Goal: Task Accomplishment & Management: Contribute content

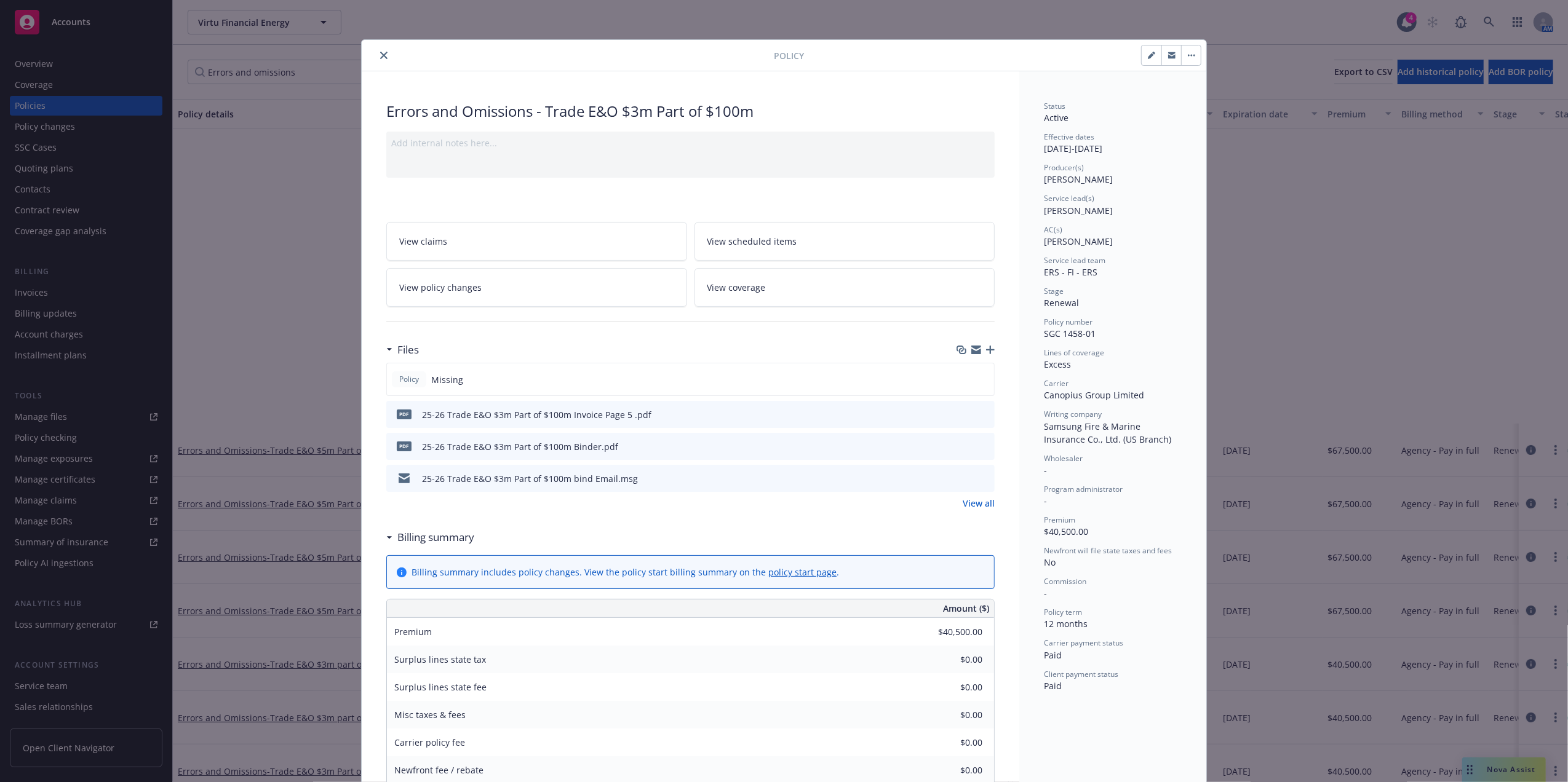
scroll to position [353, 0]
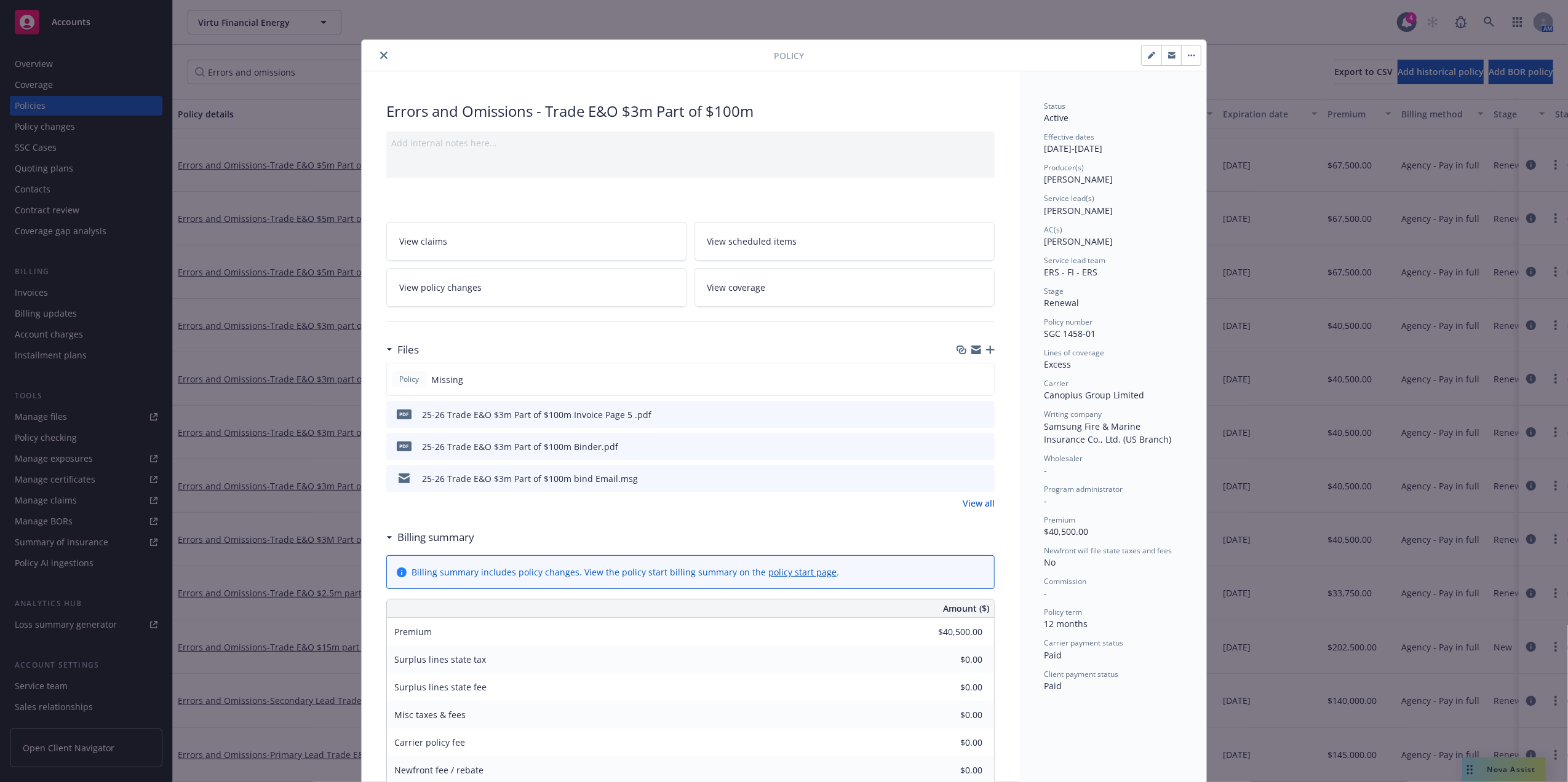
click at [379, 50] on button "close" at bounding box center [384, 55] width 15 height 15
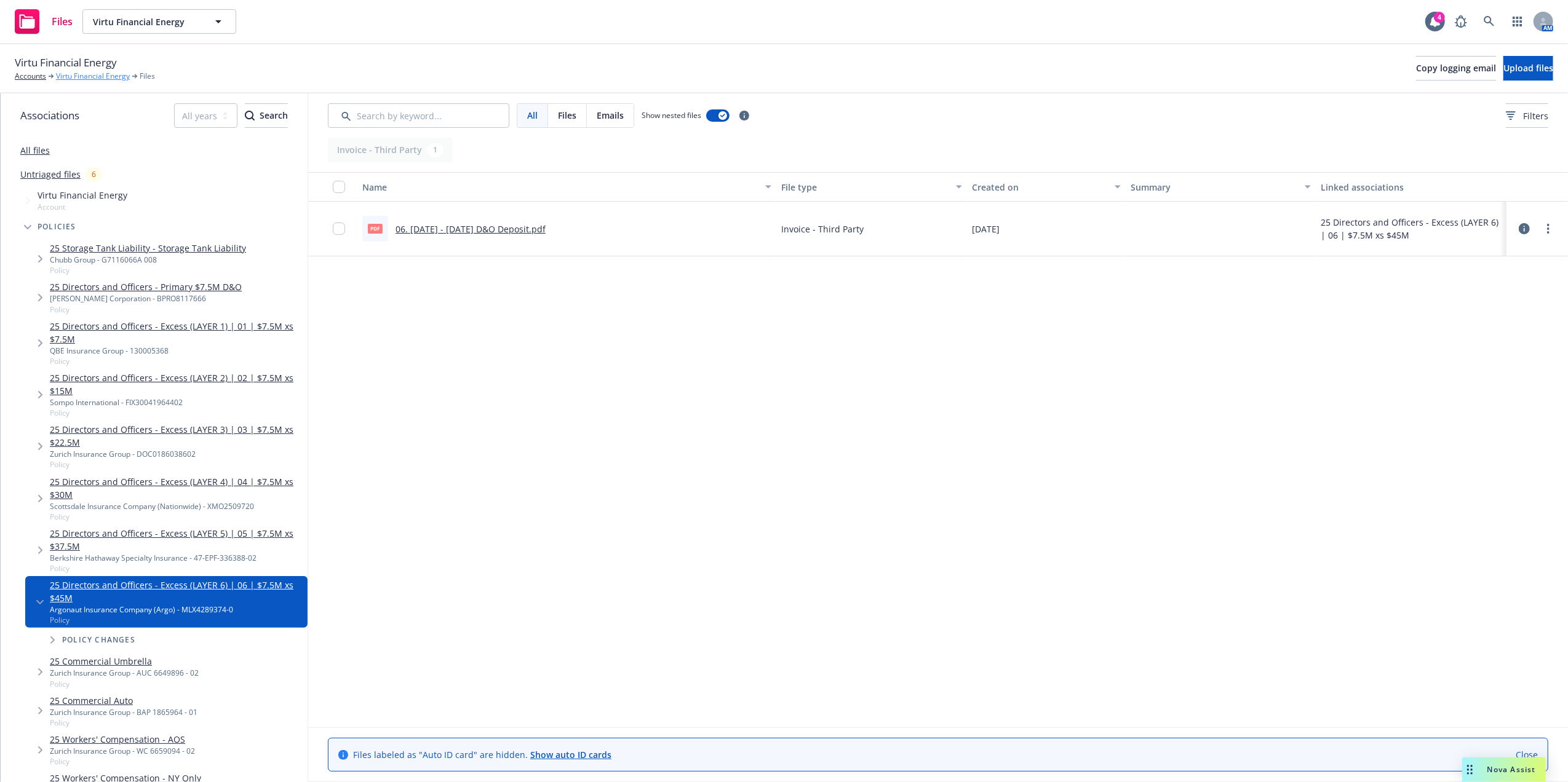
click at [93, 81] on link "Virtu Financial Energy" at bounding box center [92, 76] width 74 height 11
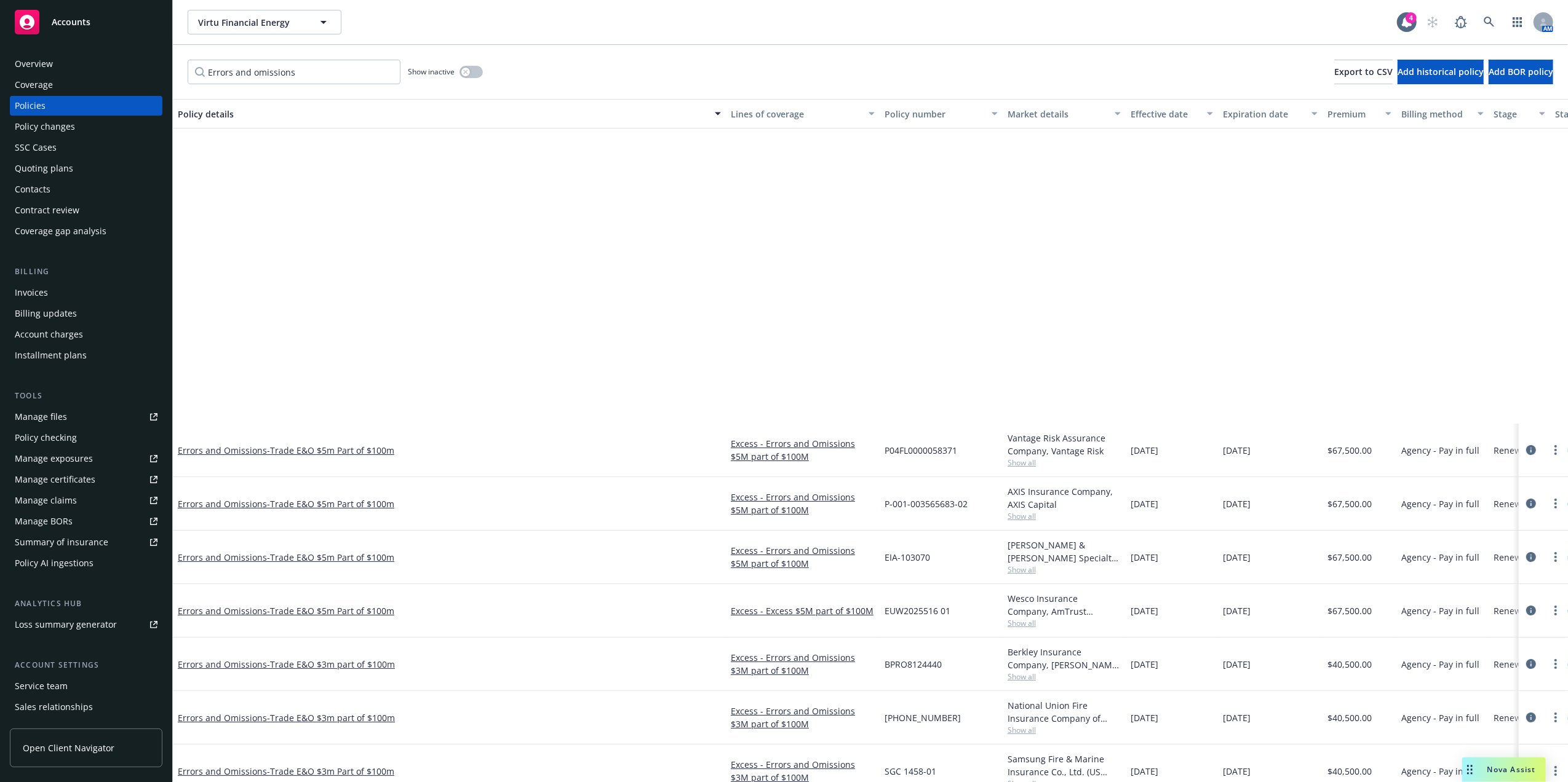
scroll to position [353, 0]
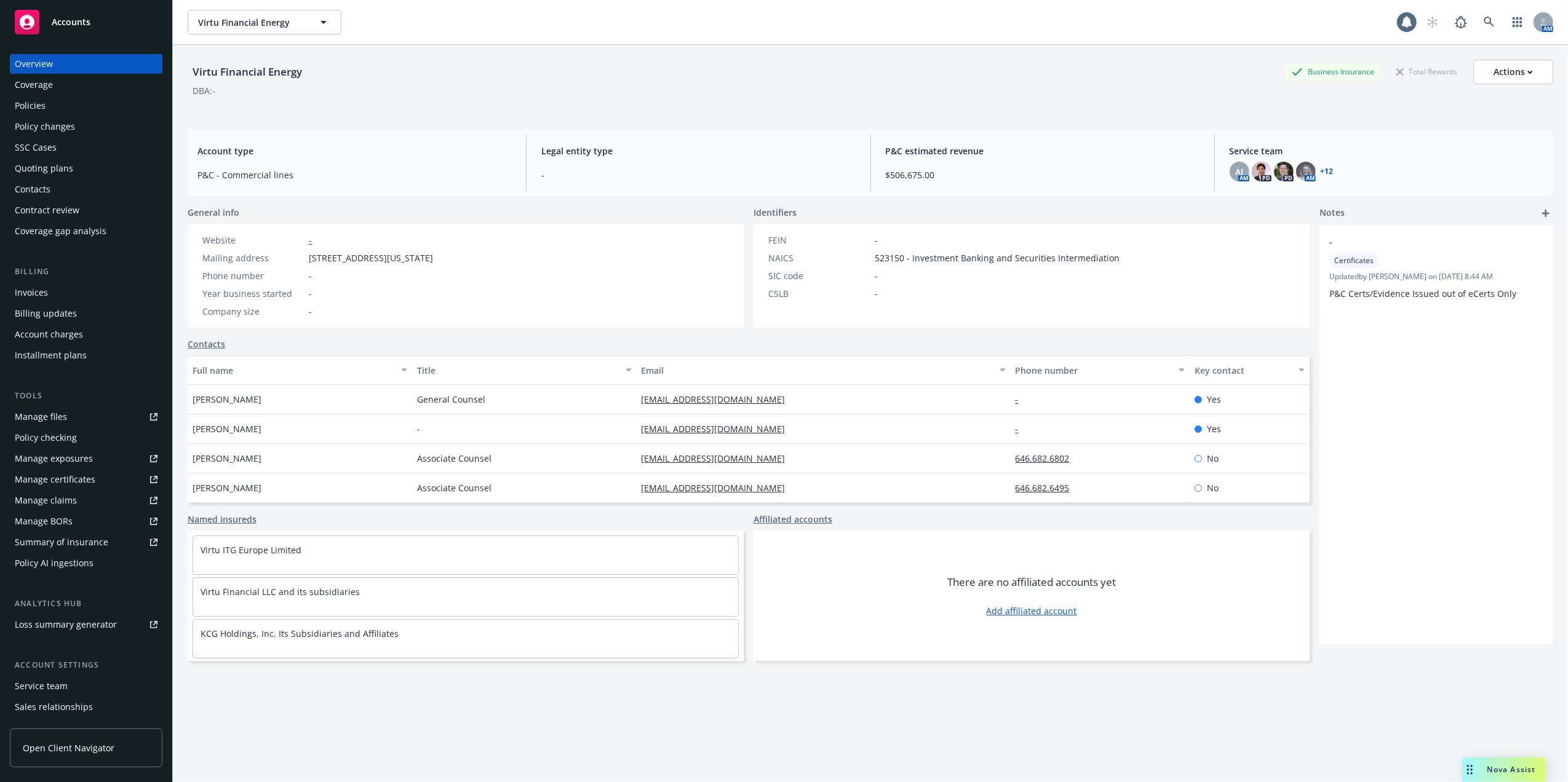
click at [59, 109] on div "Policies" at bounding box center [86, 106] width 142 height 20
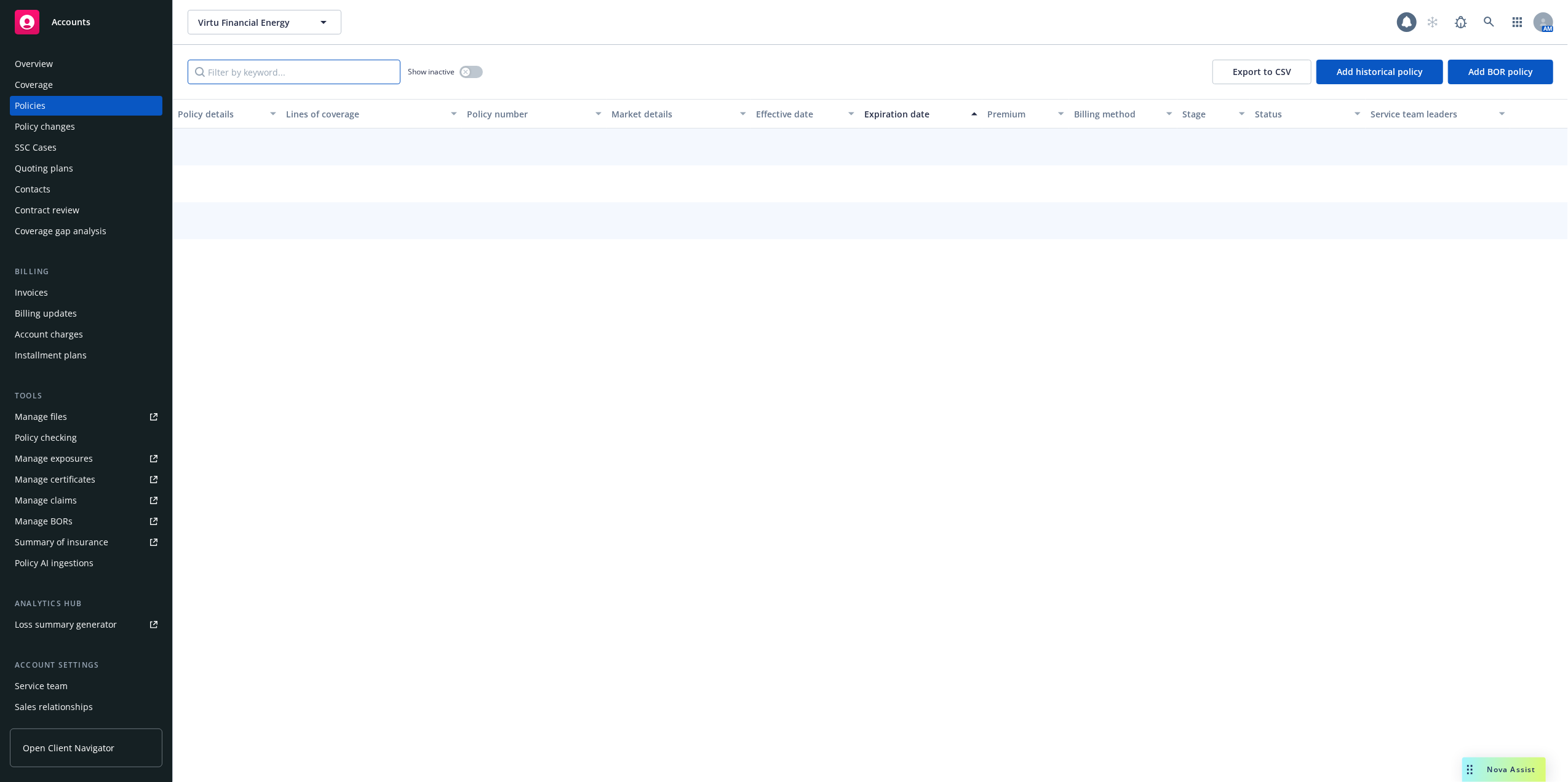
click at [321, 82] on input "Filter by keyword..." at bounding box center [294, 72] width 213 height 25
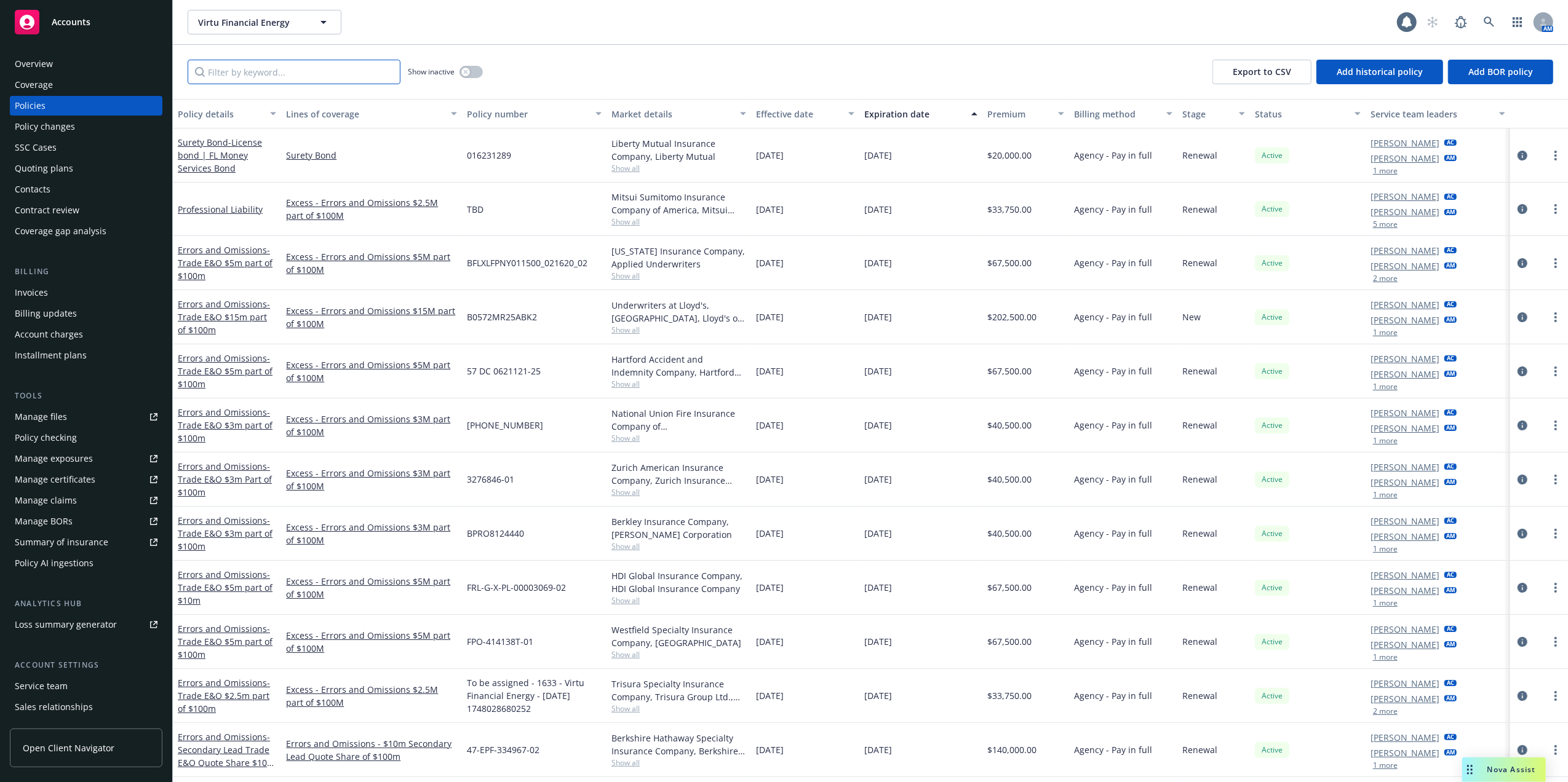
type input "V"
paste input "MLX4289374-0"
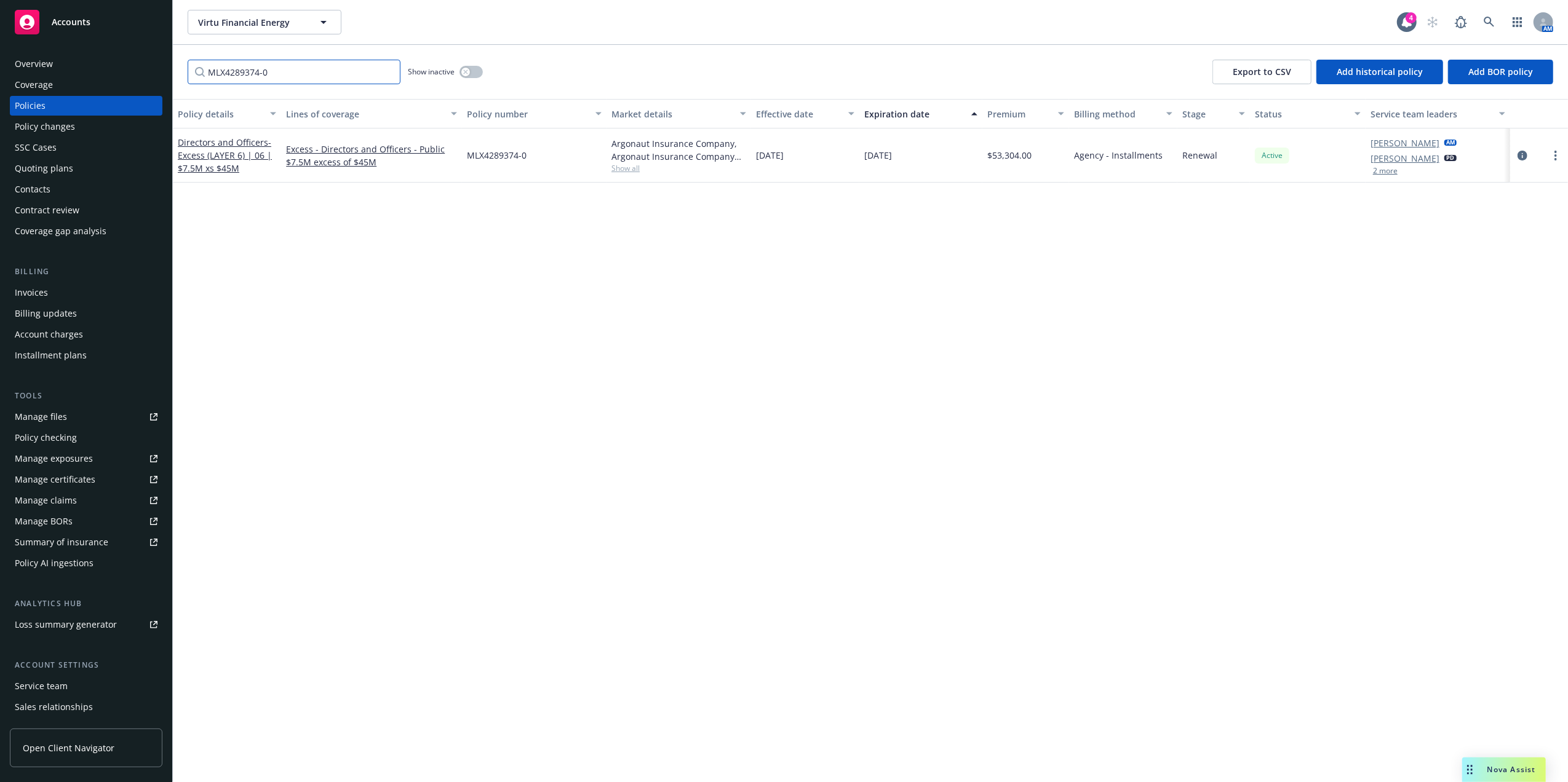
type input "MLX4289374-0"
click at [619, 168] on span "Show all" at bounding box center [679, 168] width 135 height 10
drag, startPoint x: 864, startPoint y: 233, endPoint x: 743, endPoint y: 203, distance: 124.7
click at [859, 234] on div "Policy details Lines of coverage Policy number Market details Effective date Ex…" at bounding box center [870, 440] width 1395 height 683
click at [635, 168] on span "Show all" at bounding box center [679, 168] width 135 height 10
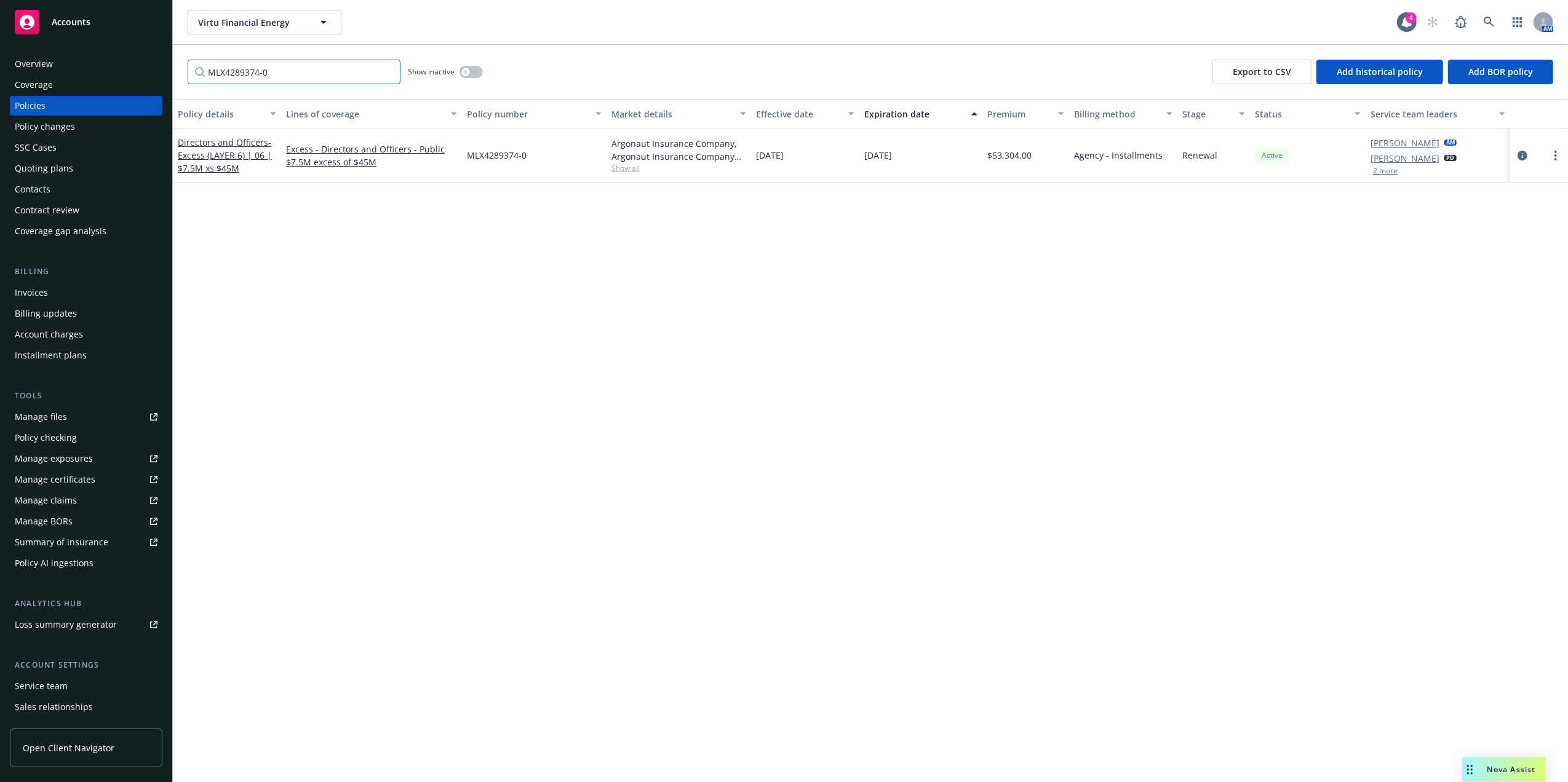
click at [389, 71] on input "MLX4289374-0" at bounding box center [294, 72] width 213 height 25
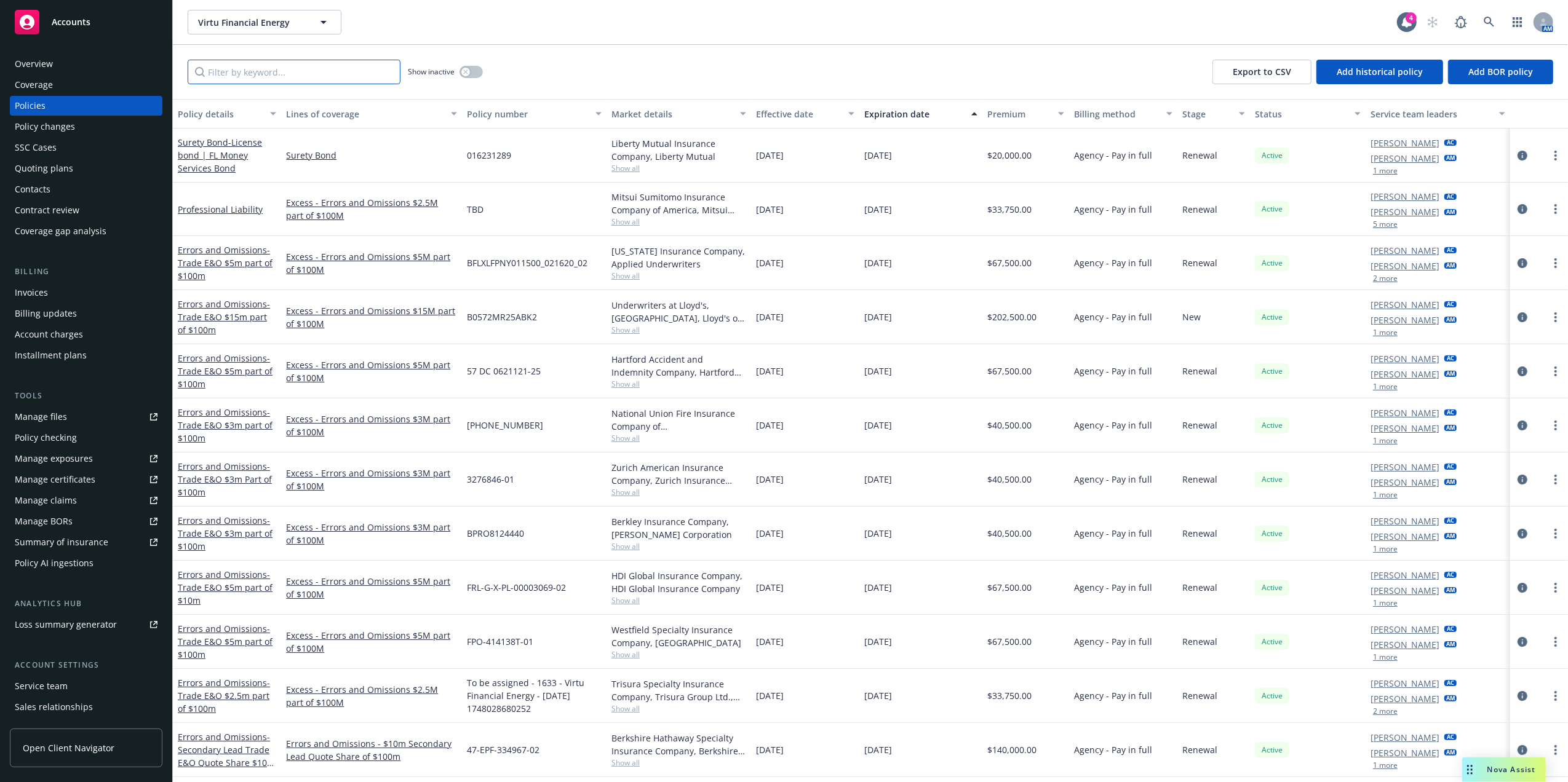
click at [295, 74] on input "Filter by keyword..." at bounding box center [294, 72] width 213 height 25
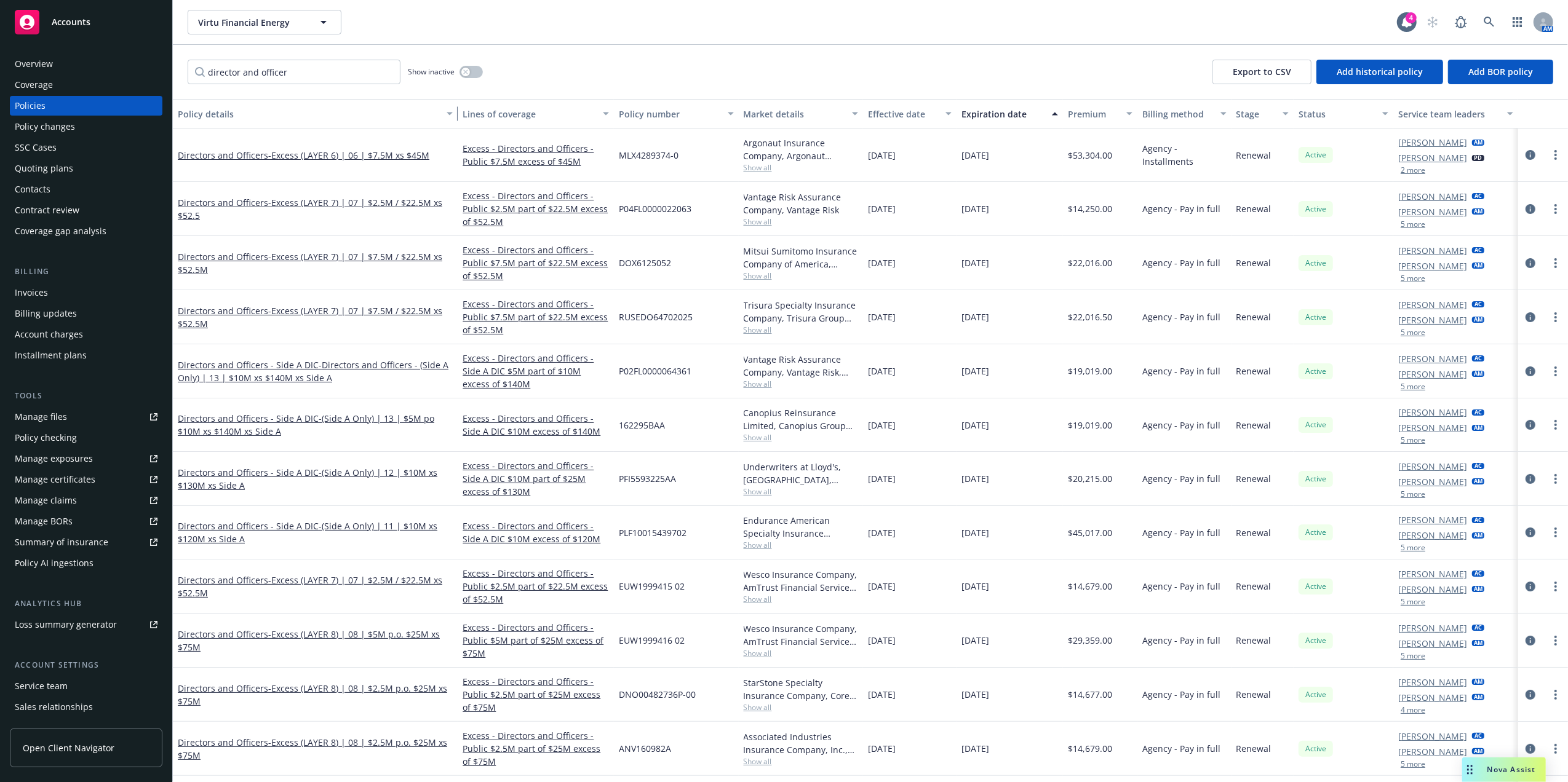
drag, startPoint x: 277, startPoint y: 112, endPoint x: 466, endPoint y: 112, distance: 189.0
click at [466, 112] on div "Policy details Lines of coverage Policy number Market details Effective date Ex…" at bounding box center [870, 114] width 1395 height 29
drag, startPoint x: 375, startPoint y: 153, endPoint x: 459, endPoint y: 153, distance: 84.0
click at [459, 153] on div "Directors and Officers - Excess (LAYER 6) | 06 | $7.5M xs $45M Excess - Directo…" at bounding box center [870, 155] width 1395 height 54
click at [288, 150] on span "- Excess (LAYER 6) | 06 | $7.5M xs $45M" at bounding box center [349, 156] width 161 height 12
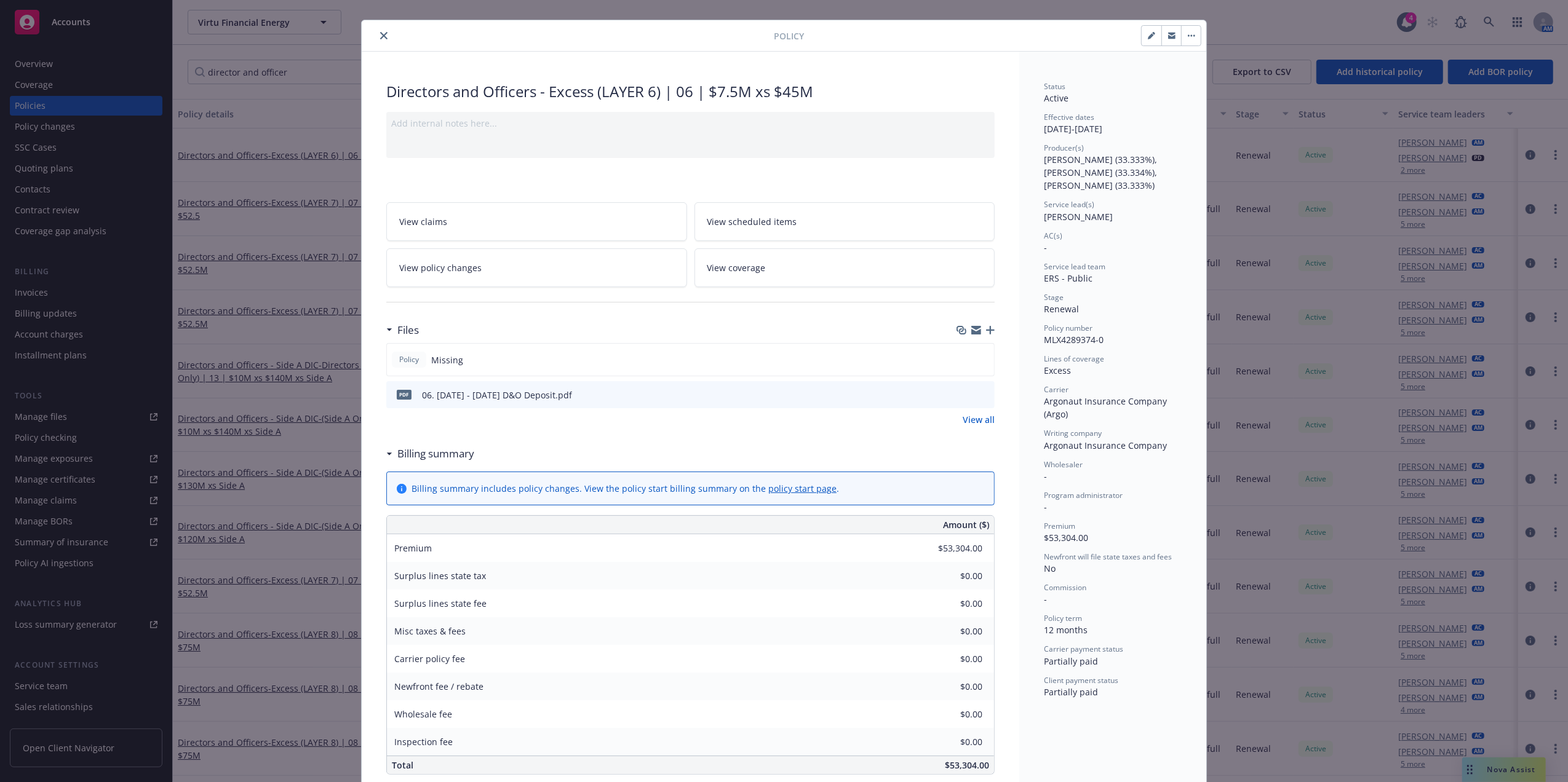
scroll to position [16, 0]
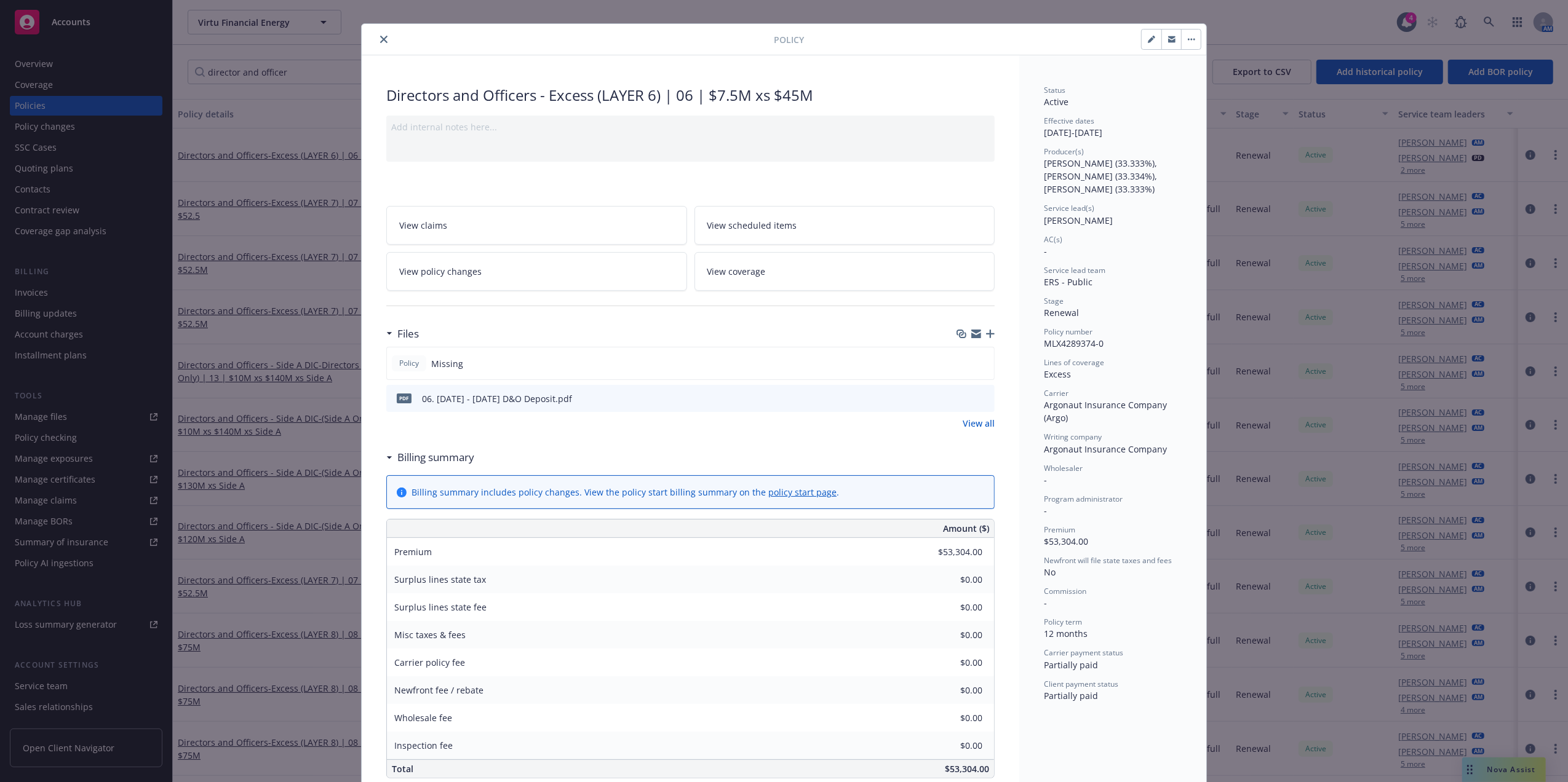
click at [1054, 350] on div "Policy number MLX4289374-0" at bounding box center [1113, 338] width 138 height 23
click at [382, 37] on button "close" at bounding box center [384, 40] width 15 height 15
click at [300, 69] on div "Policy Directors and Officers - Excess (LAYER 6) | 06 | $7.5M xs $45M Add inter…" at bounding box center [784, 391] width 1568 height 782
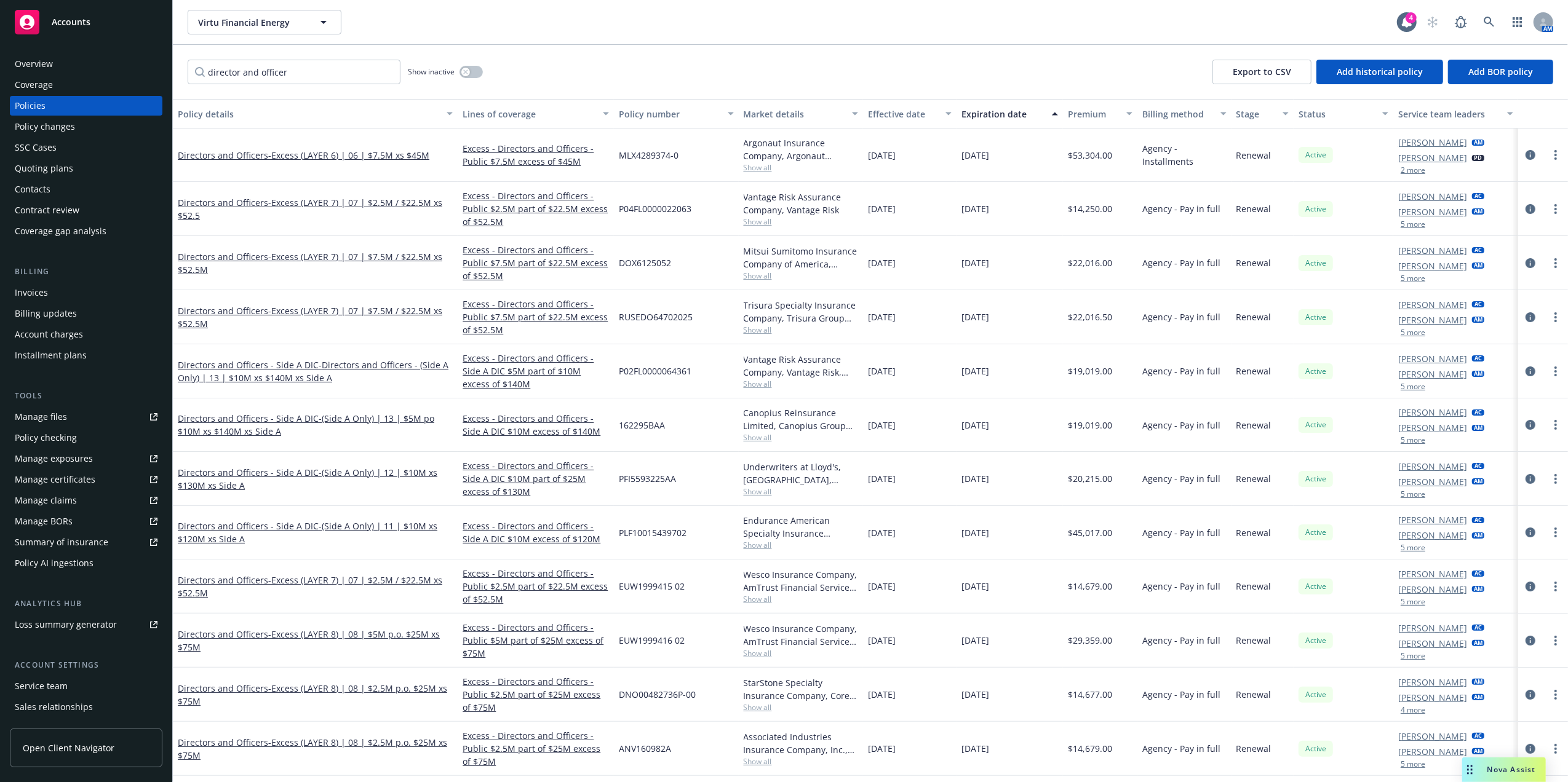
drag, startPoint x: 300, startPoint y: 69, endPoint x: 412, endPoint y: 32, distance: 118.0
click at [462, 18] on div "Virtu Financial Energy Virtu Financial Energy" at bounding box center [792, 22] width 1209 height 25
click at [303, 80] on input "director and officer" at bounding box center [294, 72] width 213 height 25
click at [304, 80] on input "director and officer" at bounding box center [294, 72] width 213 height 25
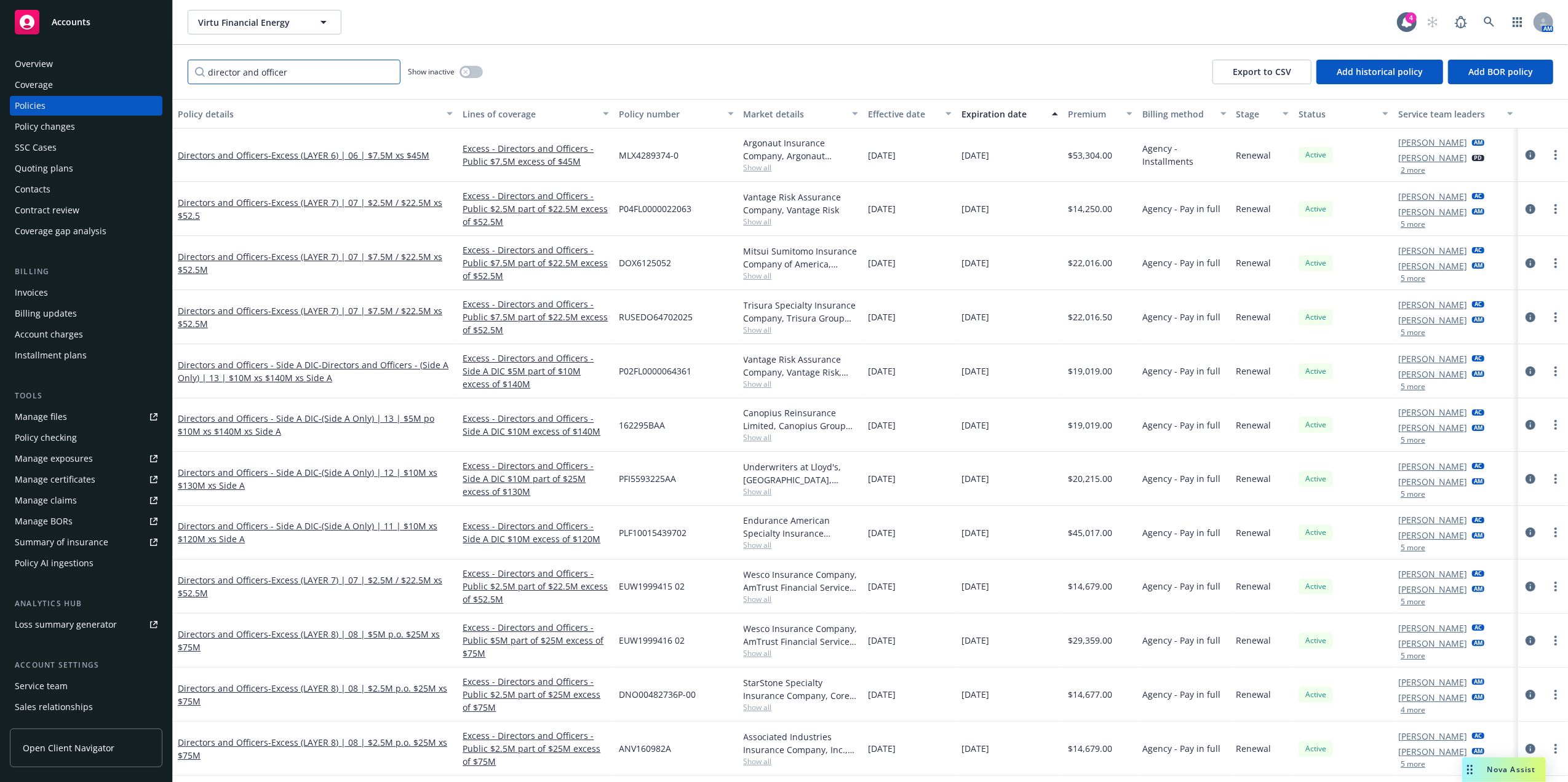
click at [316, 71] on input "director and officer" at bounding box center [294, 72] width 213 height 25
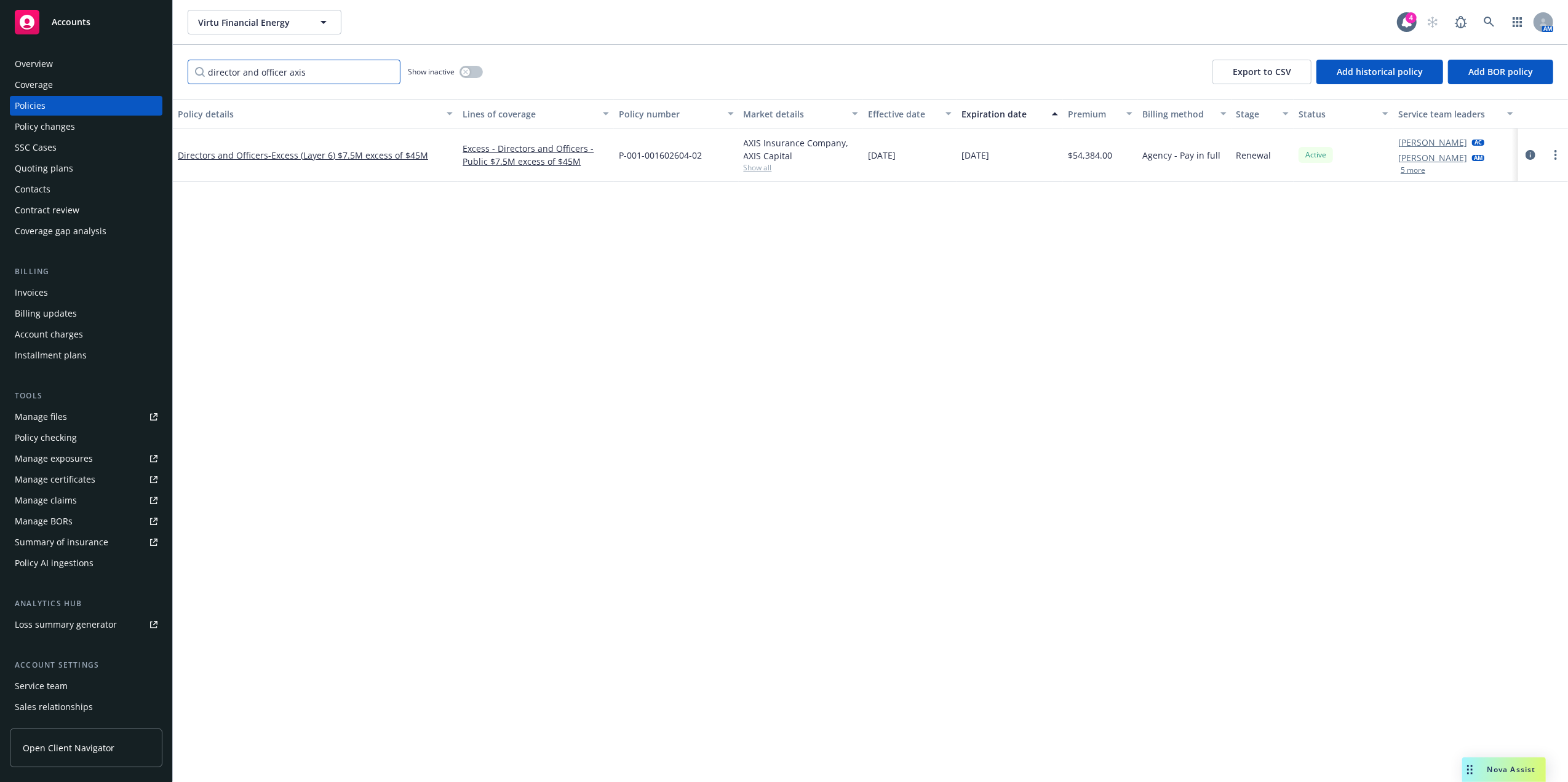
click at [295, 73] on input "director and officer axis" at bounding box center [294, 72] width 213 height 25
click at [340, 158] on span "- Excess (Layer 6) $7.5M excess of $45M" at bounding box center [348, 156] width 160 height 12
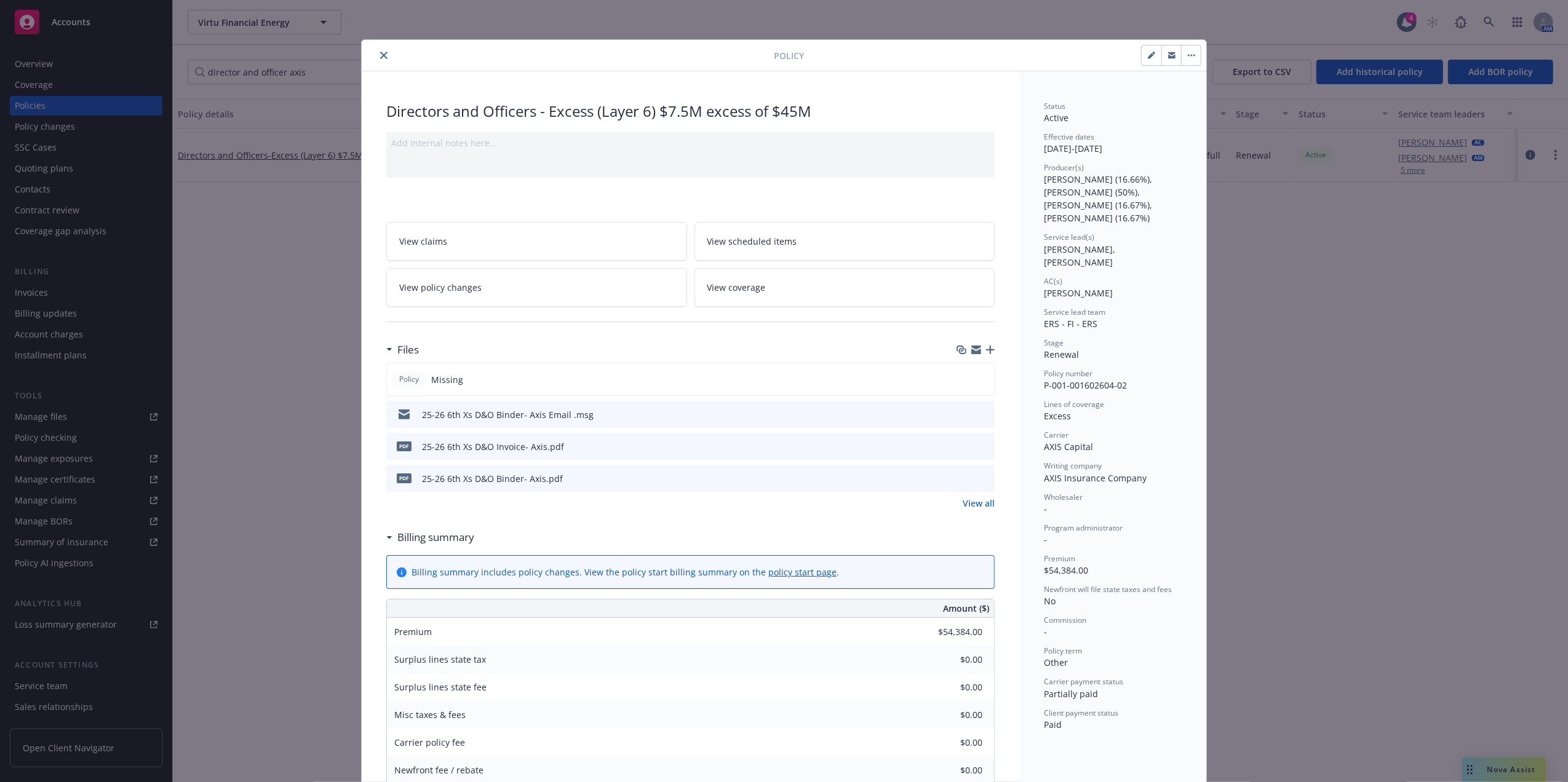
drag, startPoint x: 374, startPoint y: 53, endPoint x: 316, endPoint y: 51, distance: 58.0
click at [380, 53] on icon "close" at bounding box center [384, 55] width 7 height 7
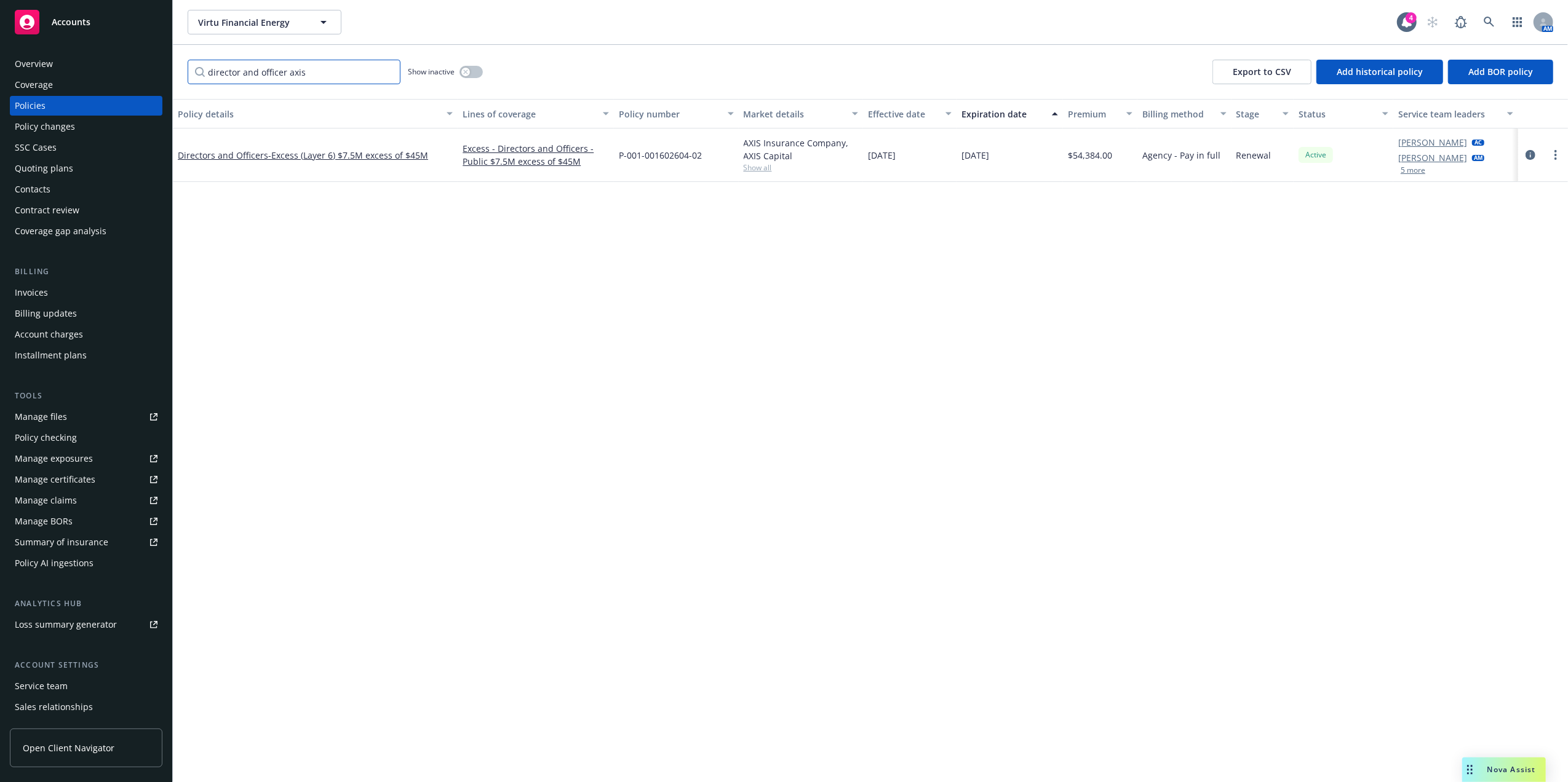
click at [291, 71] on input "director and officer axis" at bounding box center [294, 72] width 213 height 25
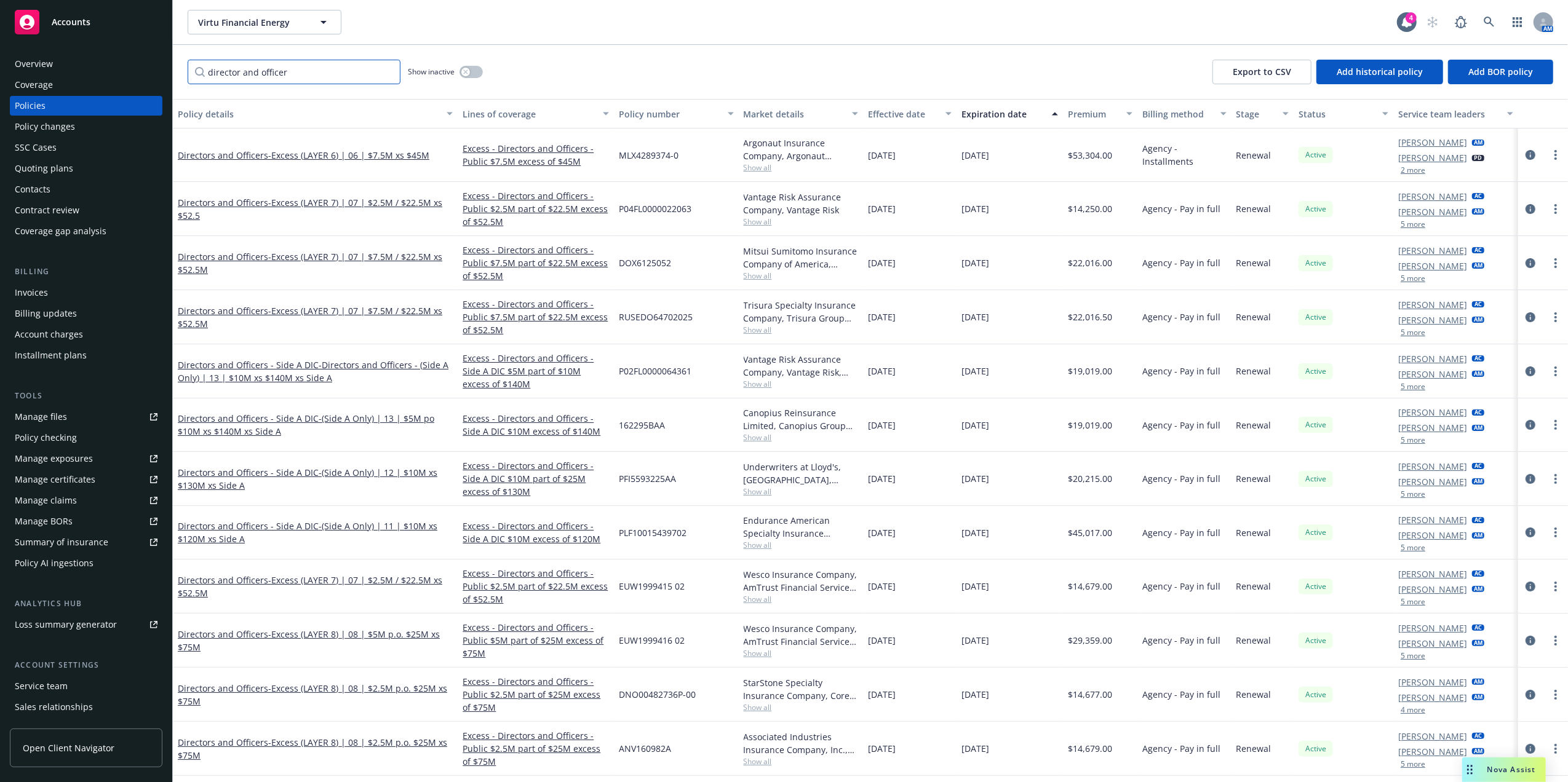
type input "director and officer"
click at [989, 160] on span "07/20/2026" at bounding box center [975, 156] width 28 height 13
click at [387, 151] on span "- Excess (LAYER 6) | 06 | $7.5M xs $45M" at bounding box center [349, 156] width 161 height 12
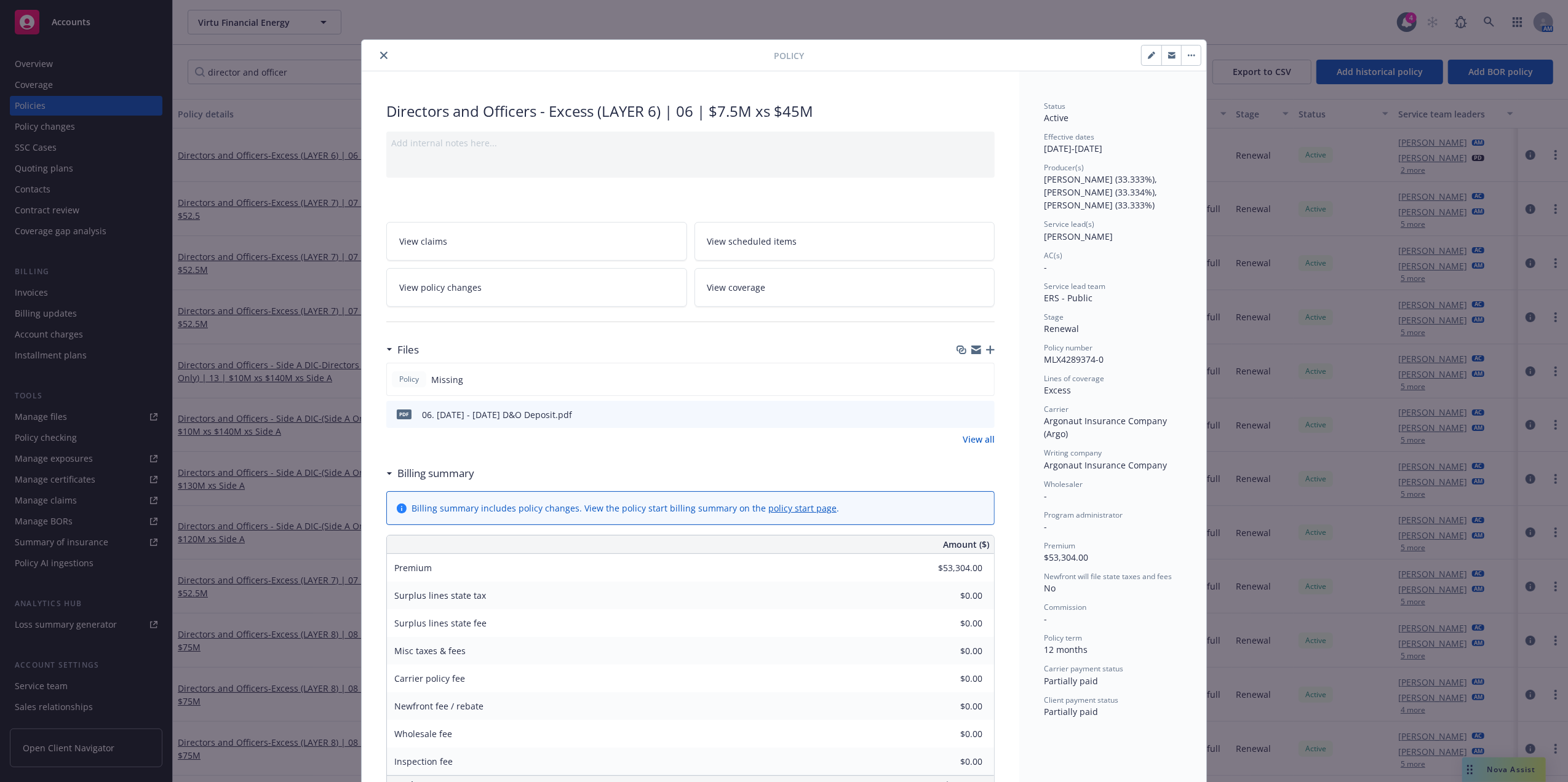
scroll to position [37, 0]
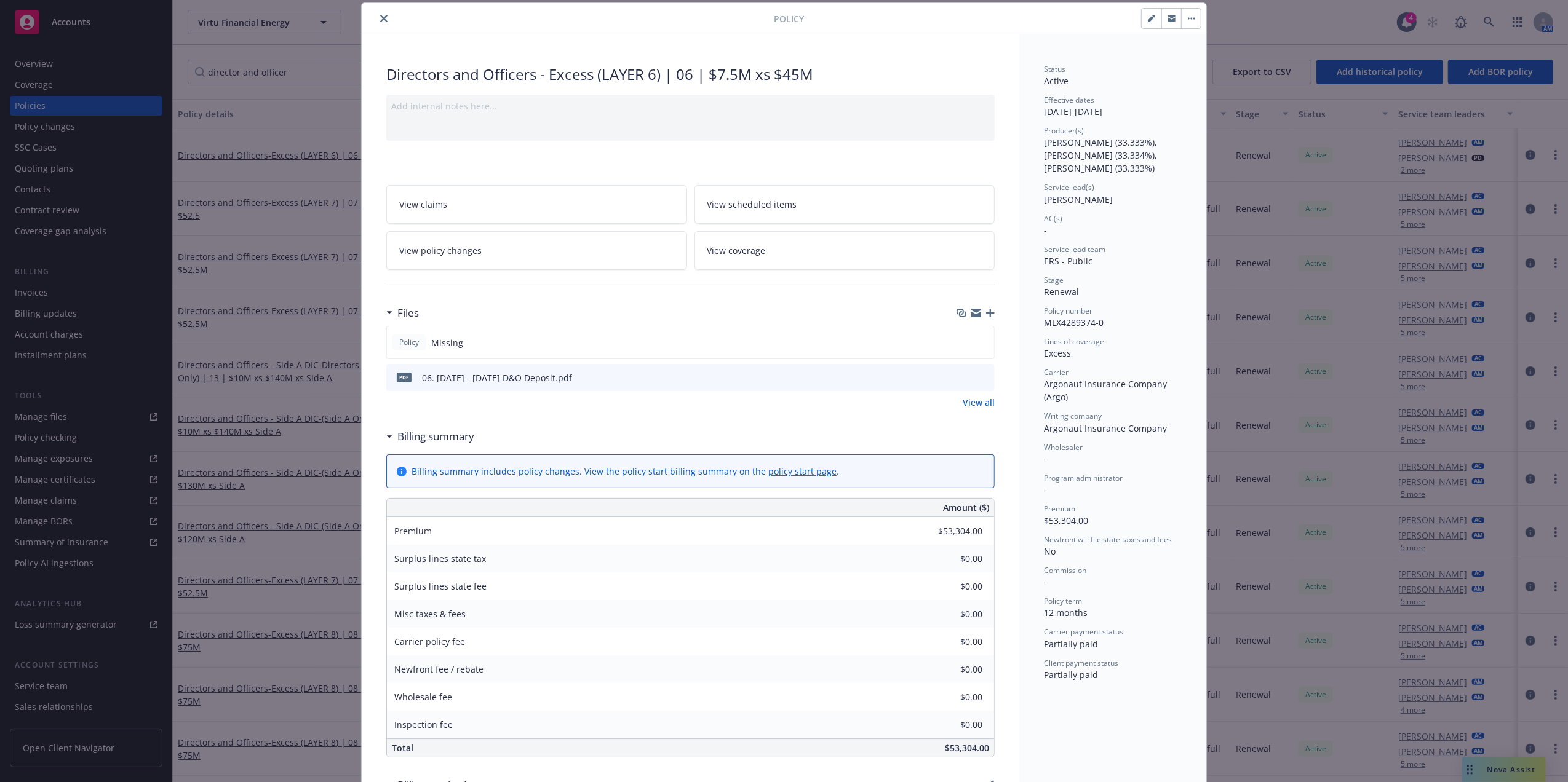
click at [1116, 107] on div "Effective dates 07/20/2025 - 07/20/2026" at bounding box center [1113, 106] width 138 height 23
click at [977, 375] on icon "preview file" at bounding box center [982, 377] width 11 height 9
click at [1106, 215] on div "AC(s)" at bounding box center [1113, 219] width 138 height 10
drag, startPoint x: 1080, startPoint y: 111, endPoint x: 1184, endPoint y: 113, distance: 104.0
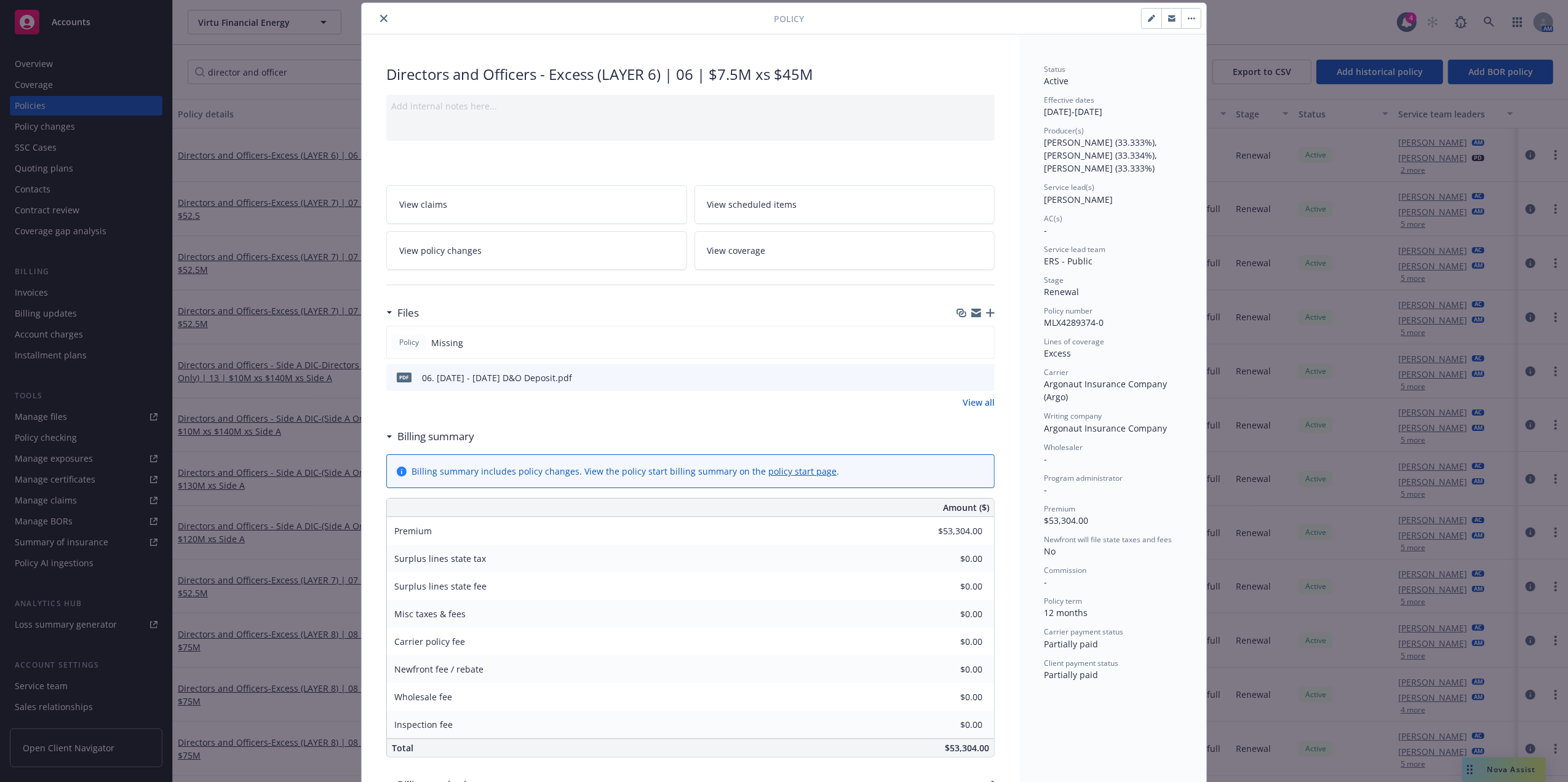
click at [1184, 113] on div "Status Active Effective dates 07/20/2025 - 07/20/2026 Producer(s) Brian Kellehe…" at bounding box center [1112, 789] width 187 height 1508
drag, startPoint x: 1184, startPoint y: 113, endPoint x: 1128, endPoint y: 112, distance: 56.0
click at [1128, 116] on div "Effective dates 07/20/2025 - 07/20/2026" at bounding box center [1113, 106] width 138 height 23
click at [376, 15] on button "close" at bounding box center [384, 18] width 15 height 15
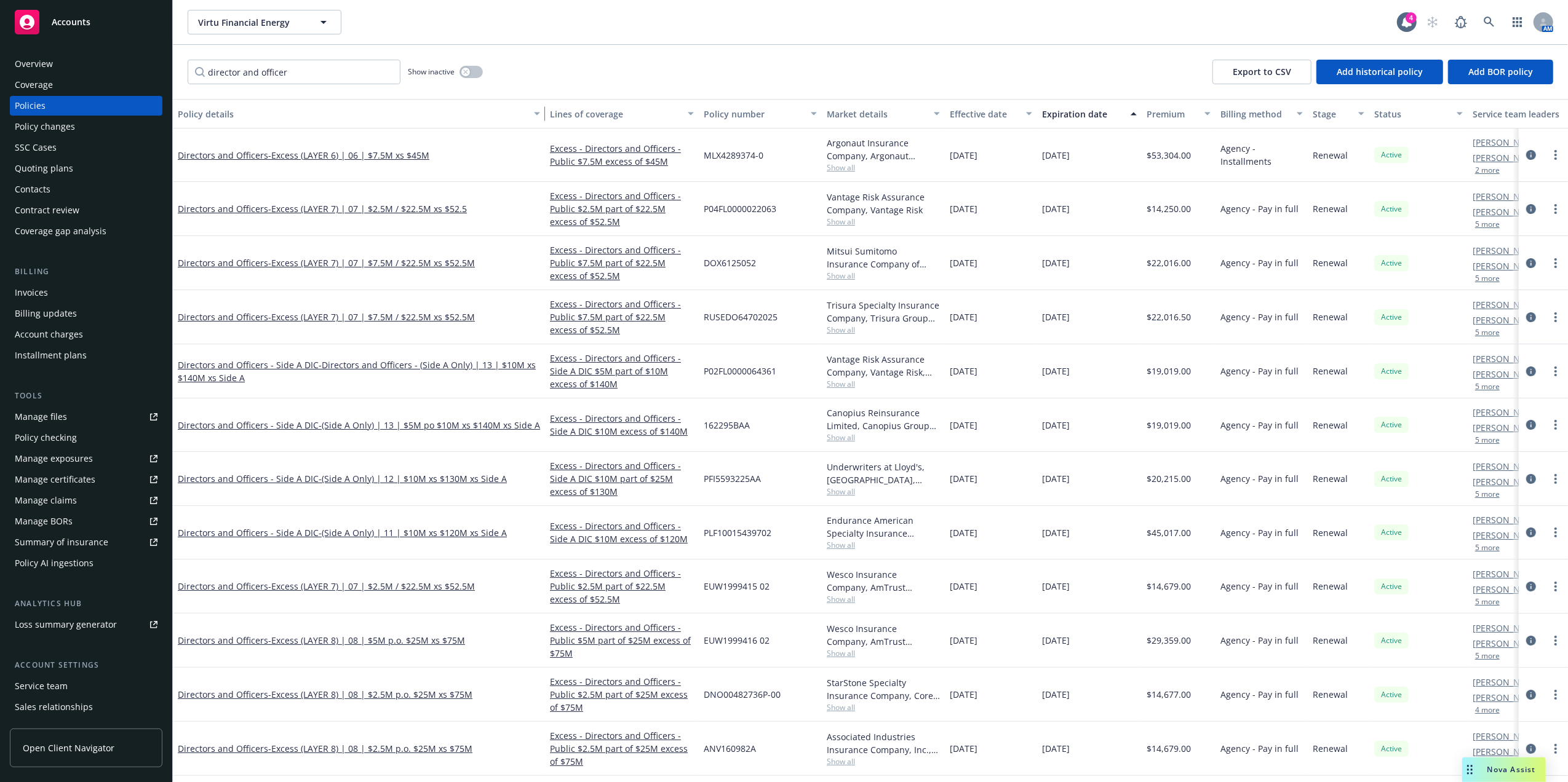
drag, startPoint x: 455, startPoint y: 113, endPoint x: 546, endPoint y: 113, distance: 91.0
click at [546, 113] on div "Policy details Lines of coverage Policy number Market details Effective date Ex…" at bounding box center [906, 114] width 1467 height 29
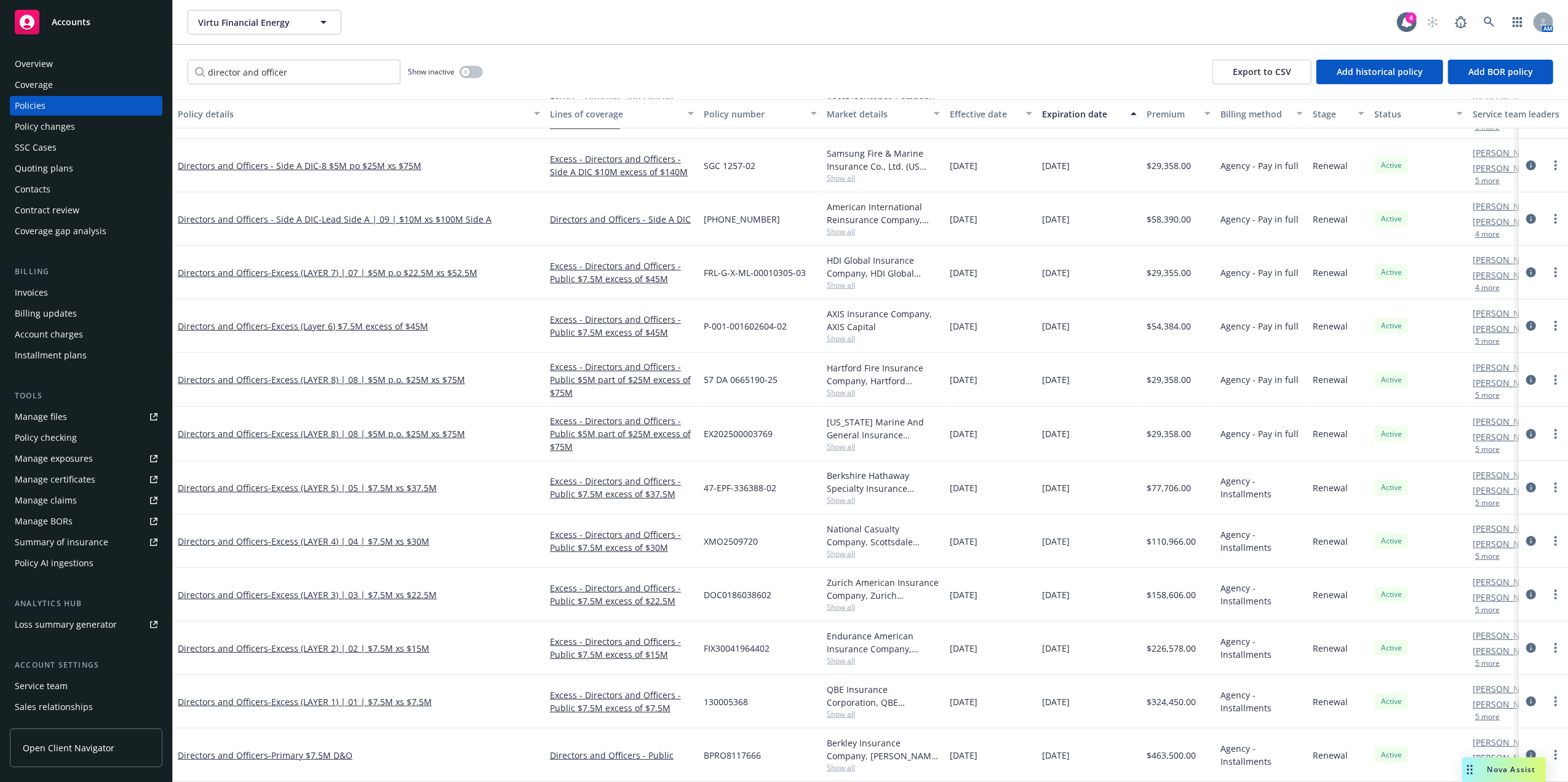
scroll to position [698, 0]
click at [340, 321] on span "- Excess (Layer 6) $7.5M excess of $45M" at bounding box center [348, 326] width 160 height 12
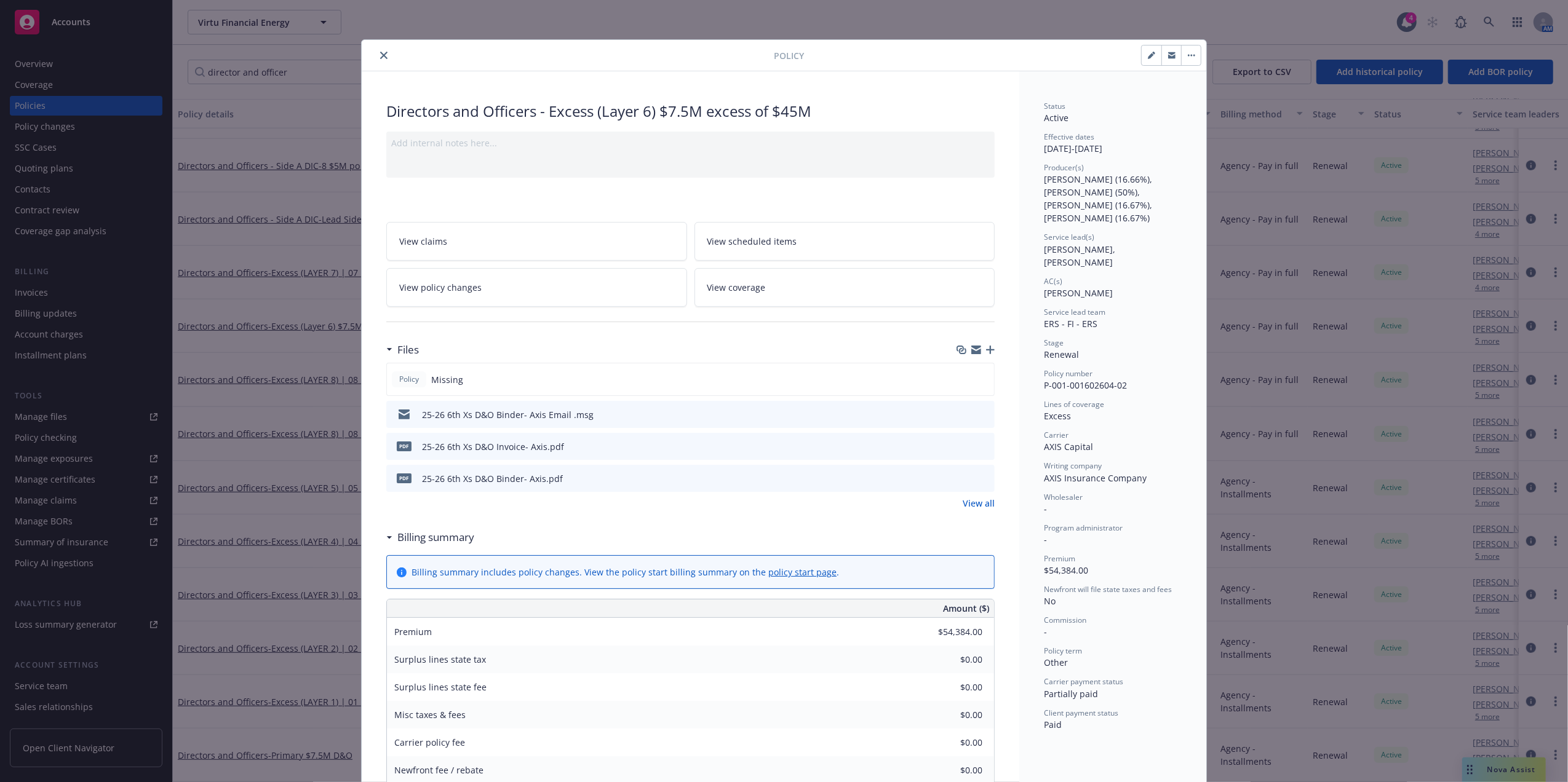
scroll to position [37, 0]
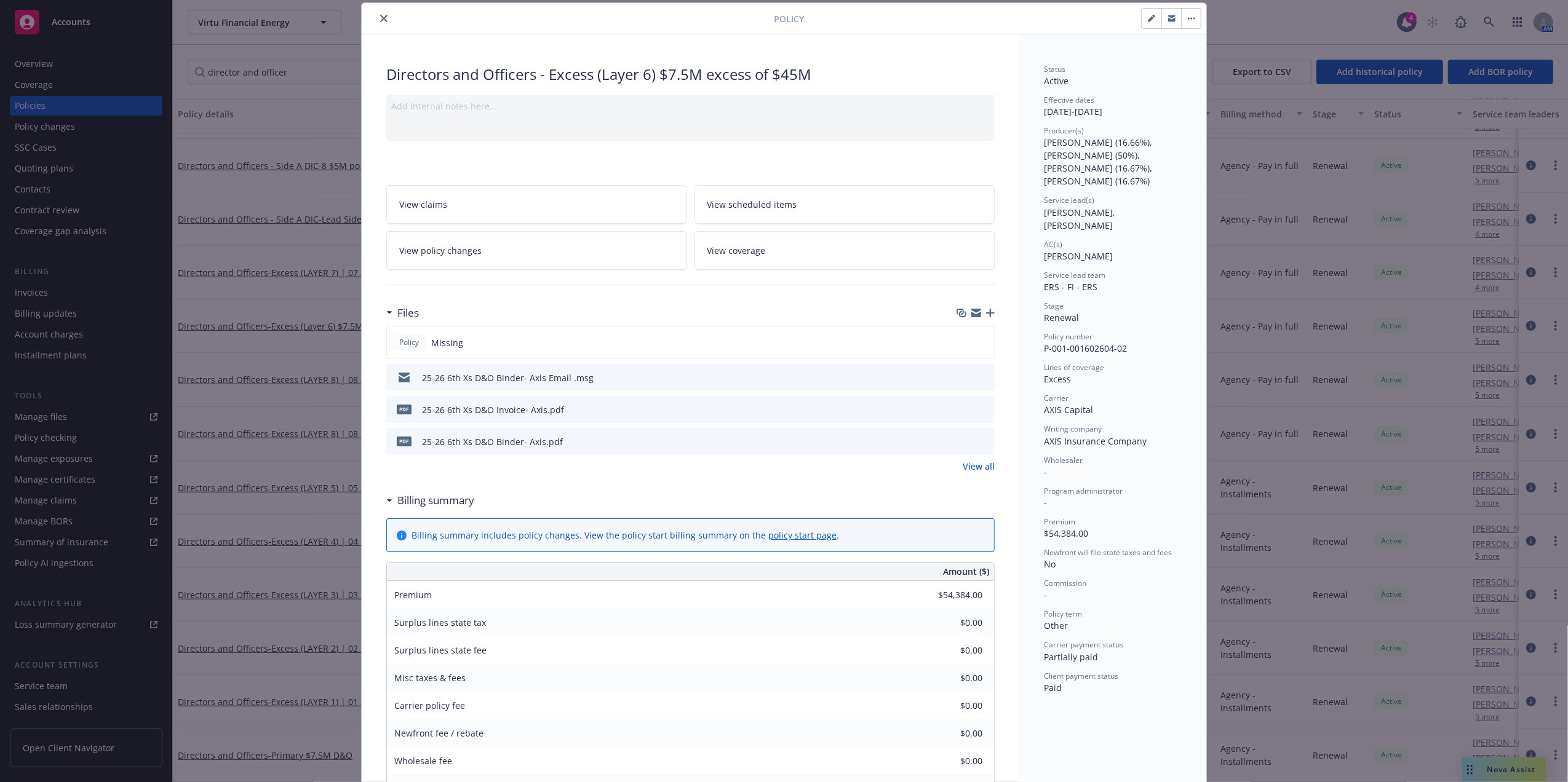
click at [979, 374] on div at bounding box center [972, 378] width 33 height 13
click at [979, 379] on icon "preview file" at bounding box center [982, 377] width 11 height 9
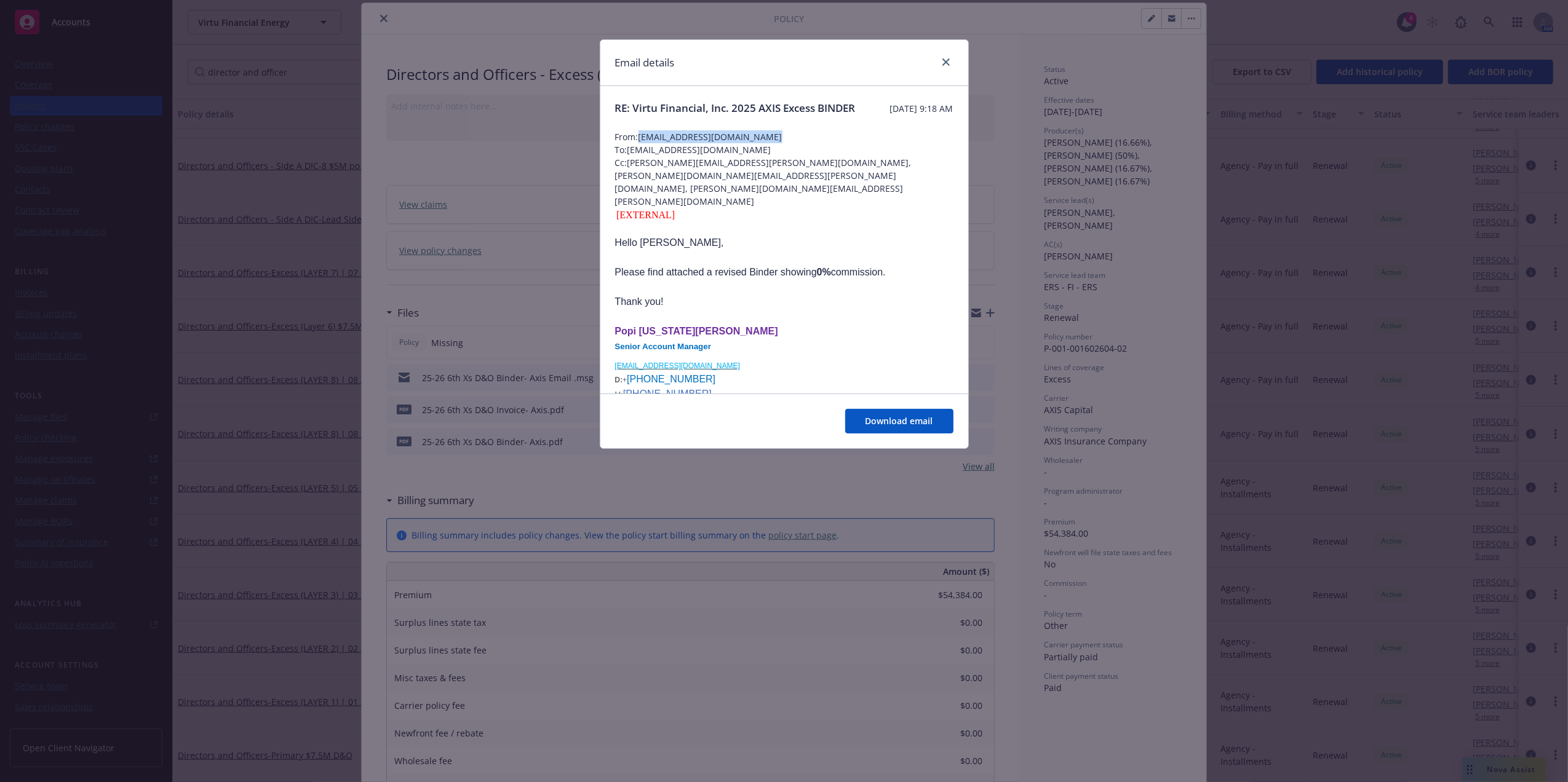
drag, startPoint x: 763, startPoint y: 150, endPoint x: 640, endPoint y: 150, distance: 123.0
click at [640, 143] on span "From: popi.groutas@axiscapital.com" at bounding box center [784, 137] width 338 height 13
copy span "popi.groutas@axiscapital.com"
click at [948, 65] on icon "close" at bounding box center [946, 62] width 7 height 7
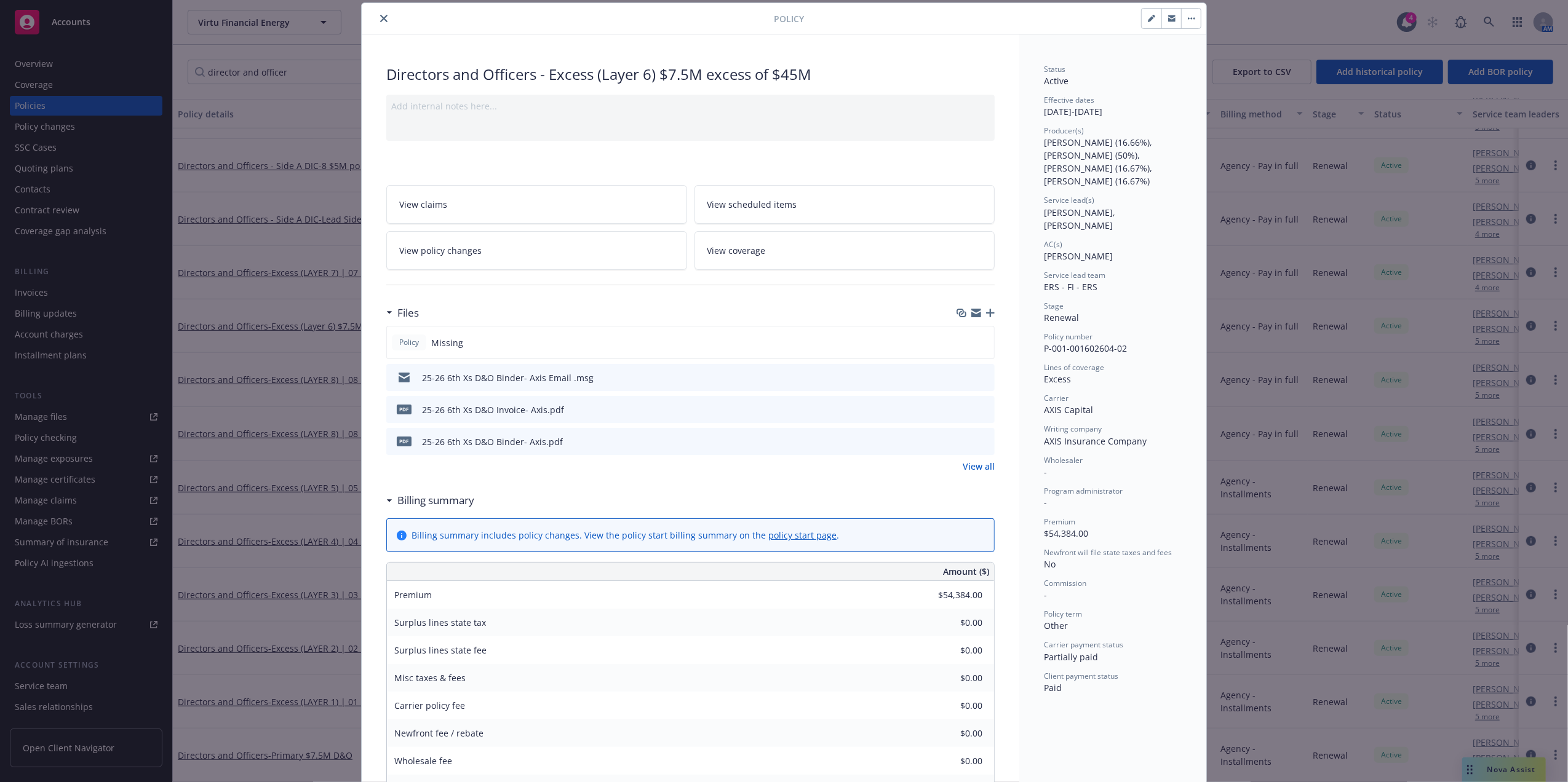
click at [986, 313] on icon "button" at bounding box center [991, 313] width 9 height 9
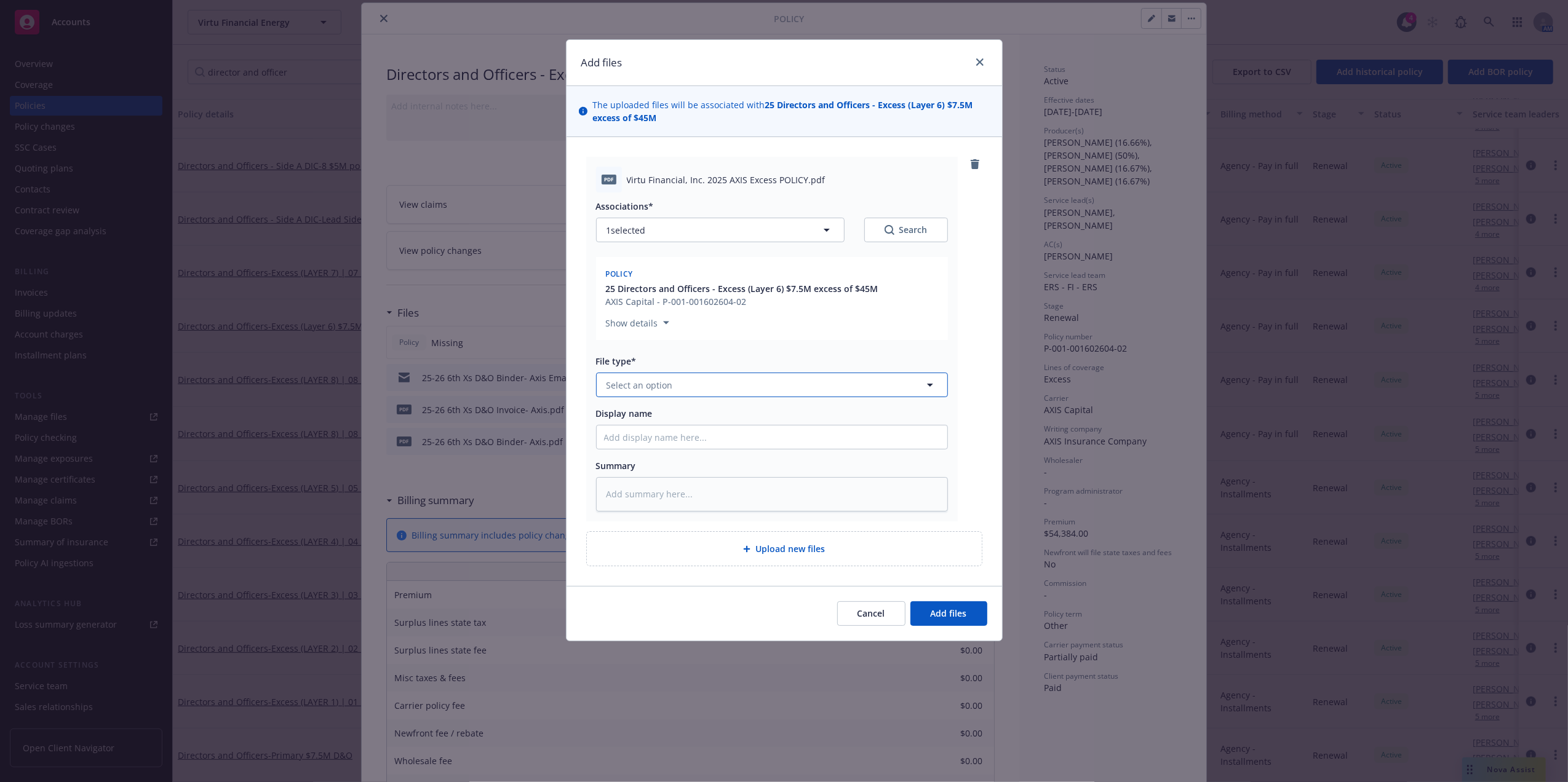
click at [688, 384] on button "Select an option" at bounding box center [771, 385] width 351 height 25
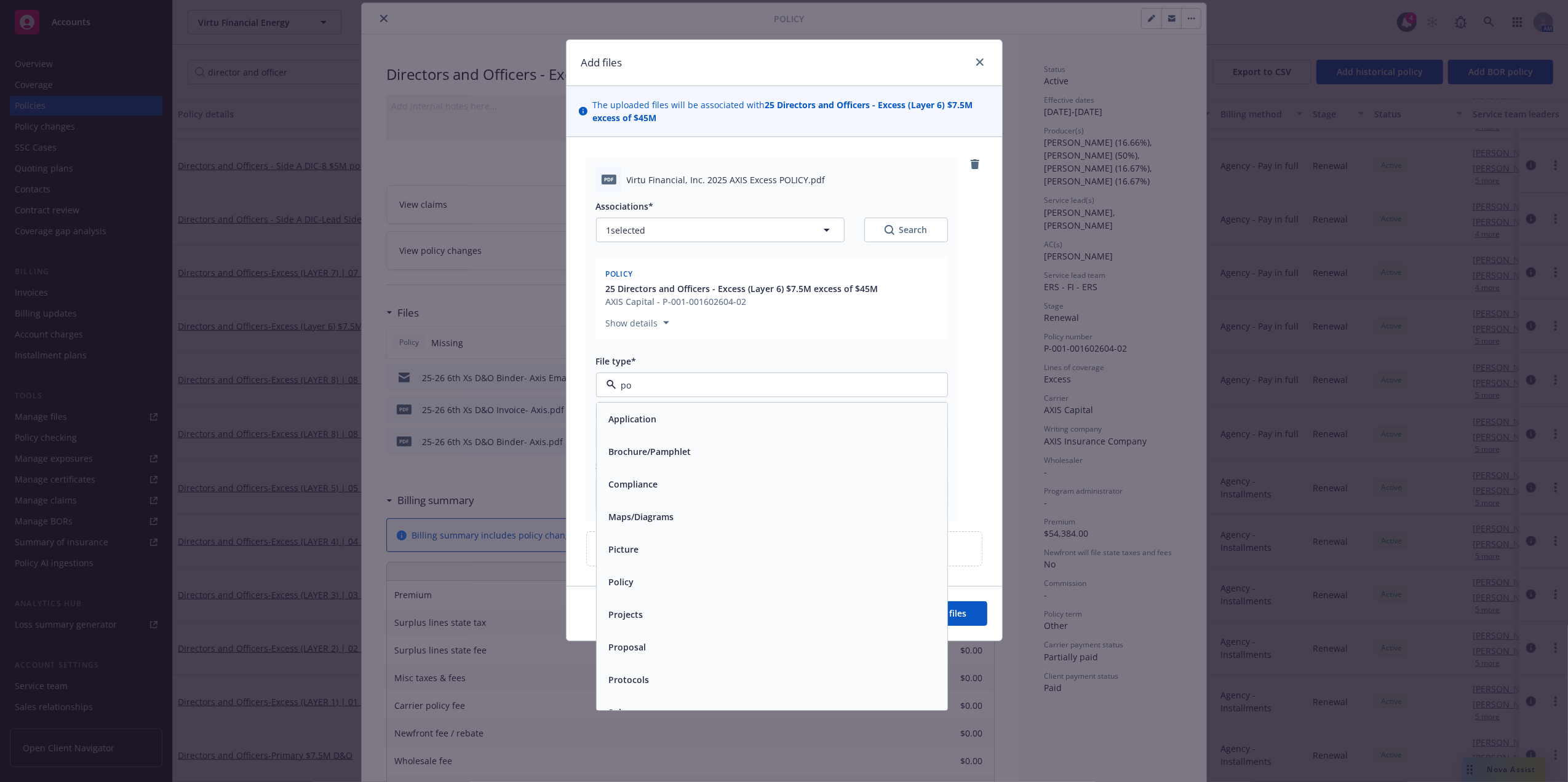
type input "pol"
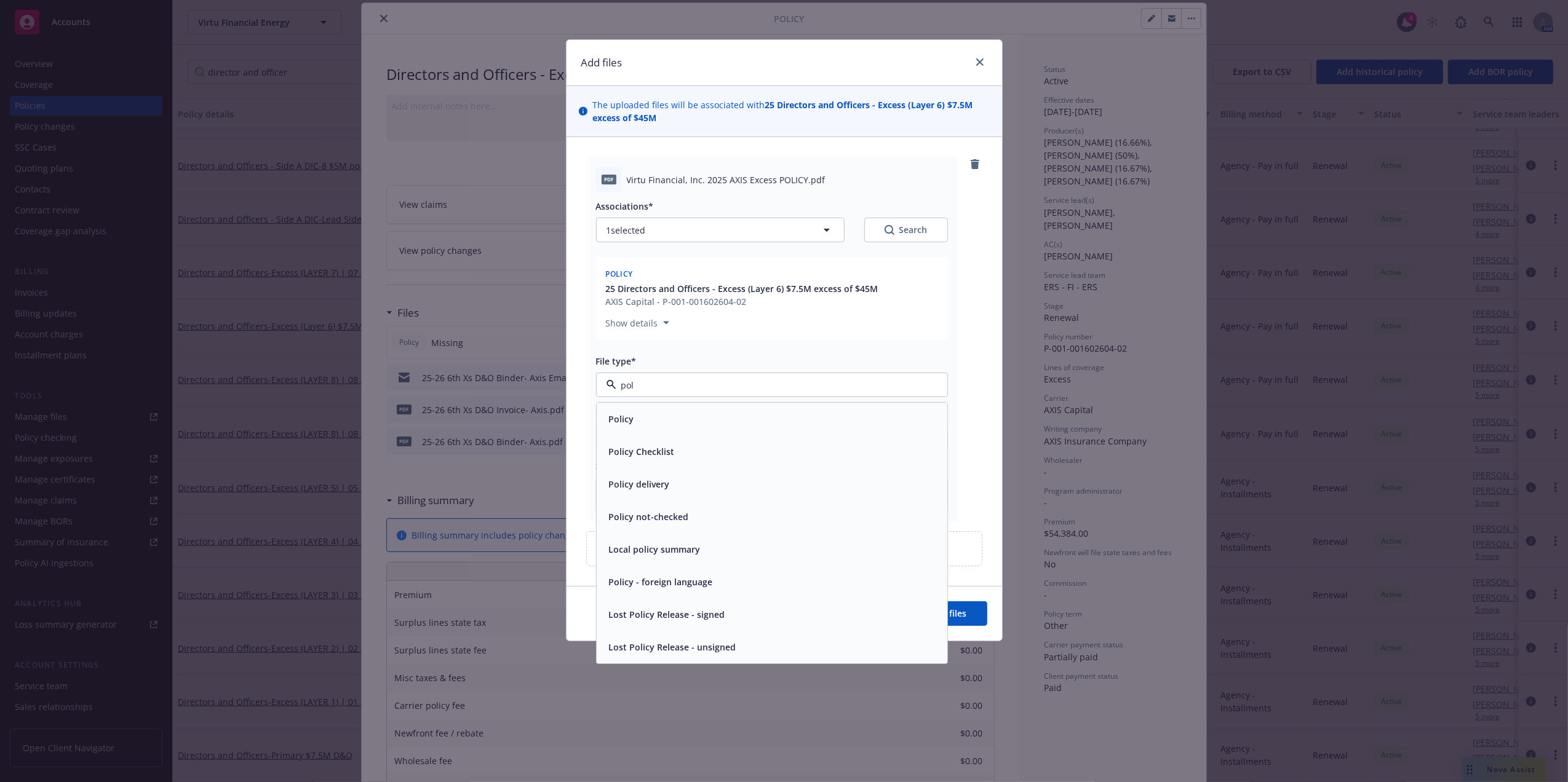
click at [732, 413] on div "Policy" at bounding box center [772, 419] width 336 height 18
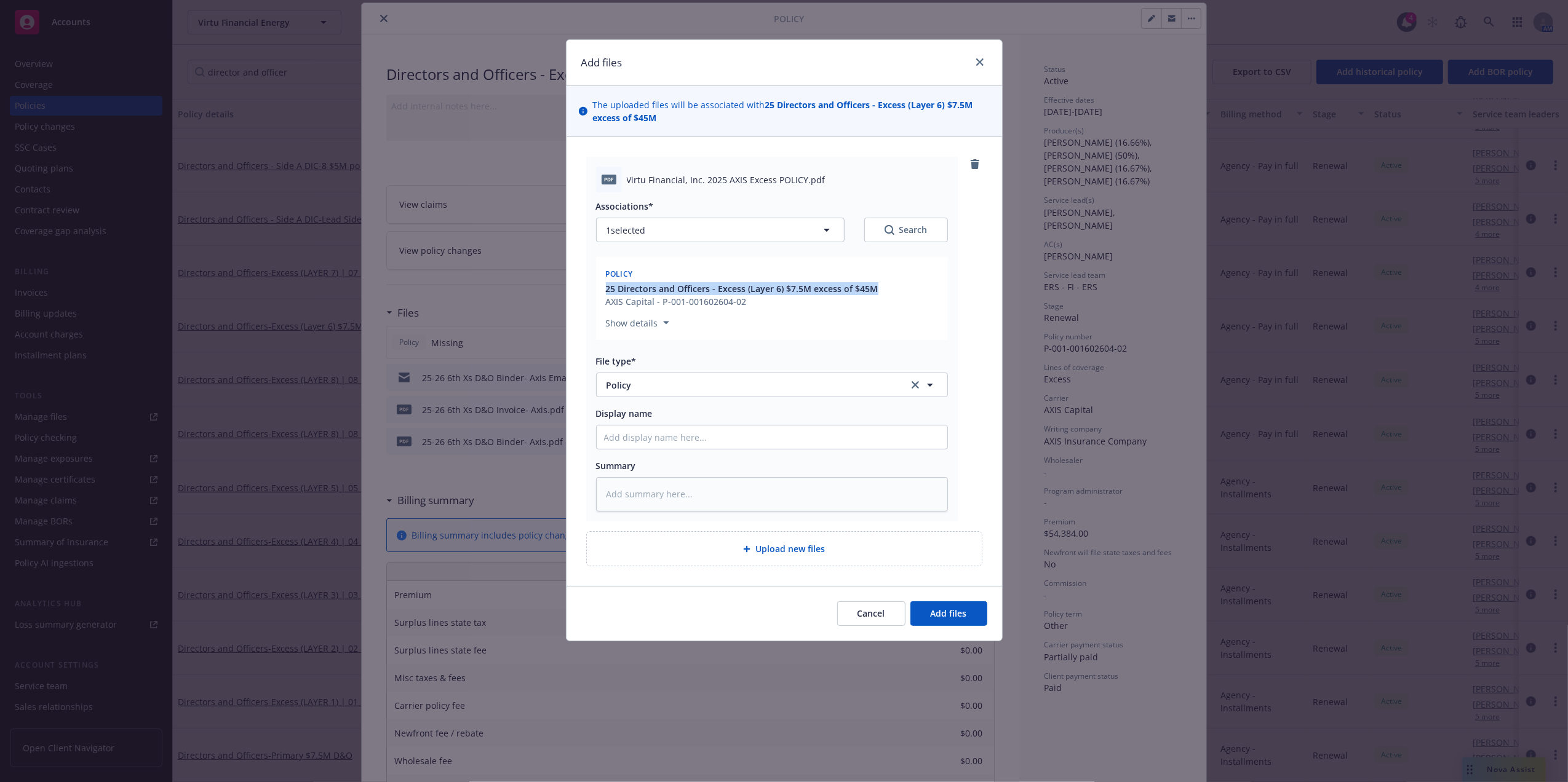
drag, startPoint x: 874, startPoint y: 286, endPoint x: 587, endPoint y: 286, distance: 287.0
click at [587, 286] on div "pdf Virtu Financial, Inc. 2025 AXIS Excess POLICY.pdf Associations* 1 selected …" at bounding box center [772, 339] width 371 height 365
copy span "25 Directors and Officers - Excess (Layer 6) $7.5M excess of $45M"
click at [792, 445] on input "Display name" at bounding box center [772, 437] width 351 height 23
paste input "25 Directors and Officers - Excess (Layer 6) $7.5M excess of $45M"
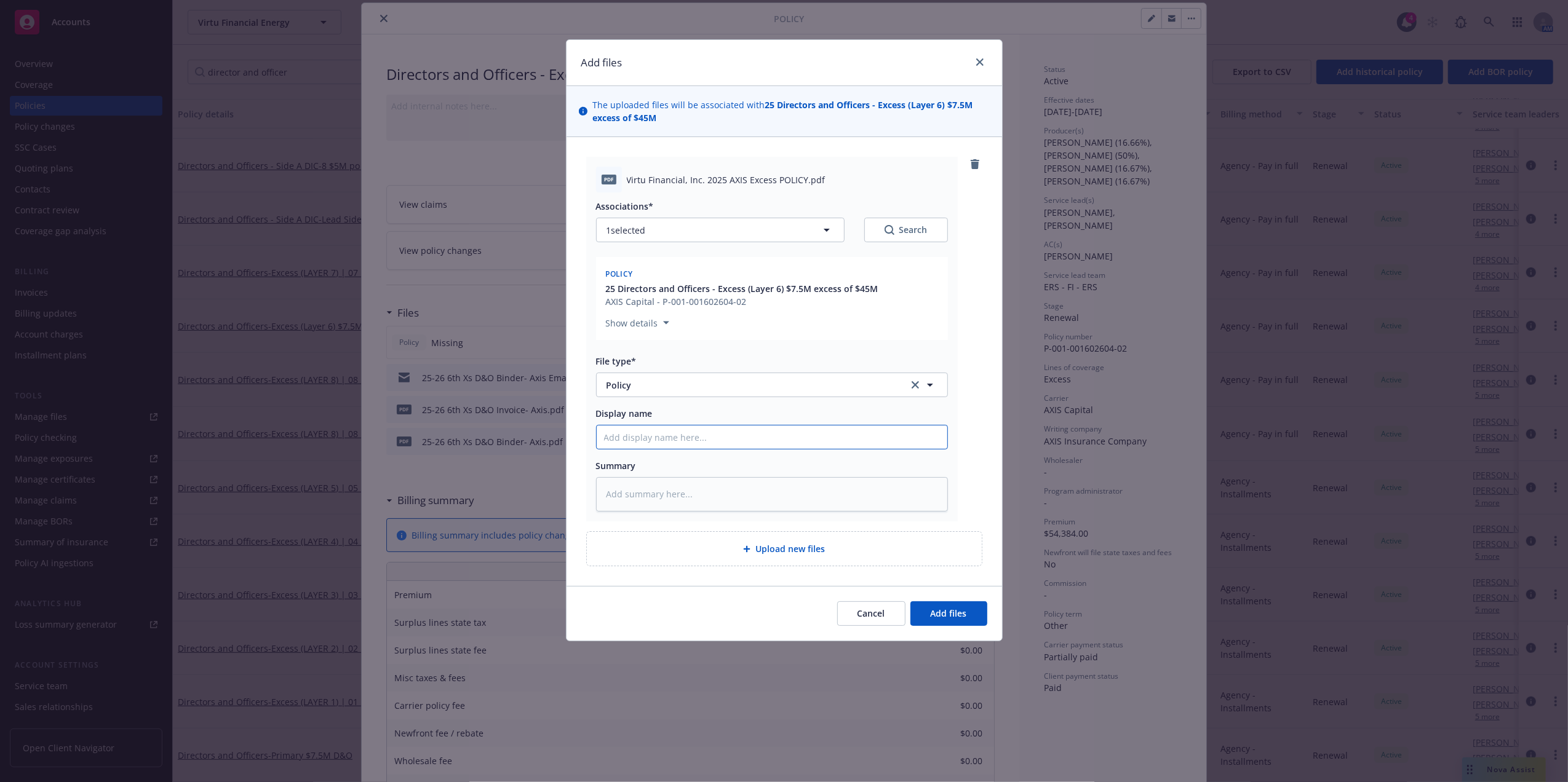
type textarea "x"
type input "25 Directors and Officers - Excess (Layer 6) $7.5M excess of $45M"
click at [980, 64] on icon "close" at bounding box center [980, 62] width 7 height 7
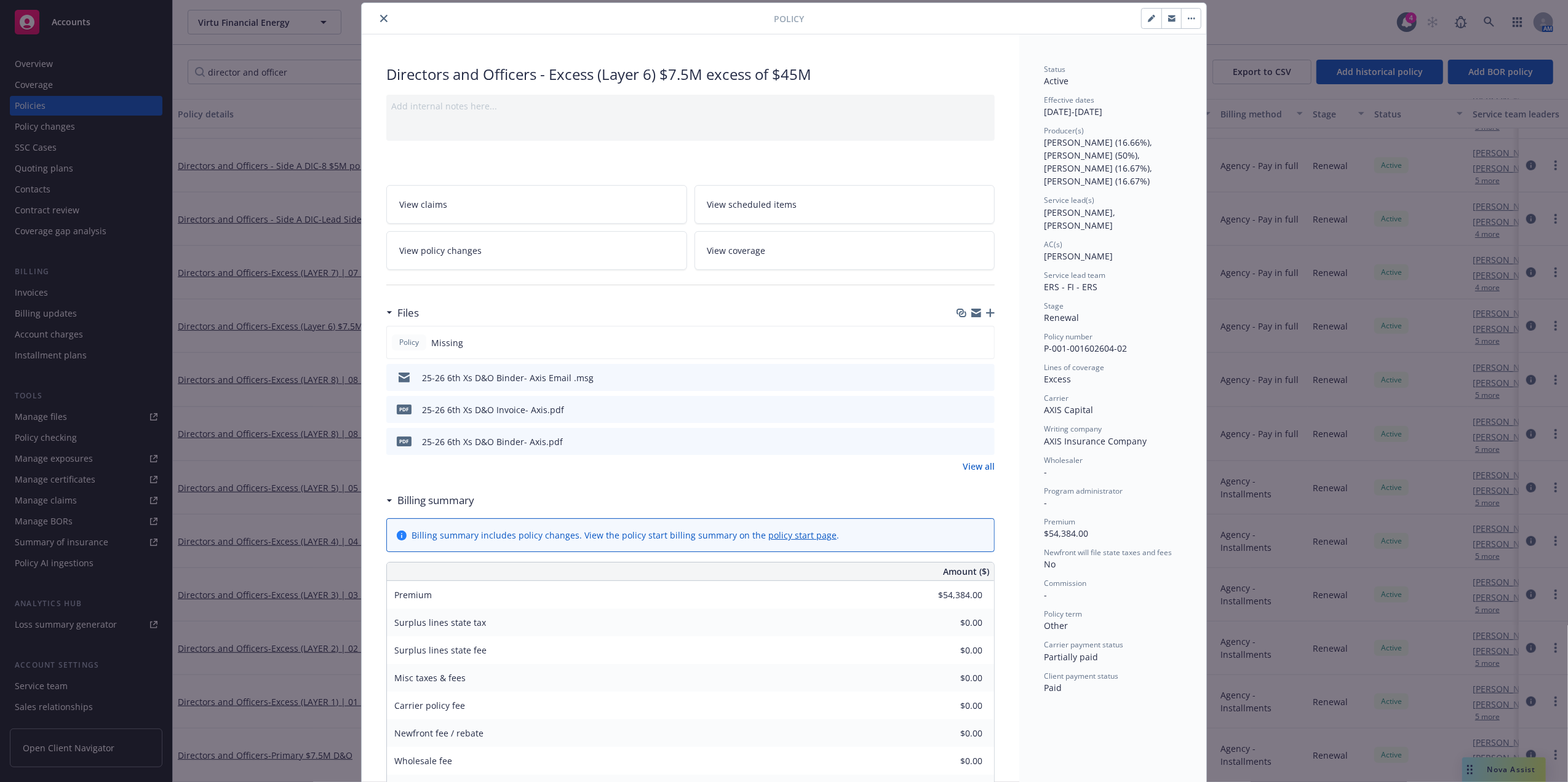
click at [380, 18] on icon "close" at bounding box center [384, 18] width 7 height 7
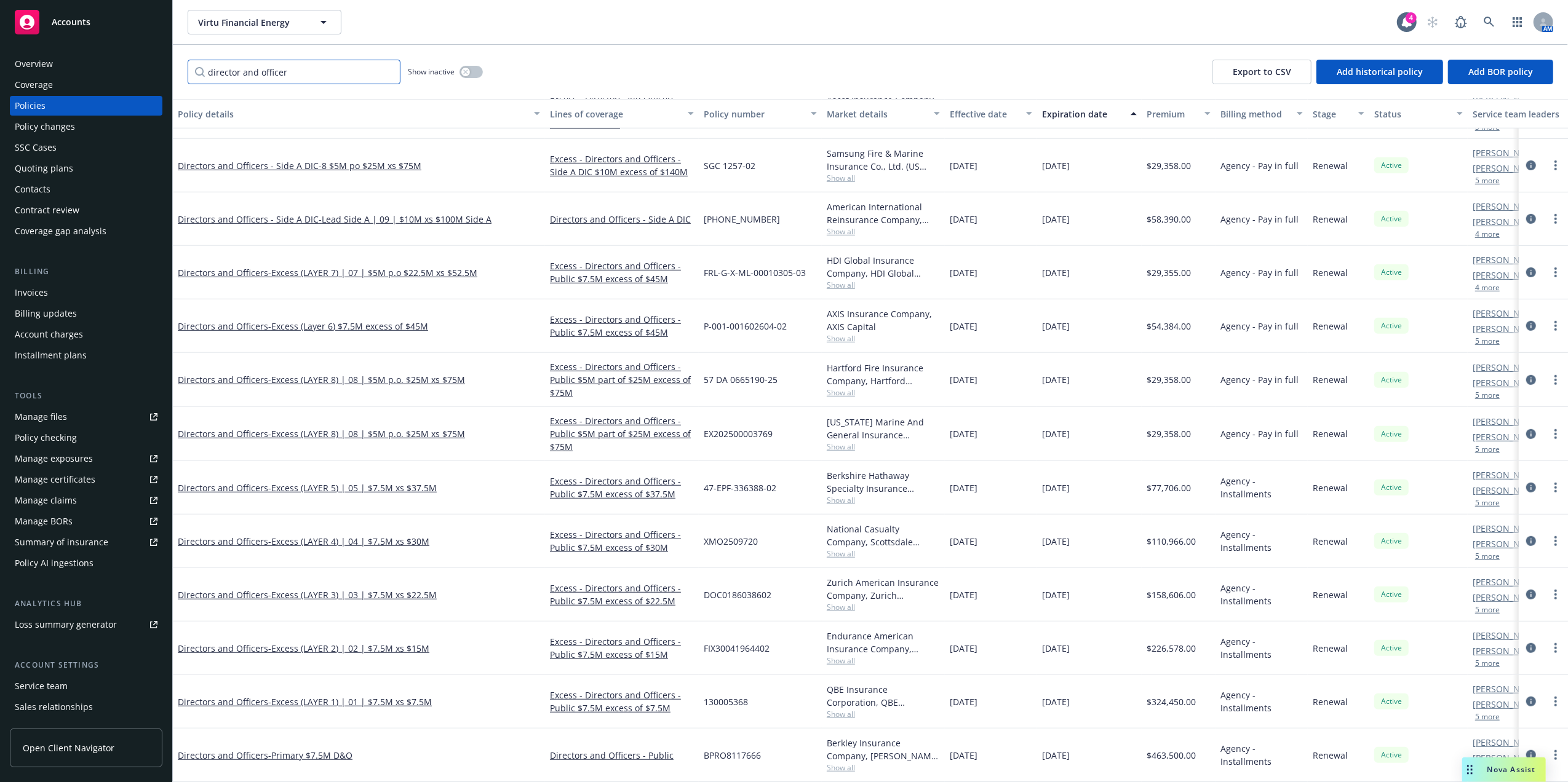
click at [335, 65] on input "director and officer" at bounding box center [294, 72] width 213 height 25
paste input "P-001-001602604-02"
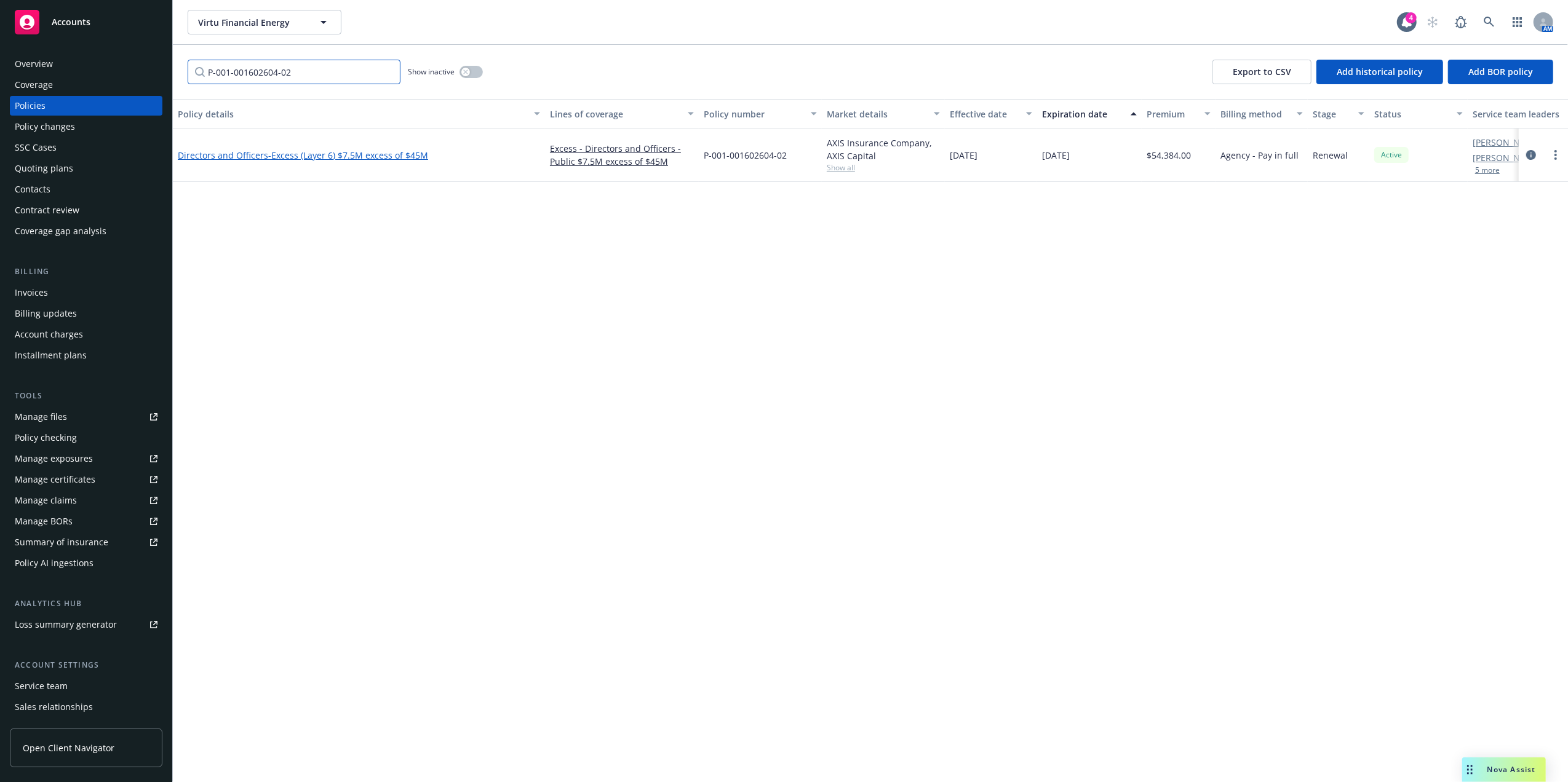
type input "P-001-001602604-02"
click at [287, 153] on span "- Excess (Layer 6) $7.5M excess of $45M" at bounding box center [348, 156] width 160 height 12
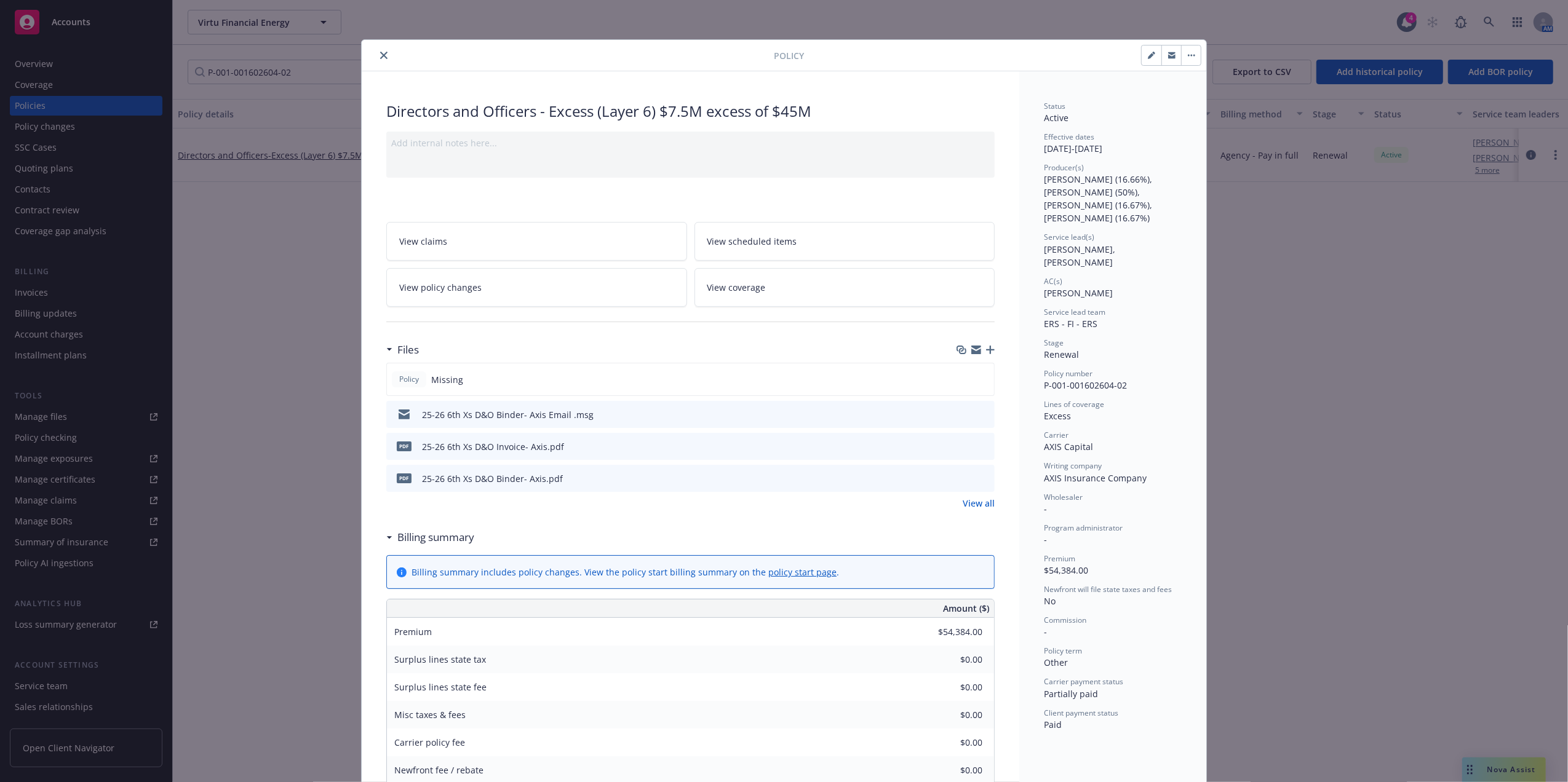
scroll to position [37, 0]
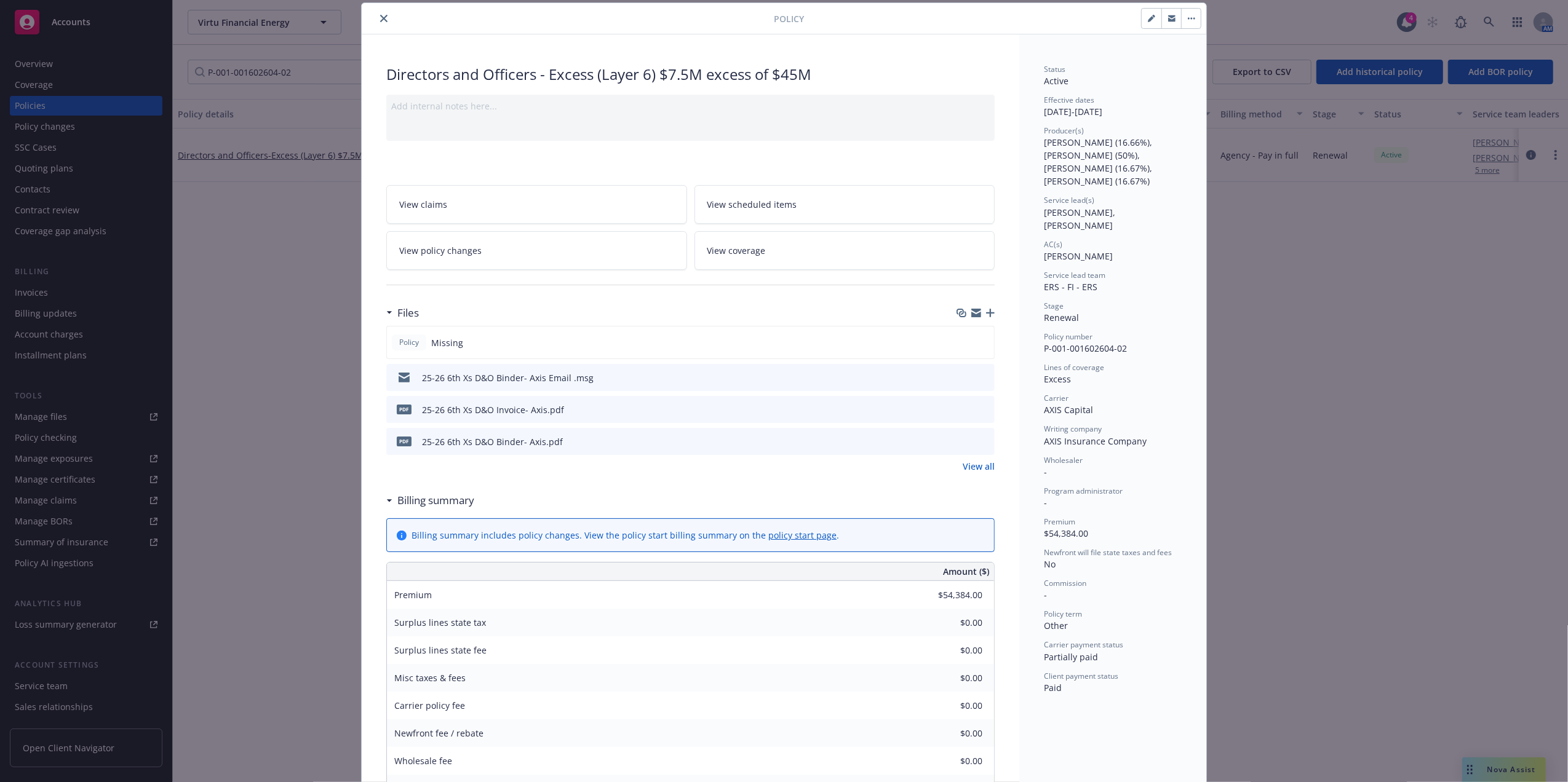
click at [986, 318] on icon "button" at bounding box center [991, 313] width 9 height 9
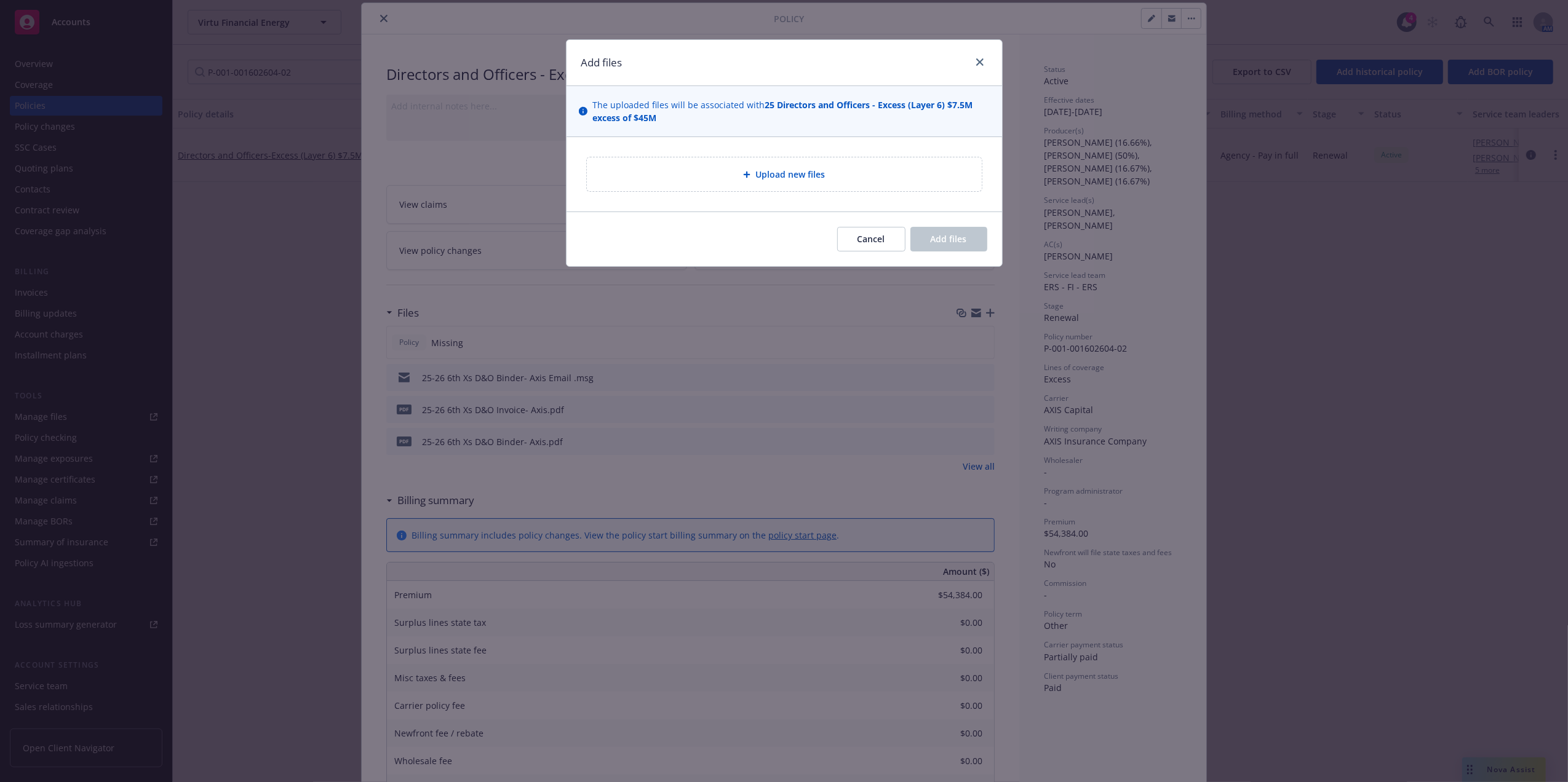
click at [982, 54] on div "Add files" at bounding box center [784, 62] width 435 height 46
click at [978, 57] on link "close" at bounding box center [980, 62] width 15 height 15
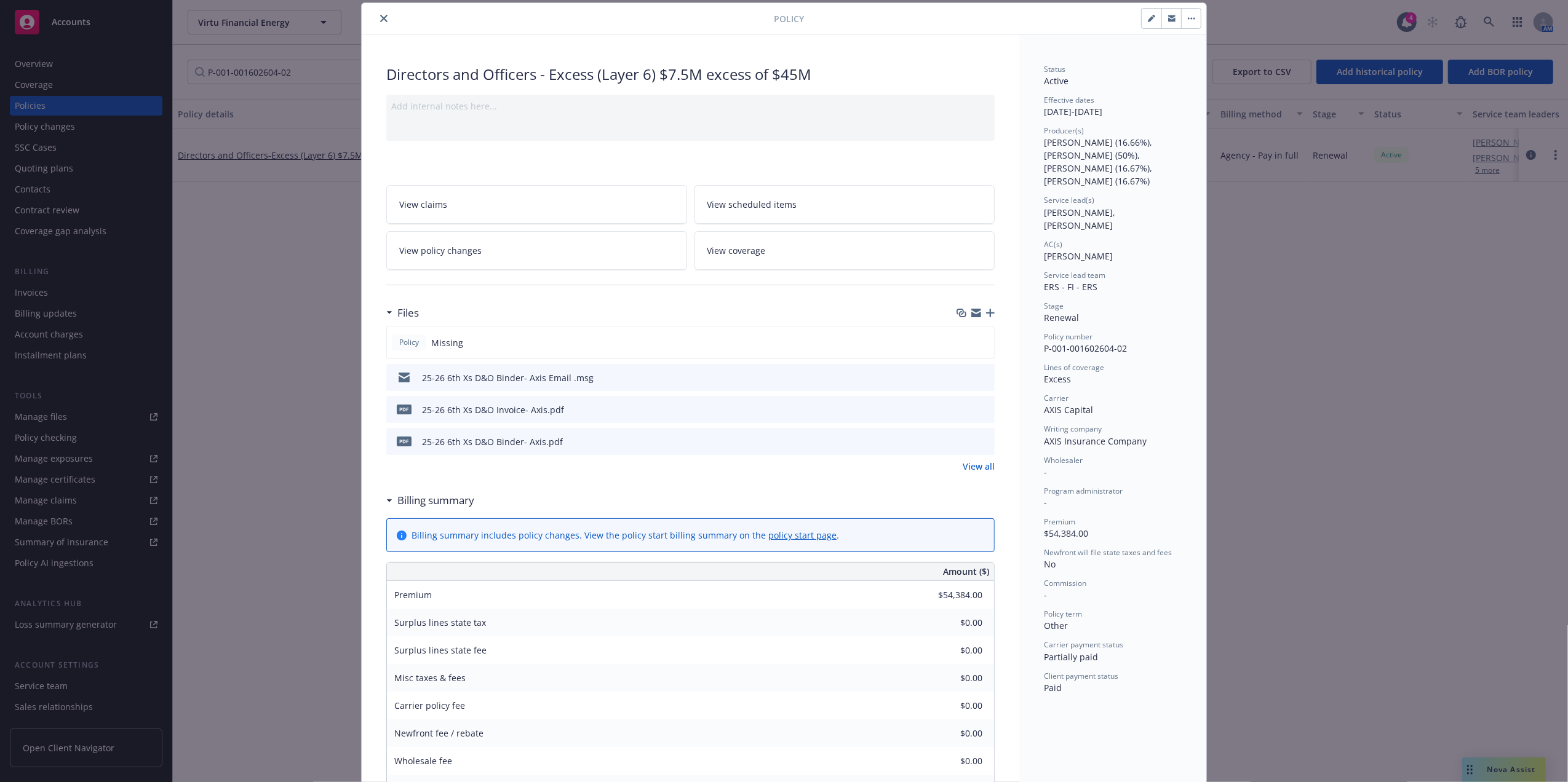
click at [977, 376] on icon "preview file" at bounding box center [982, 377] width 11 height 9
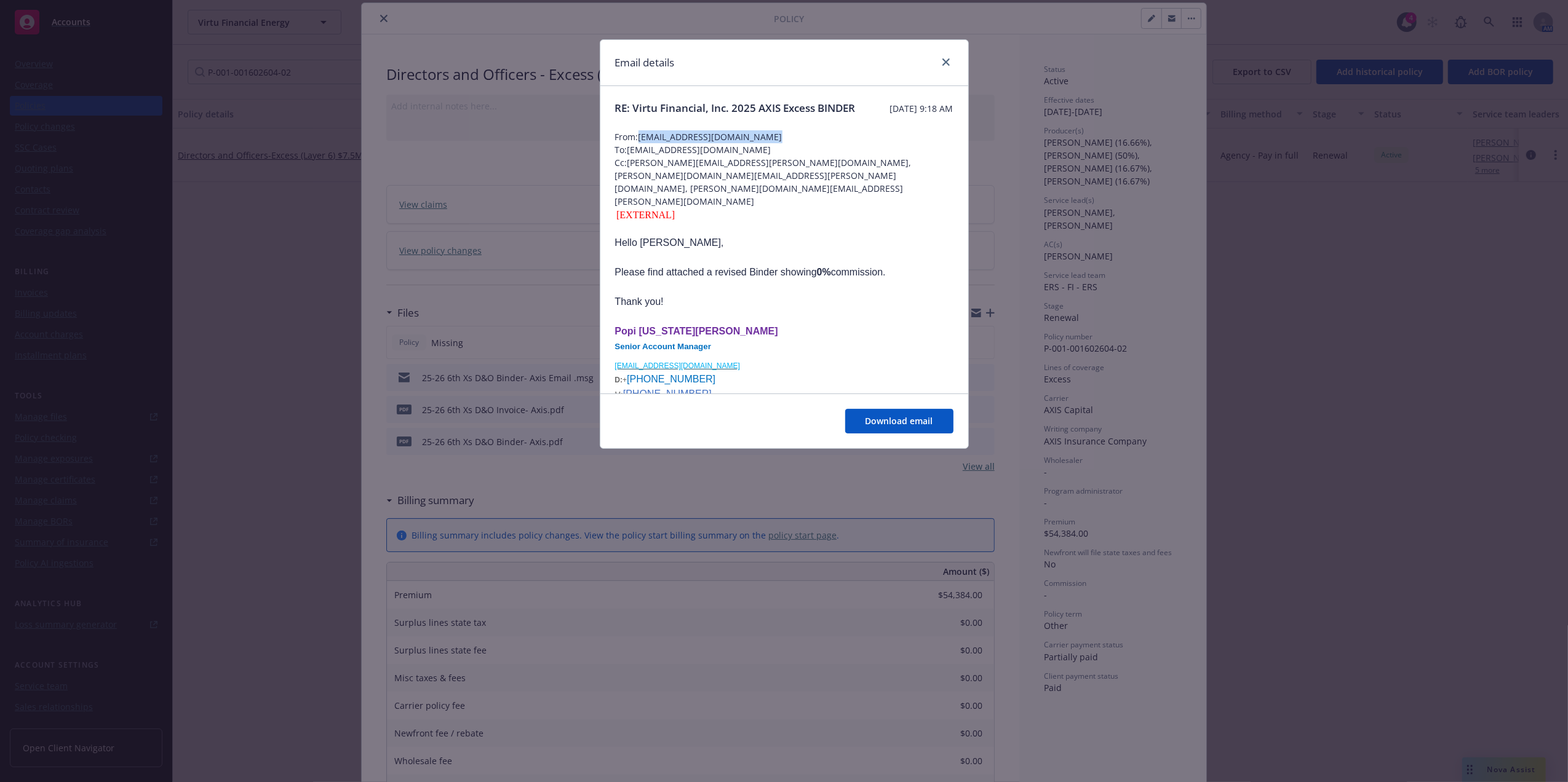
drag, startPoint x: 760, startPoint y: 149, endPoint x: 638, endPoint y: 153, distance: 122.1
click at [638, 143] on span "From: popi.groutas@axiscapital.com" at bounding box center [784, 137] width 338 height 13
copy span "popi.groutas@axiscapital.com"
click at [949, 65] on icon "close" at bounding box center [946, 62] width 7 height 7
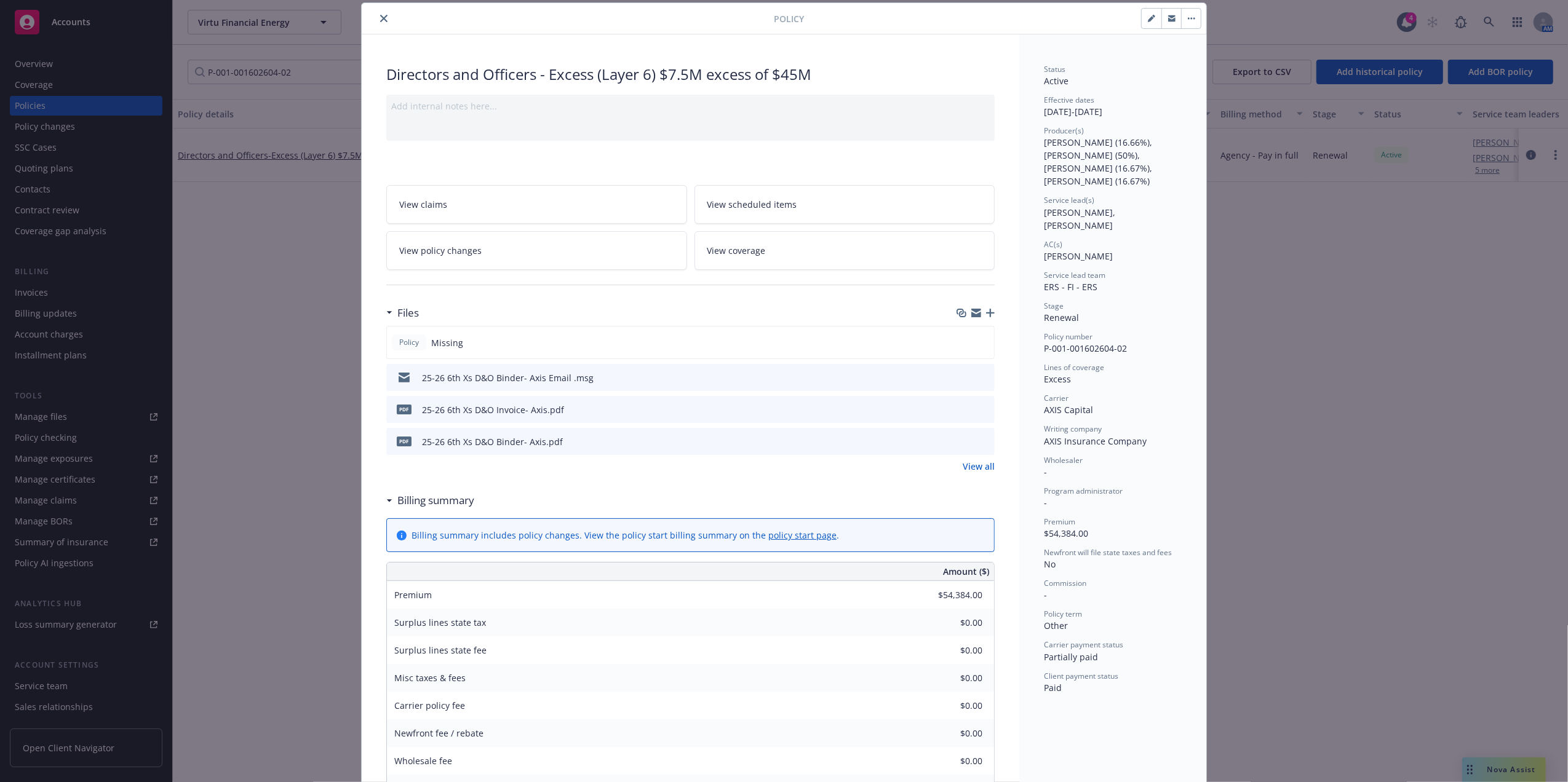
click at [986, 316] on icon "button" at bounding box center [991, 313] width 9 height 9
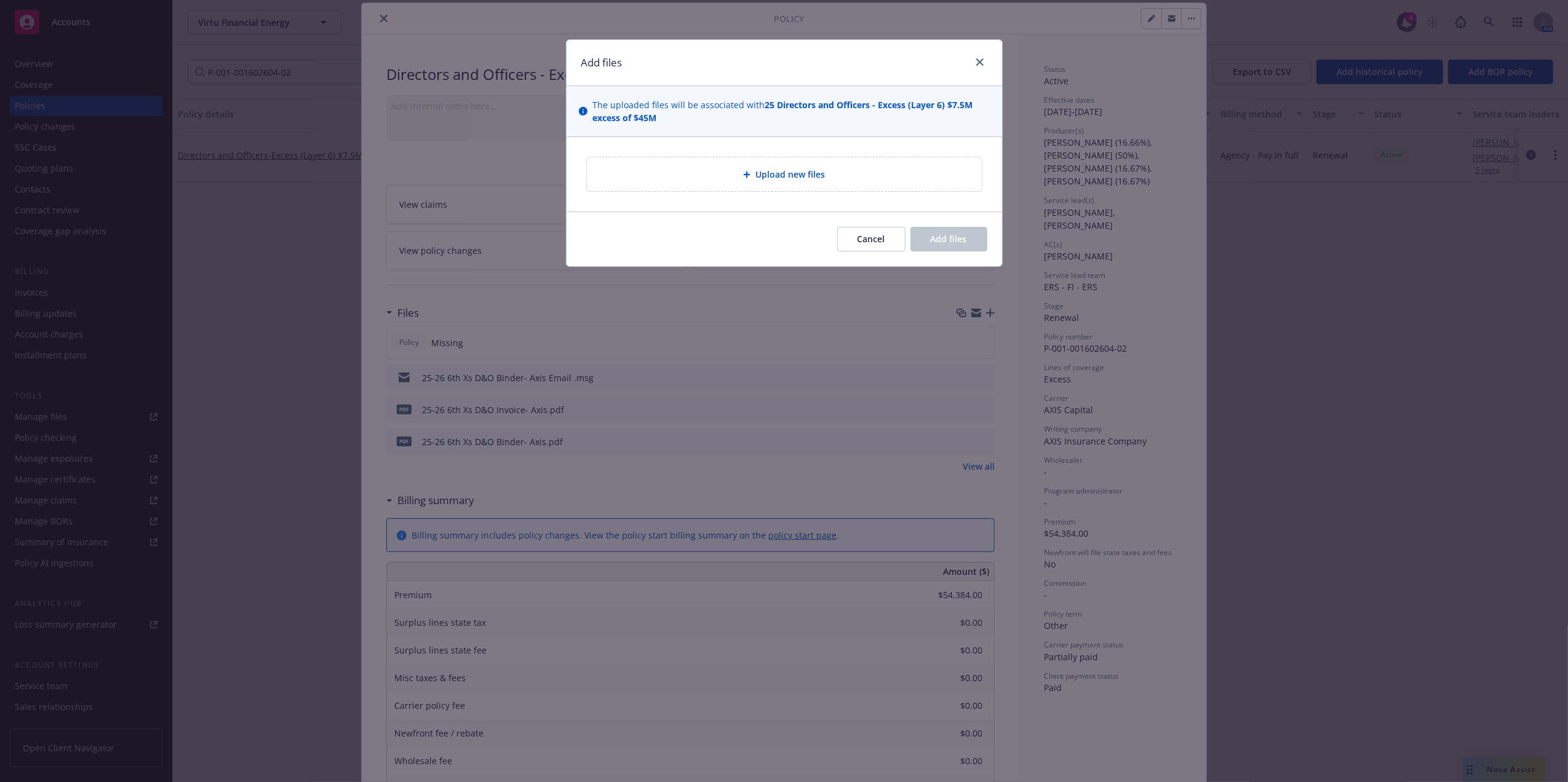
type textarea "x"
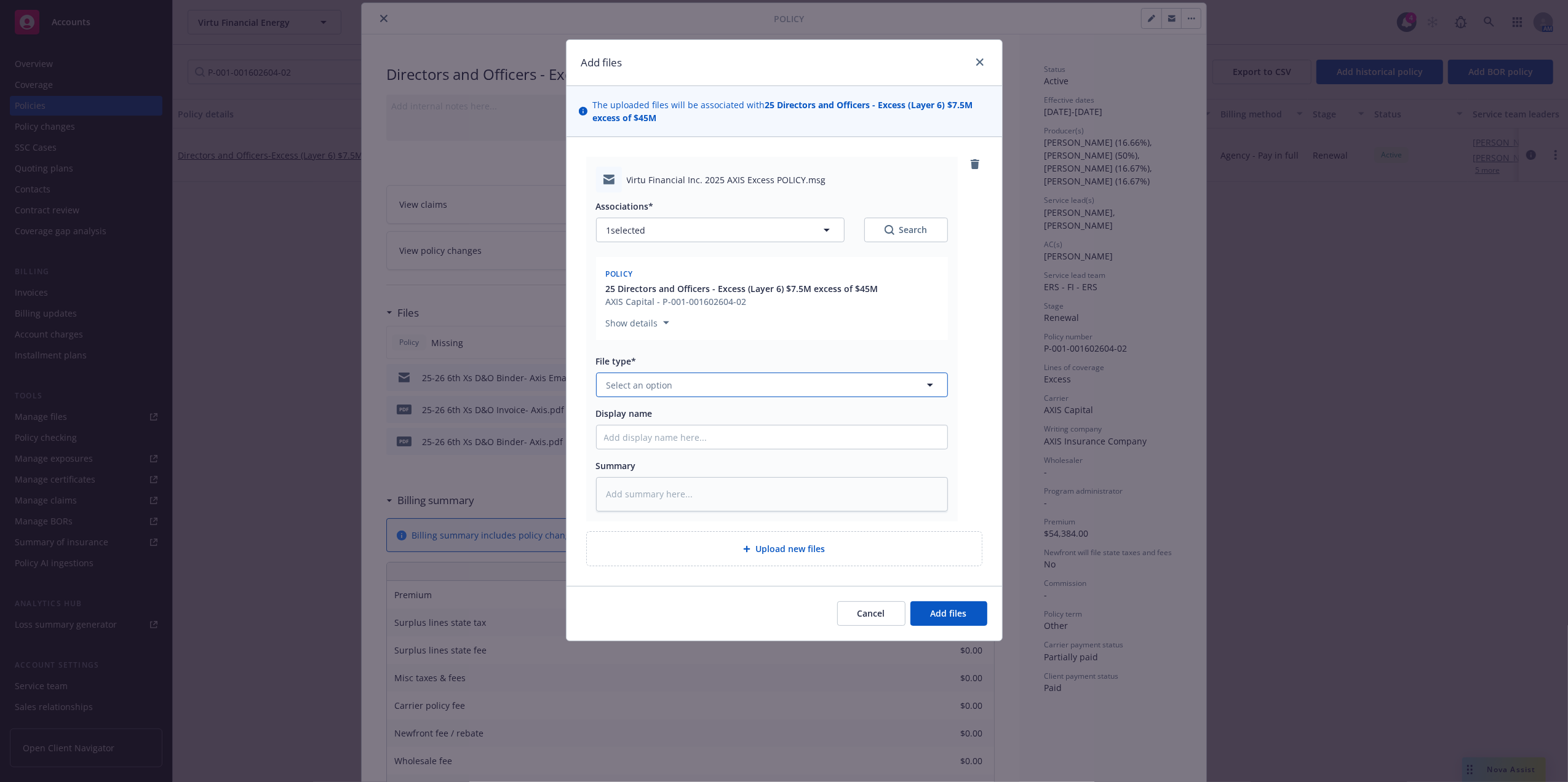
click at [633, 382] on span "Select an option" at bounding box center [640, 385] width 67 height 13
type input "email"
click at [679, 421] on div "Email" at bounding box center [772, 419] width 336 height 18
drag, startPoint x: 877, startPoint y: 289, endPoint x: 790, endPoint y: 303, distance: 88.1
click at [788, 302] on div "25 Directors and Officers - Excess (Layer 6) $7.5M excess of $45M AXIS Capital …" at bounding box center [771, 295] width 337 height 26
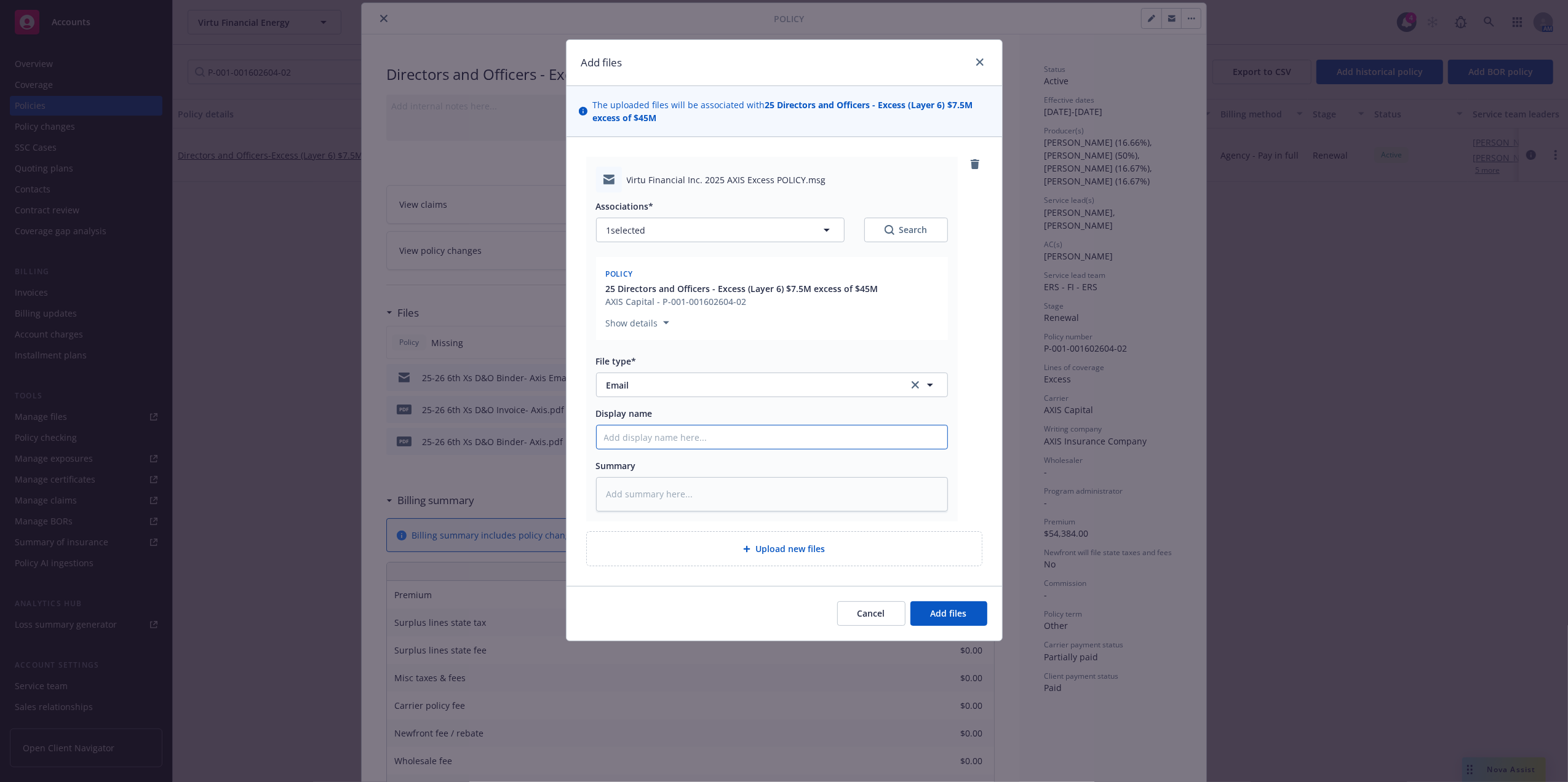
click at [668, 434] on input "Display name" at bounding box center [772, 437] width 351 height 23
type textarea "x"
type input "P"
type textarea "x"
type input "Po"
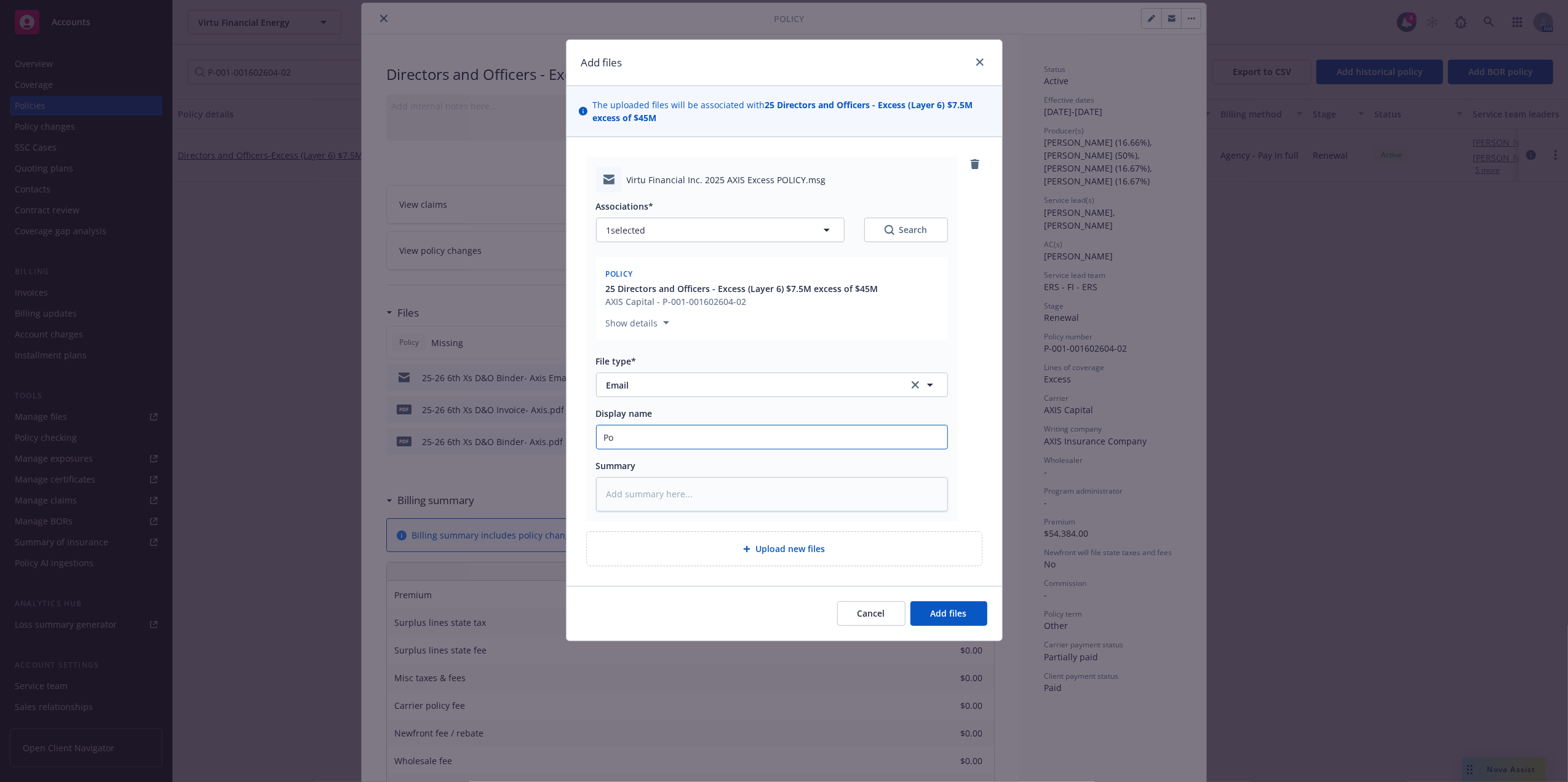
type textarea "x"
type input "Pol"
type textarea "x"
type input "Poli"
type textarea "x"
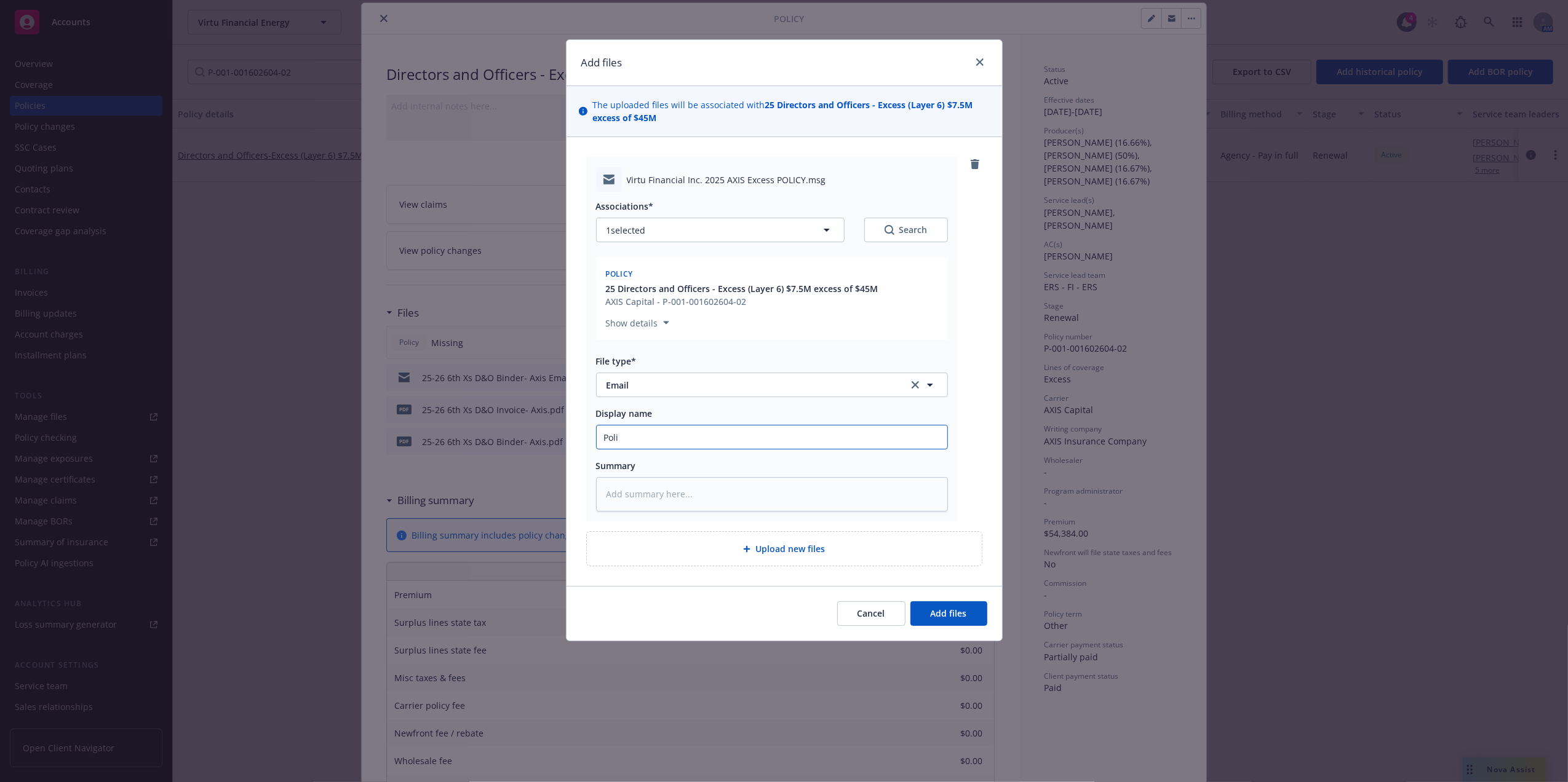
type input "Polic"
type textarea "x"
type input "Policy"
type textarea "x"
type input "Policy"
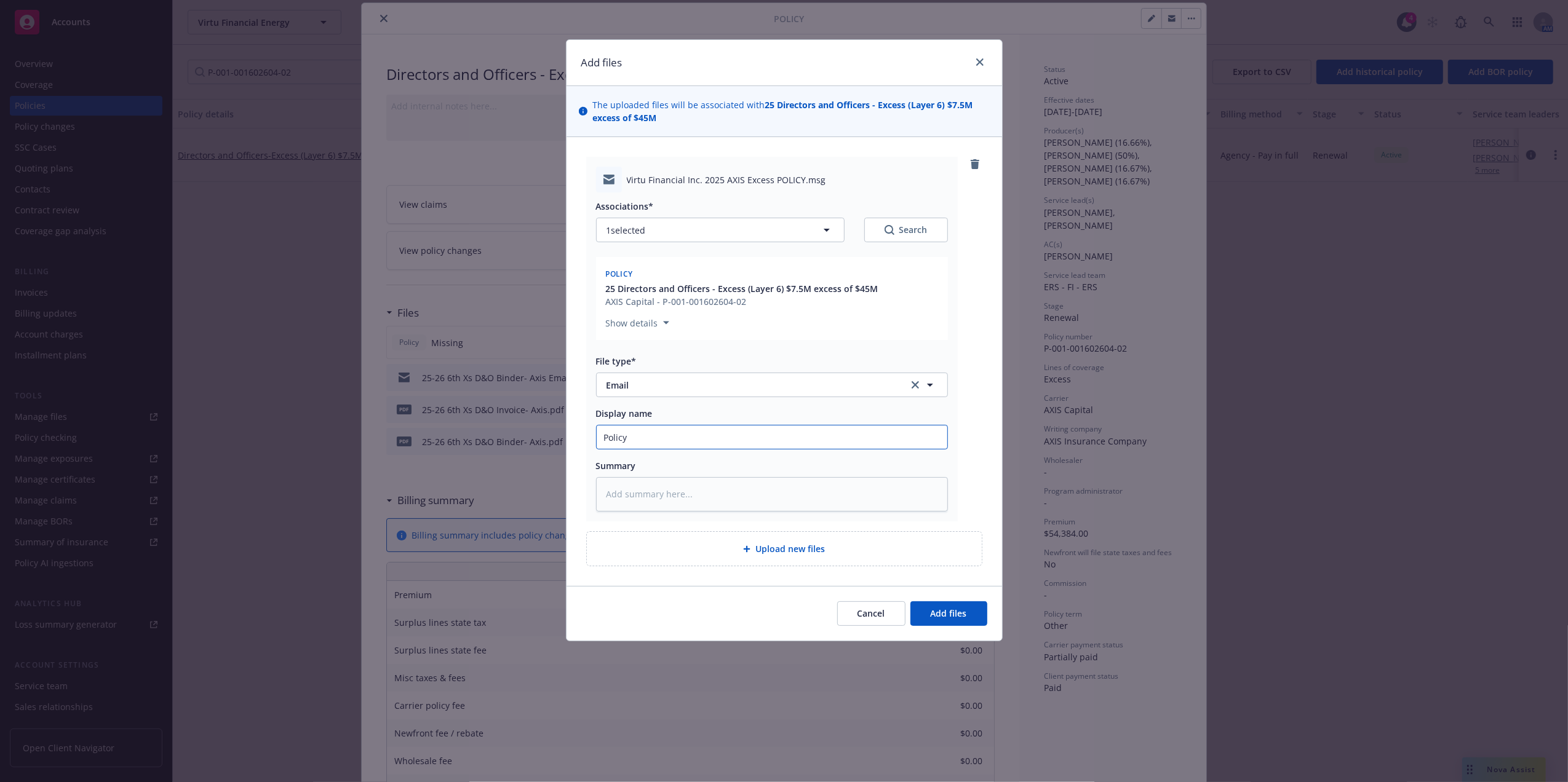
type textarea "x"
type input "Policy R"
type textarea "x"
type input "Policy Rec"
type textarea "x"
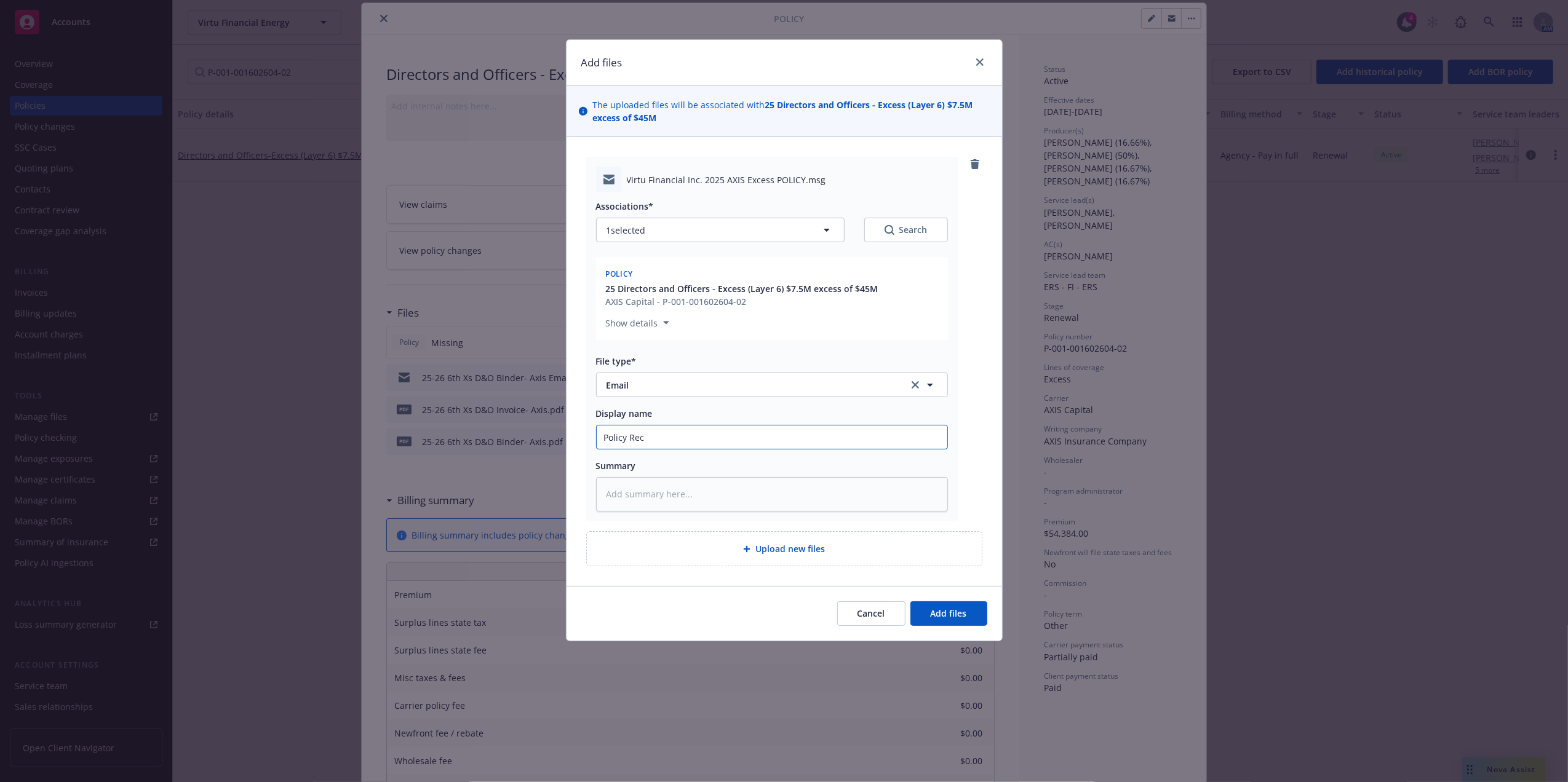
type input "Policy Recv"
type textarea "x"
type input "Policy Recv"
type textarea "x"
type input "Policy Recv Em"
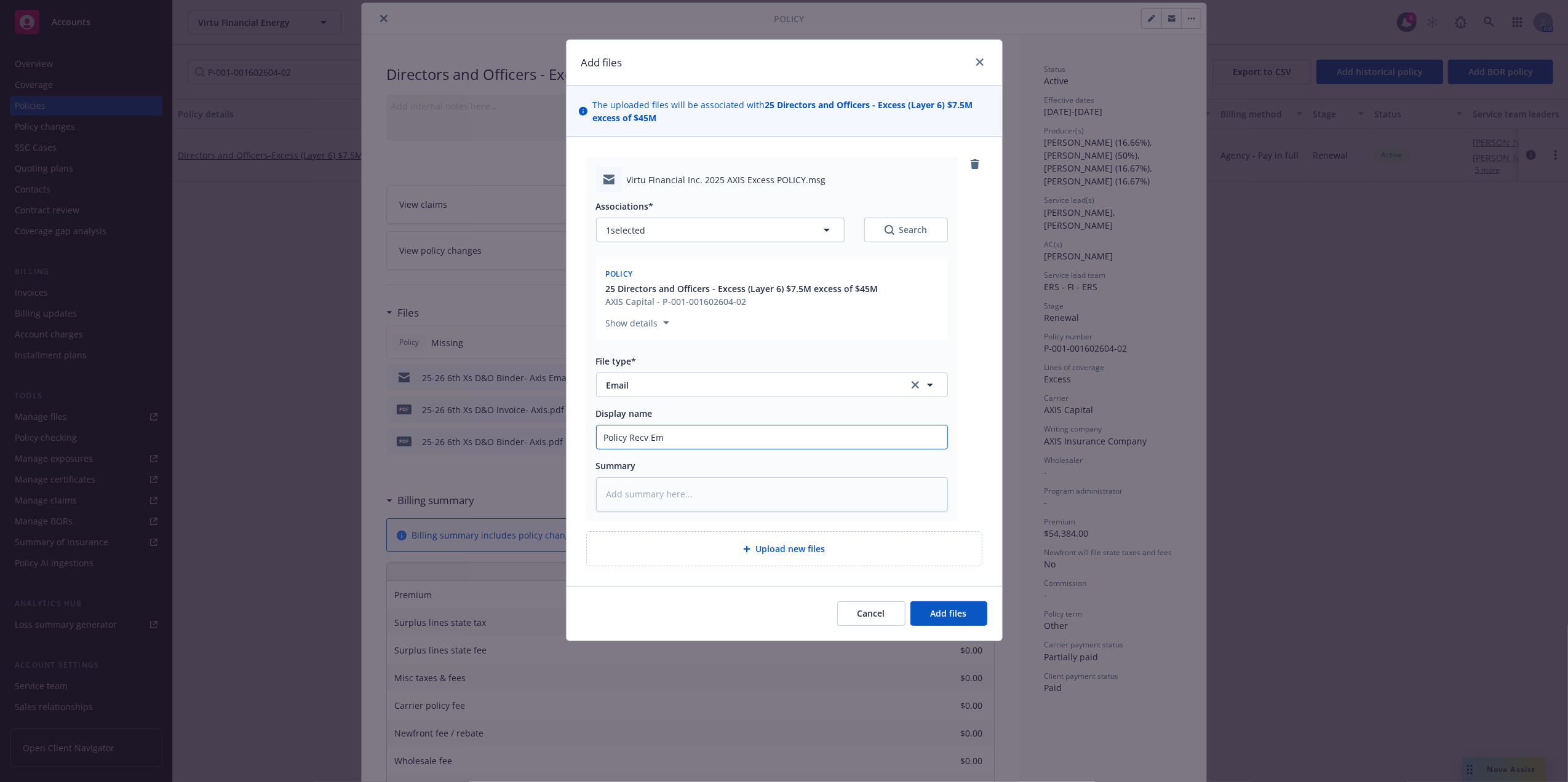
type textarea "x"
type input "Policy Recv Emai"
type textarea "x"
type input "Policy Recv Email"
type textarea "x"
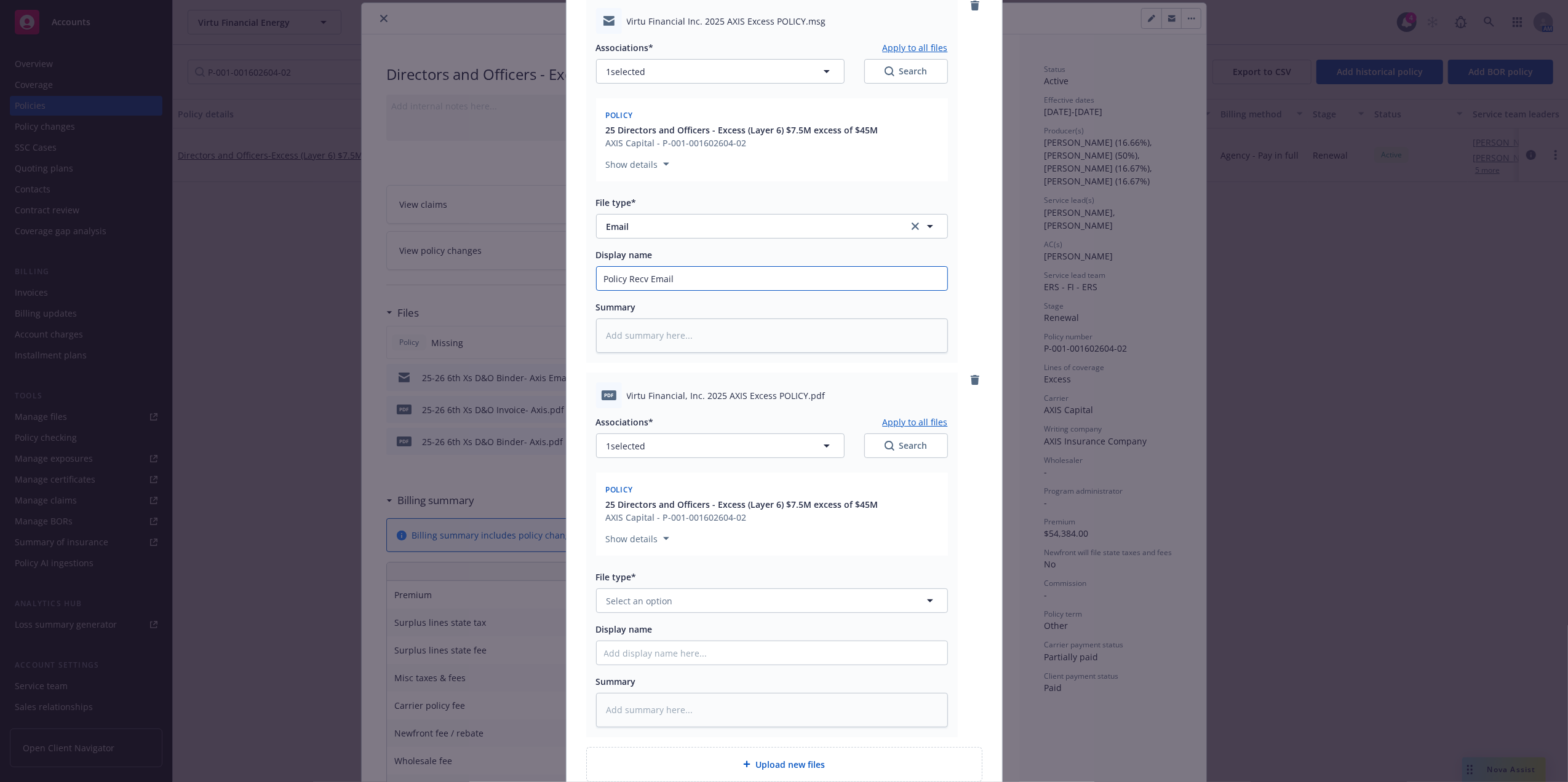
scroll to position [274, 0]
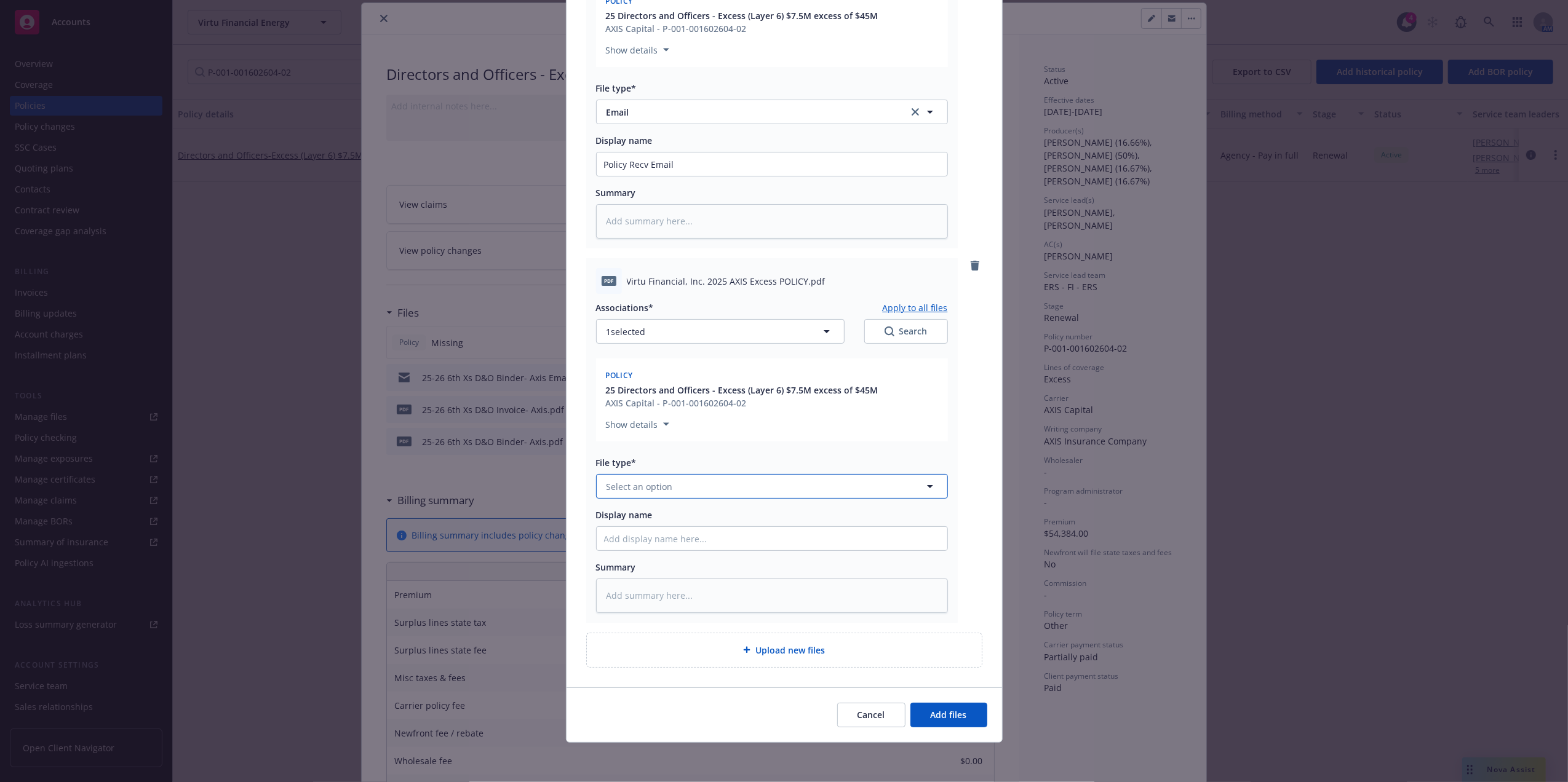
click at [695, 474] on button "Select an option" at bounding box center [771, 486] width 351 height 25
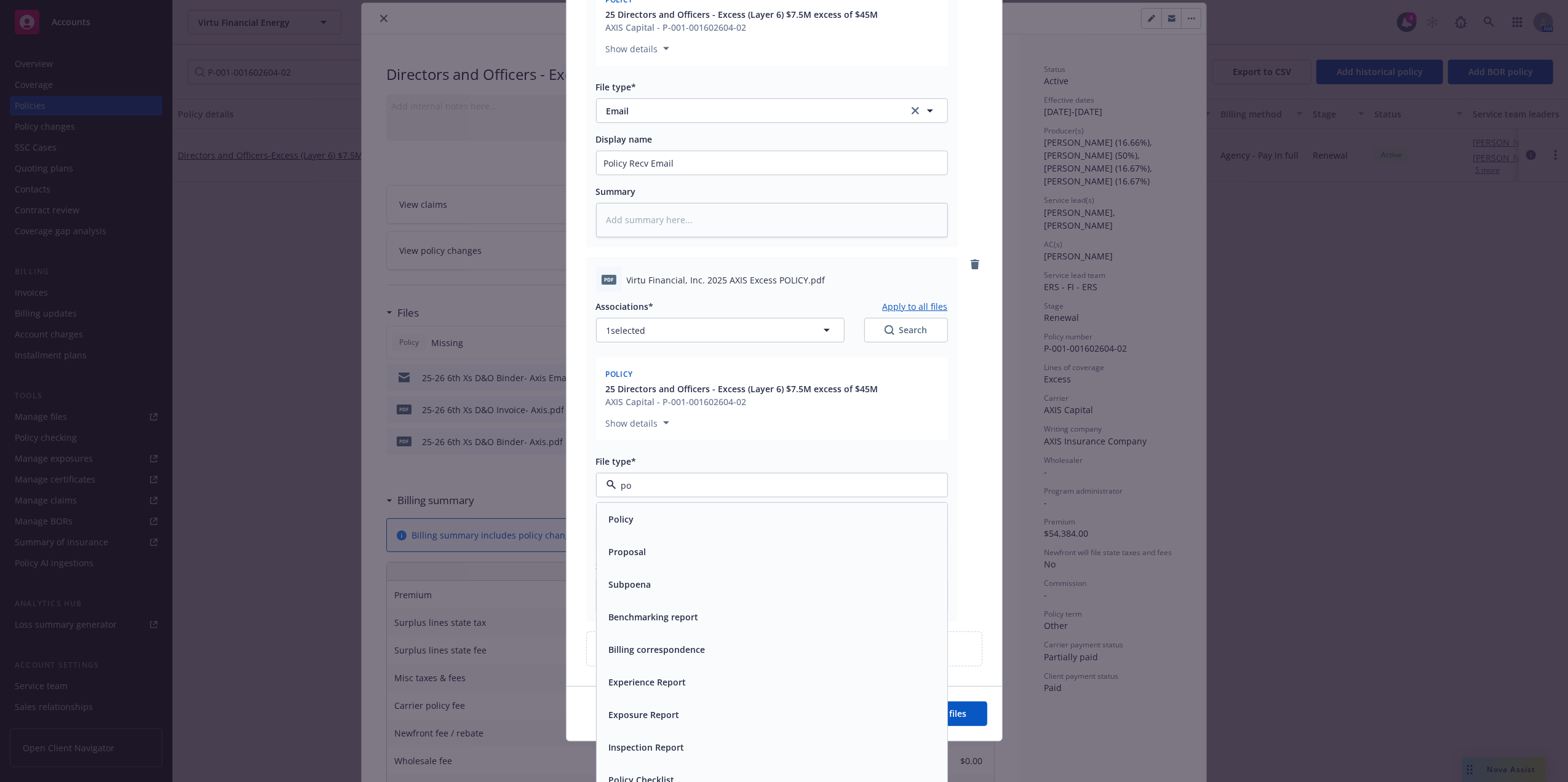
type input "pol"
click at [729, 530] on div "Policy" at bounding box center [772, 520] width 351 height 32
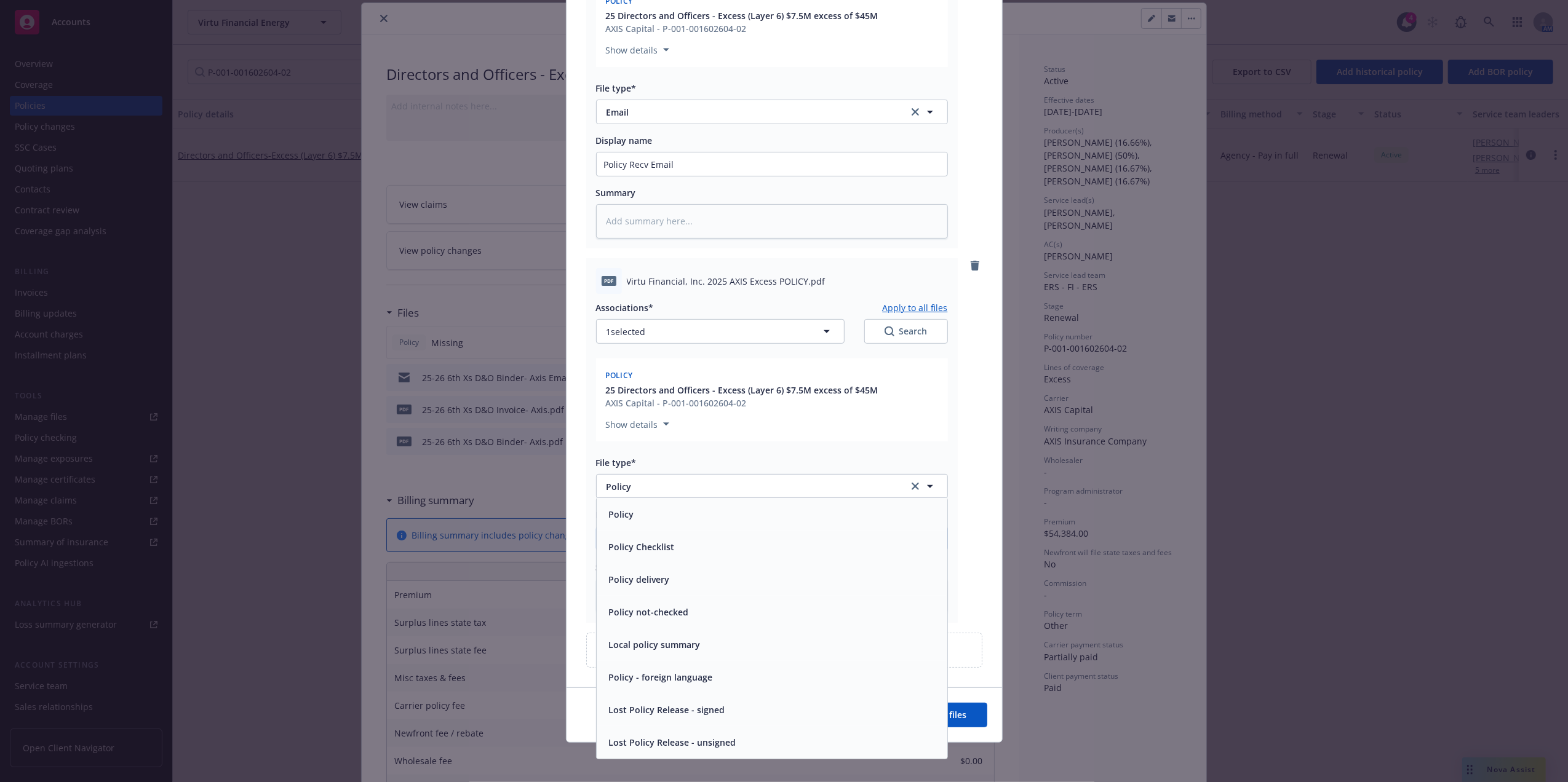
click at [685, 538] on input "Display name" at bounding box center [772, 538] width 351 height 23
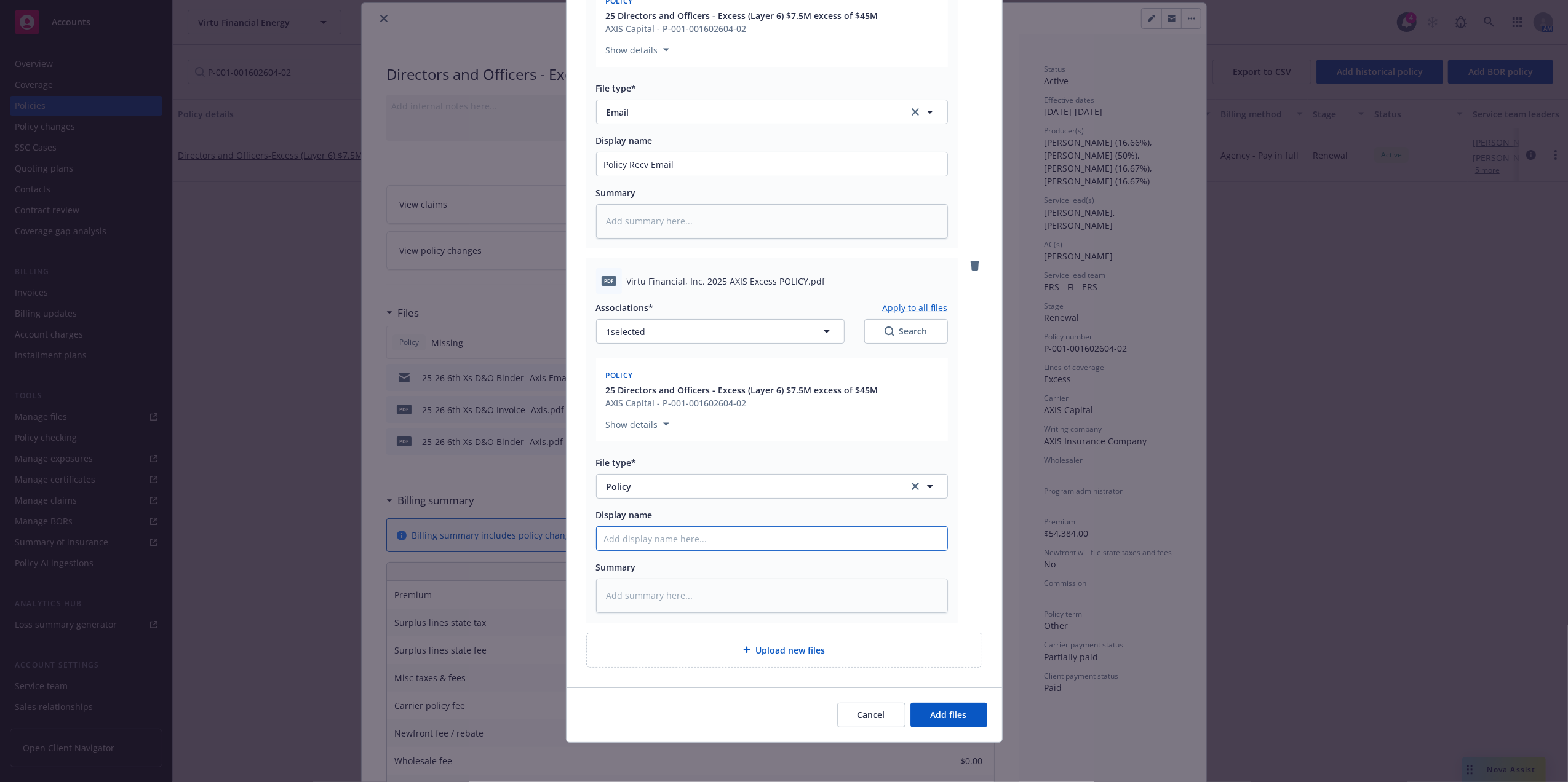
paste input "P-001-001602604-02"
type textarea "x"
type input "P-001-001602604-02"
drag, startPoint x: 880, startPoint y: 387, endPoint x: 517, endPoint y: 396, distance: 363.1
click at [517, 396] on div "Add files The uploaded files will be associated with 25 Directors and Officers …" at bounding box center [784, 391] width 1568 height 782
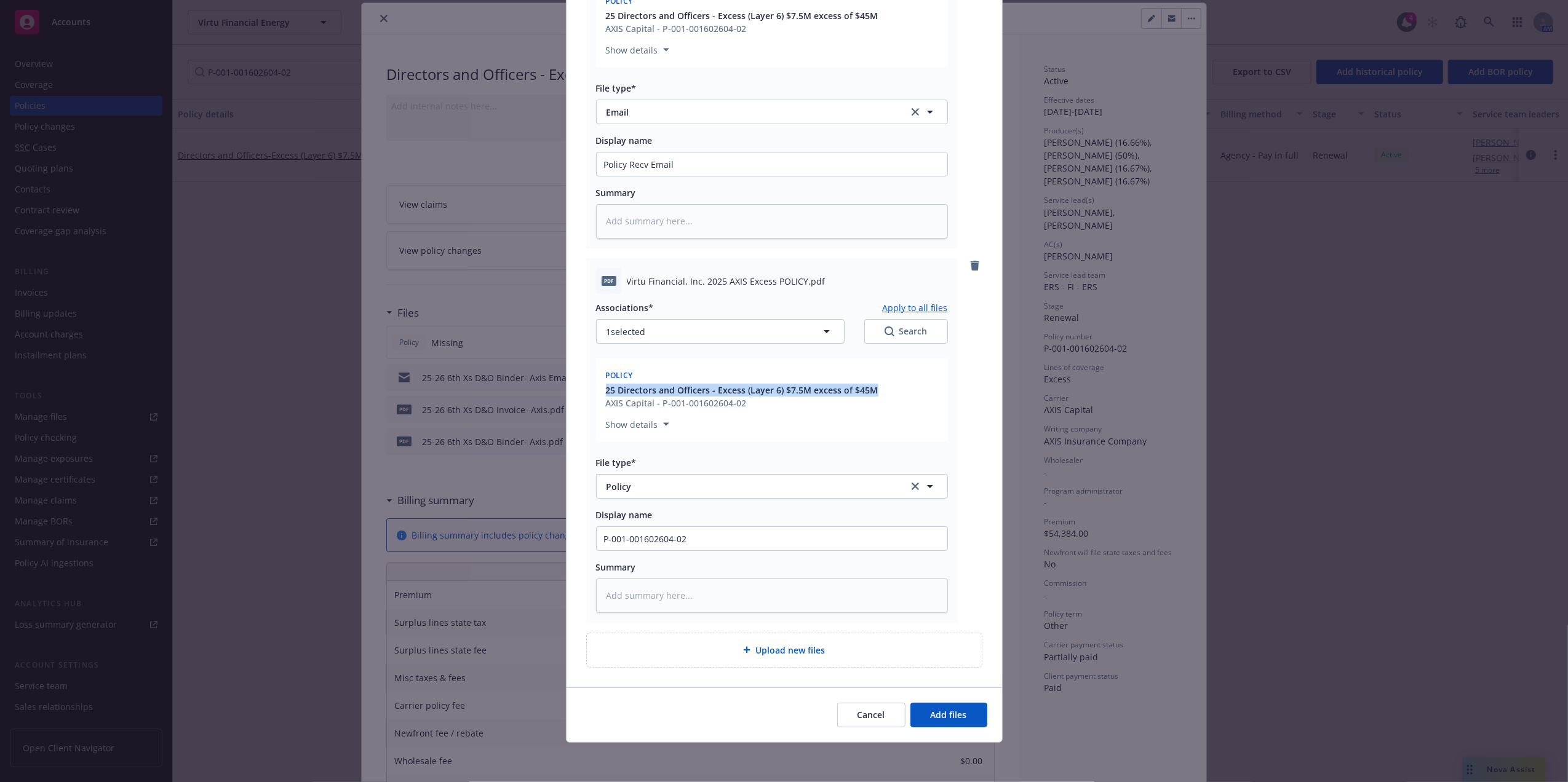
drag, startPoint x: 869, startPoint y: 385, endPoint x: 597, endPoint y: 390, distance: 272.0
click at [603, 390] on div "25 Directors and Officers - Excess (Layer 6) $7.5M excess of $45M AXIS Capital …" at bounding box center [771, 396] width 337 height 26
copy span "25 Directors and Officers - Excess (Layer 6) $7.5M excess of $45M"
click at [733, 535] on input "P-001-001602604-02" at bounding box center [772, 538] width 351 height 23
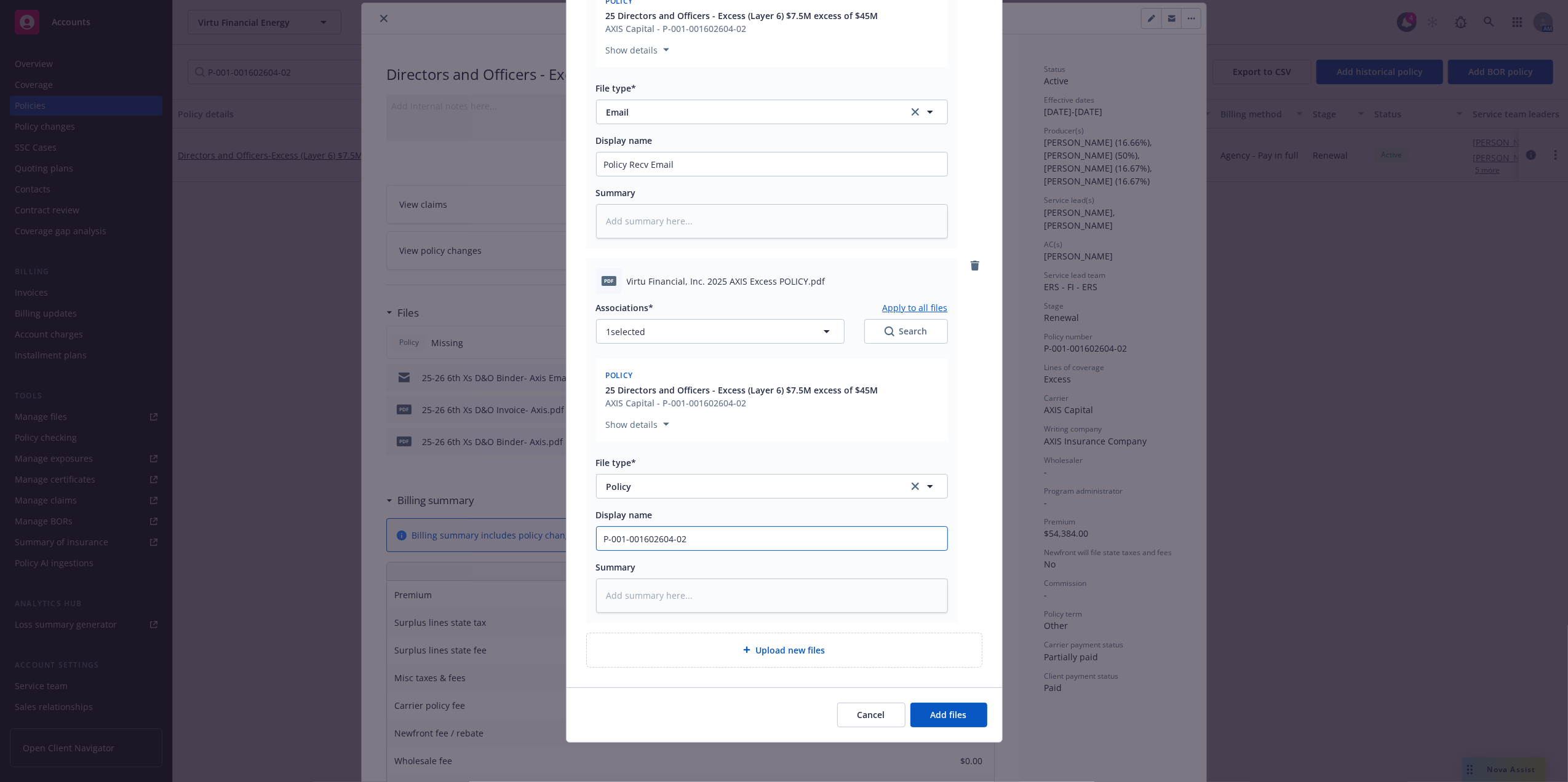
click at [733, 535] on input "P-001-001602604-02" at bounding box center [772, 538] width 351 height 23
paste input "25 Directors and Officers - Excess (Layer 6) $7.5M excess of $45M"
type textarea "x"
type input "25 Directors and Officers - Excess (Layer 6) $7.5M excess of $45M"
type textarea "x"
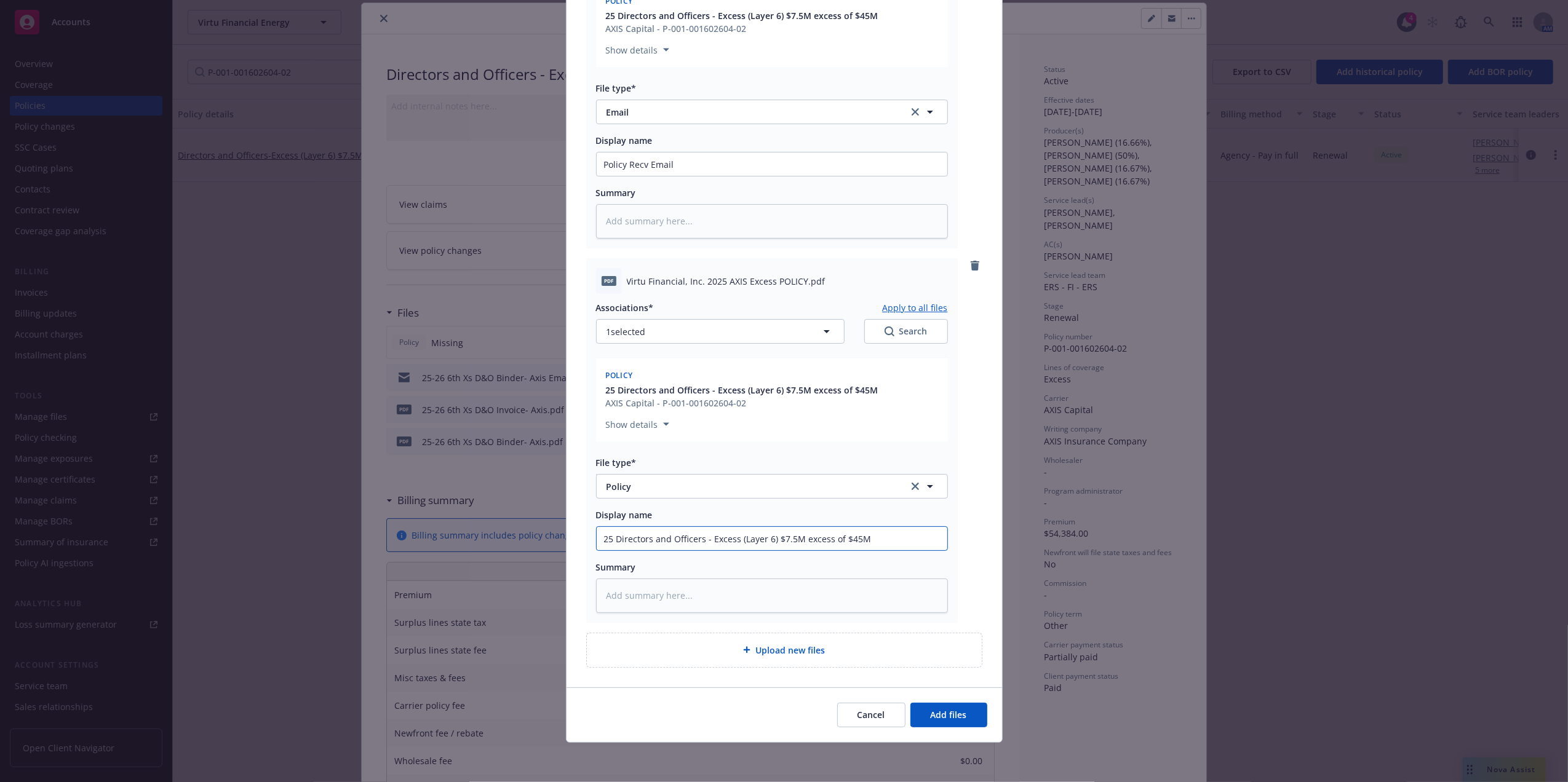
type input "25 Directors and Officers - Excess (Layer 6) $7.5M excess of $45M"
type textarea "x"
type input "25 Directors and Officers - Excess (Layer 6) $7.5M excess of $45M P"
type textarea "x"
type input "25 Directors and Officers - Excess (Layer 6) $7.5M excess of $45M Po"
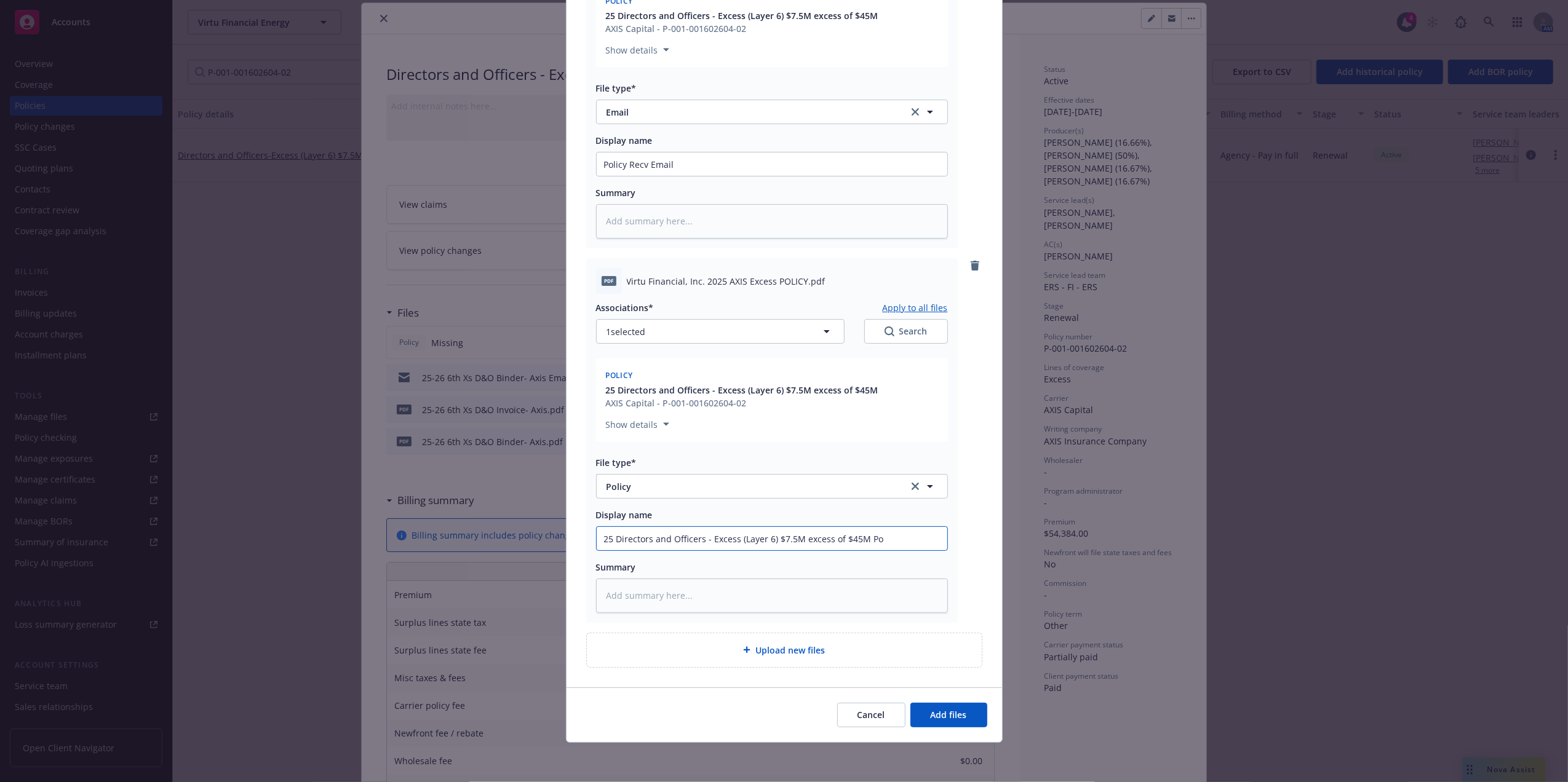
type textarea "x"
type input "25 Directors and Officers - Excess (Layer 6) $7.5M excess of $45M Pol"
type textarea "x"
type input "25 Directors and Officers - Excess (Layer 6) $7.5M excess of $45M Poli"
type textarea "x"
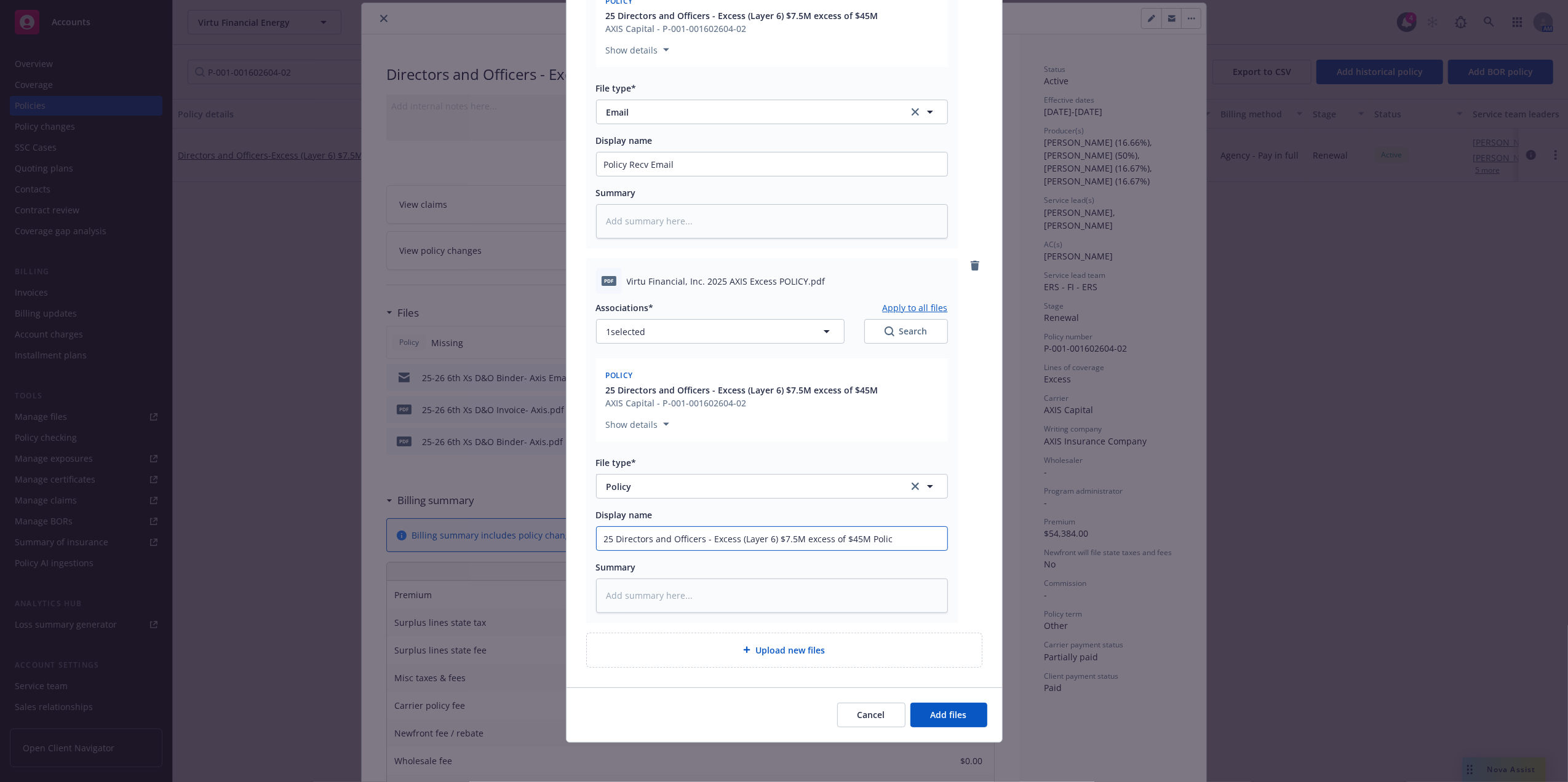
type input "25 Directors and Officers - Excess (Layer 6) $7.5M excess of $45M Policy"
type textarea "x"
type input "25 Directors and Officers - Excess (Layer 6) $7.5M excess of $45M Policy"
click at [945, 709] on span "Add files" at bounding box center [948, 715] width 36 height 12
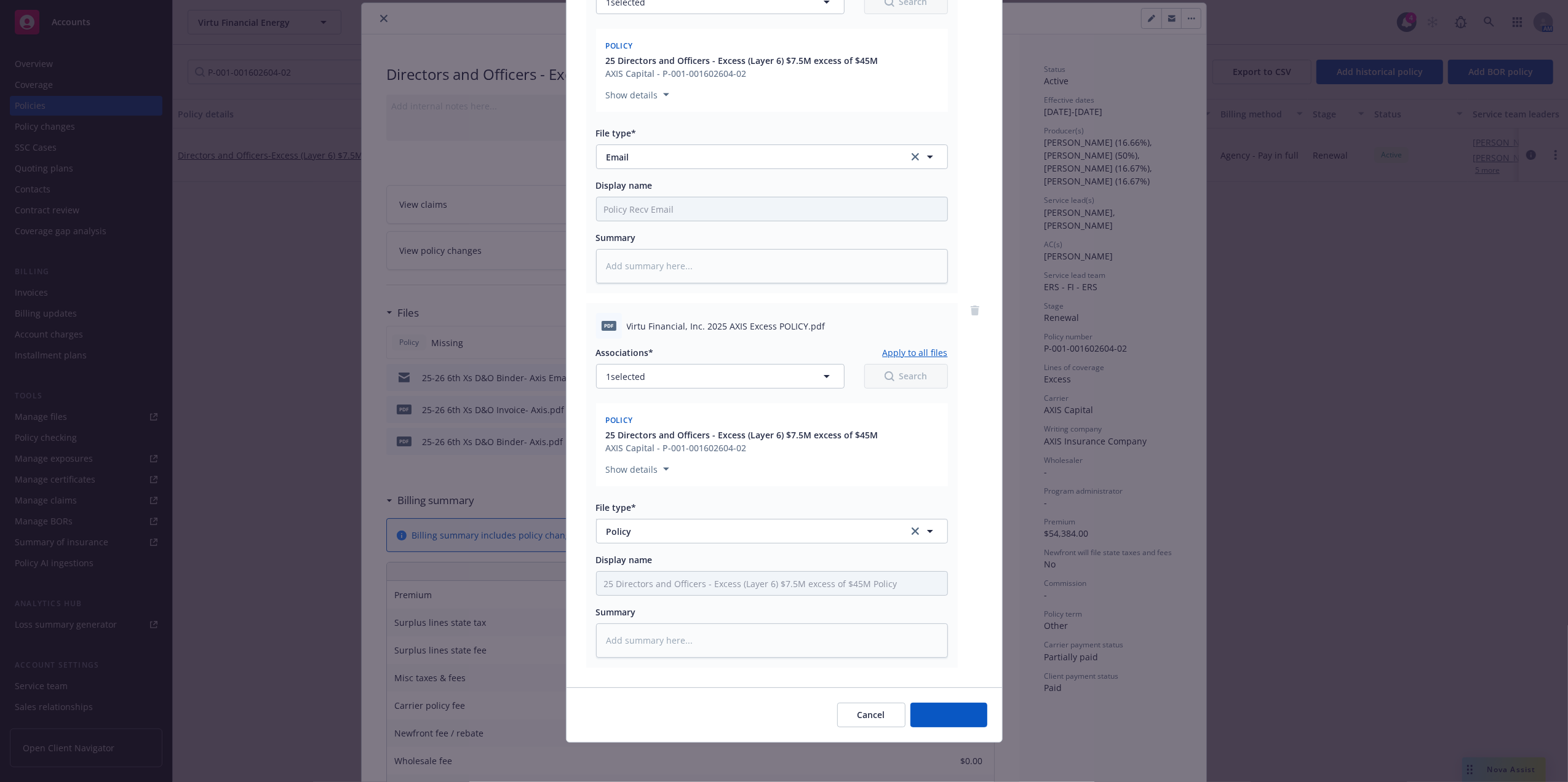
scroll to position [229, 0]
type textarea "x"
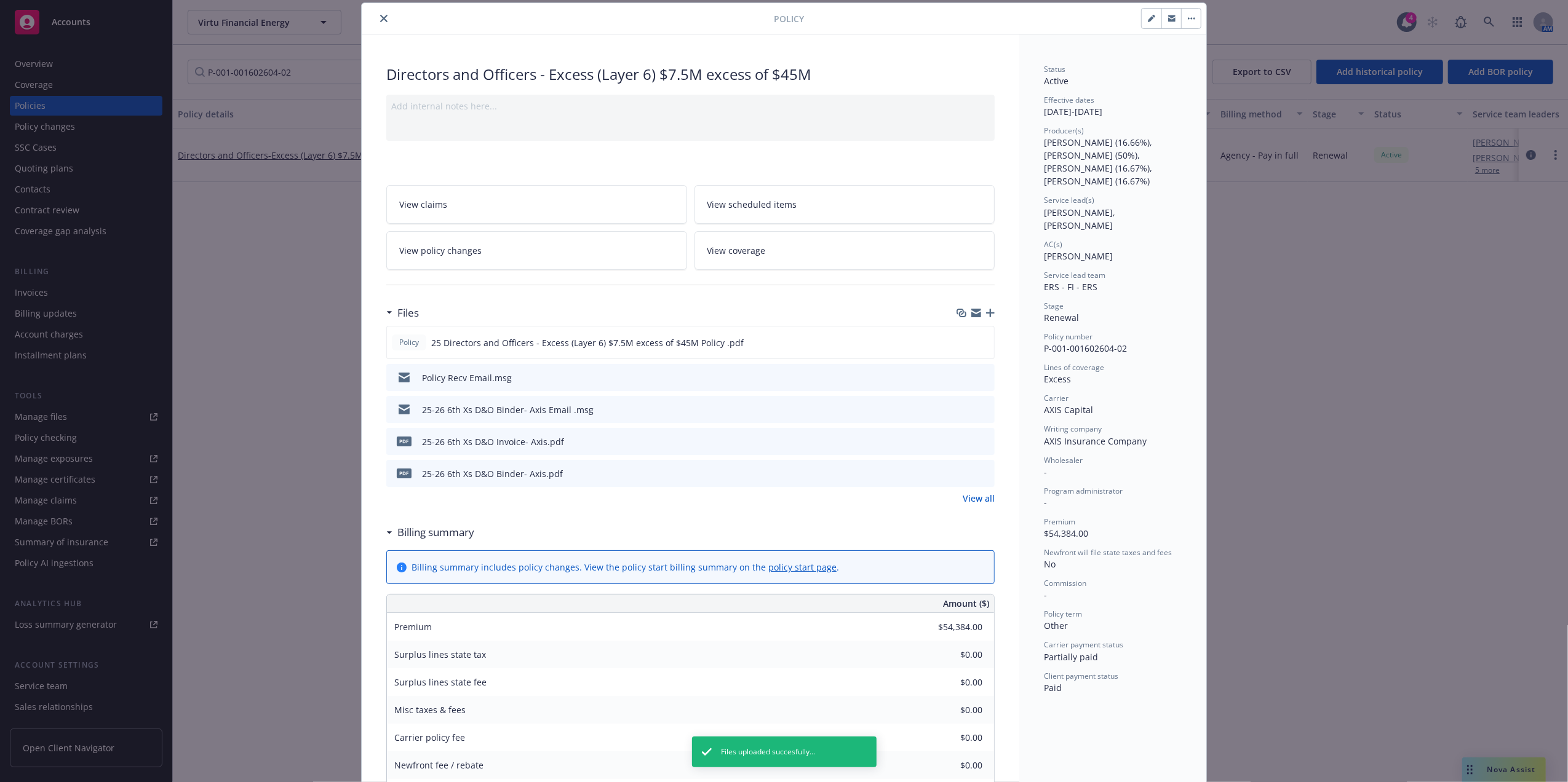
click at [380, 21] on icon "close" at bounding box center [384, 18] width 7 height 7
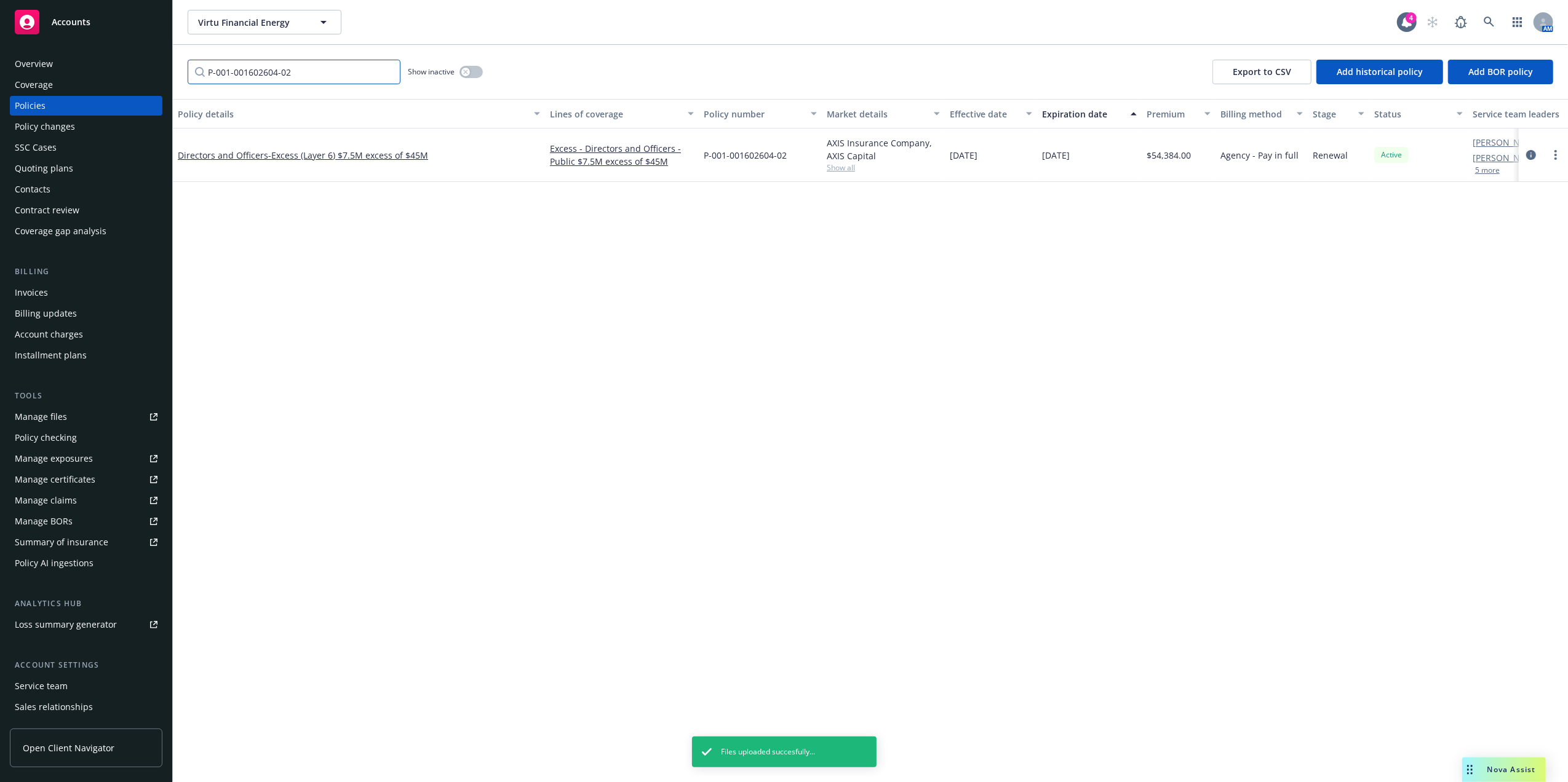
click at [384, 69] on input "P-001-001602604-02" at bounding box center [294, 72] width 213 height 25
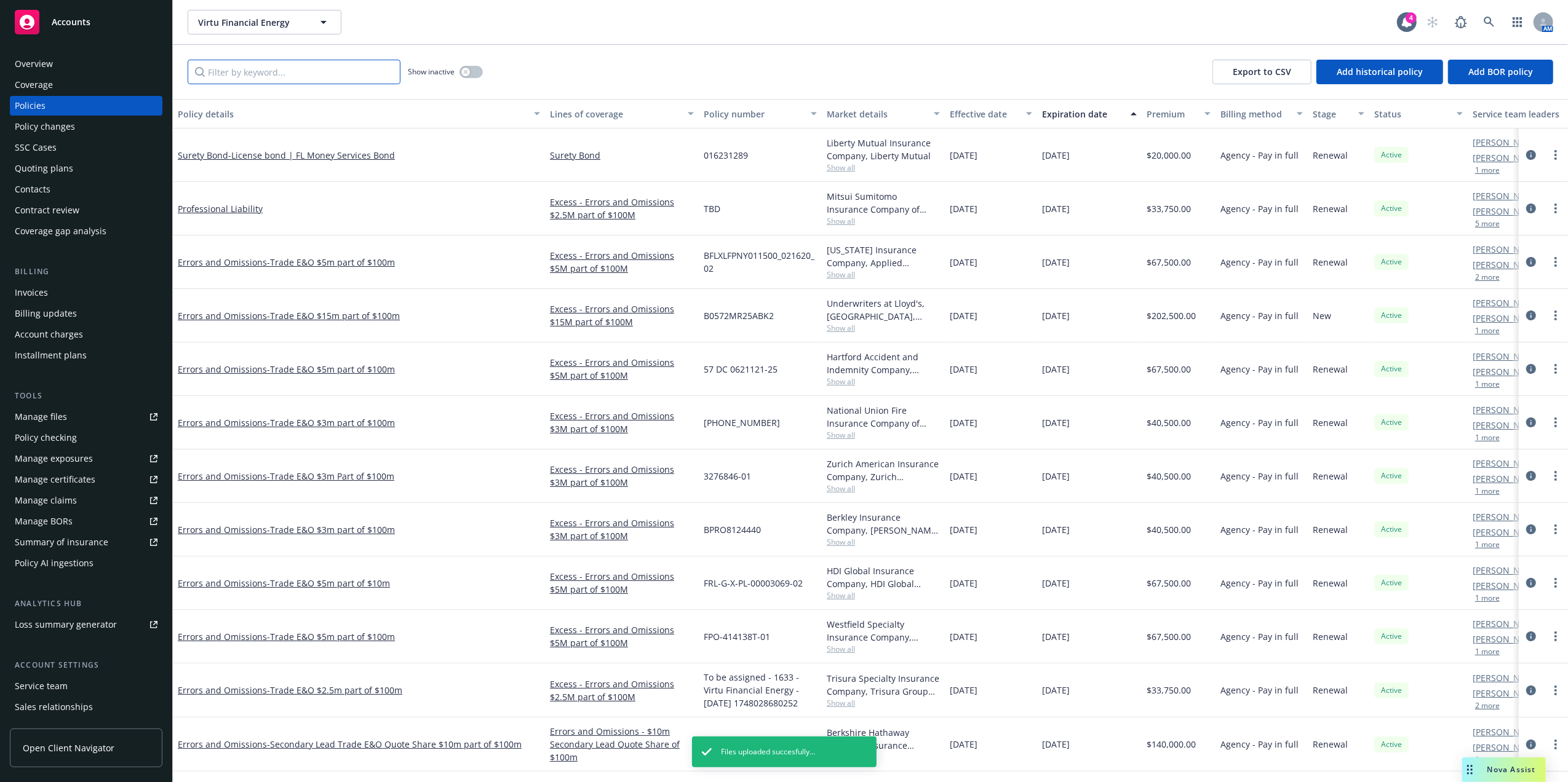
click at [256, 70] on input "Filter by keyword..." at bounding box center [294, 72] width 213 height 25
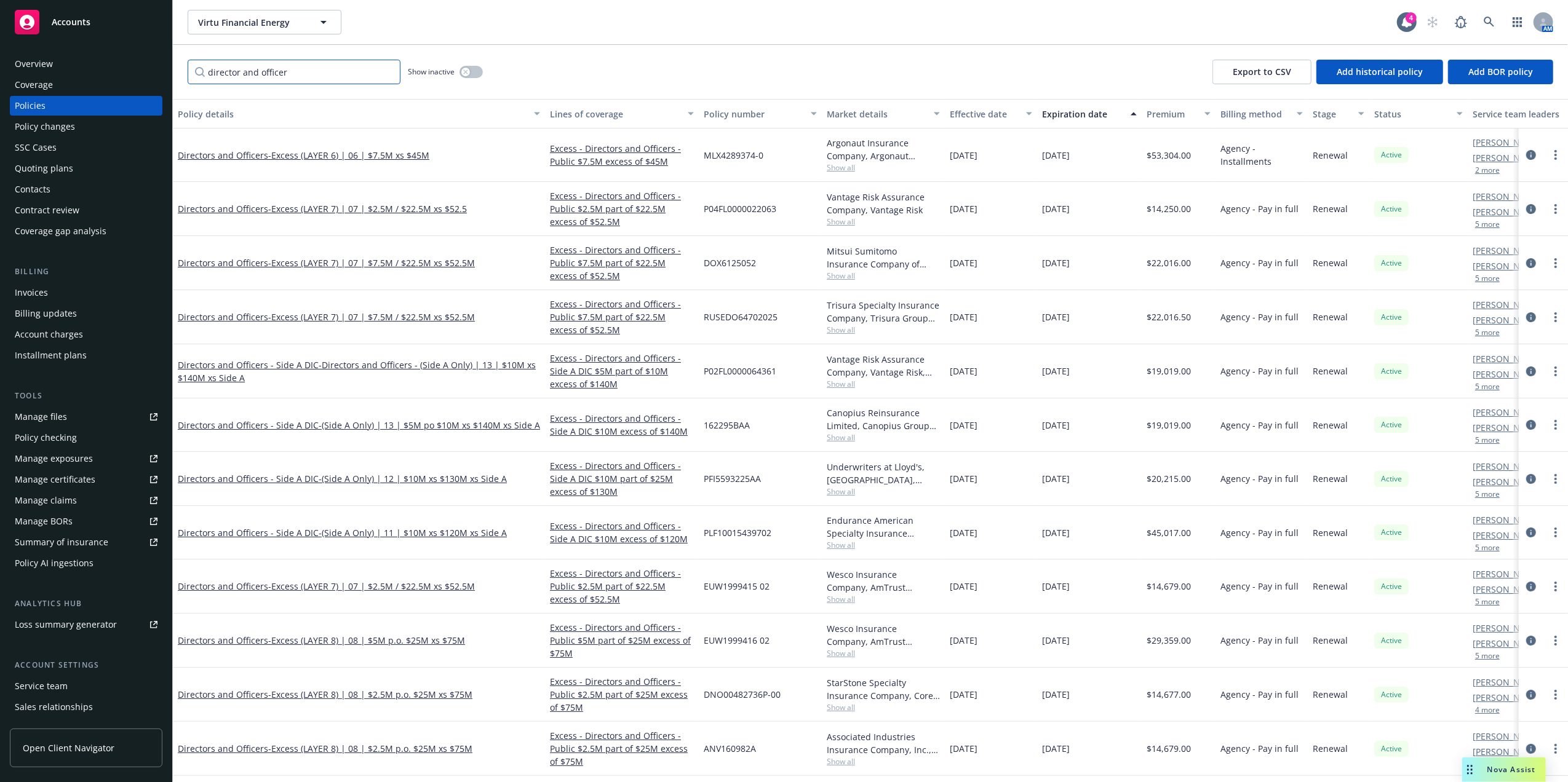
type input "director and officer"
click at [195, 118] on div "Policy details" at bounding box center [351, 114] width 349 height 13
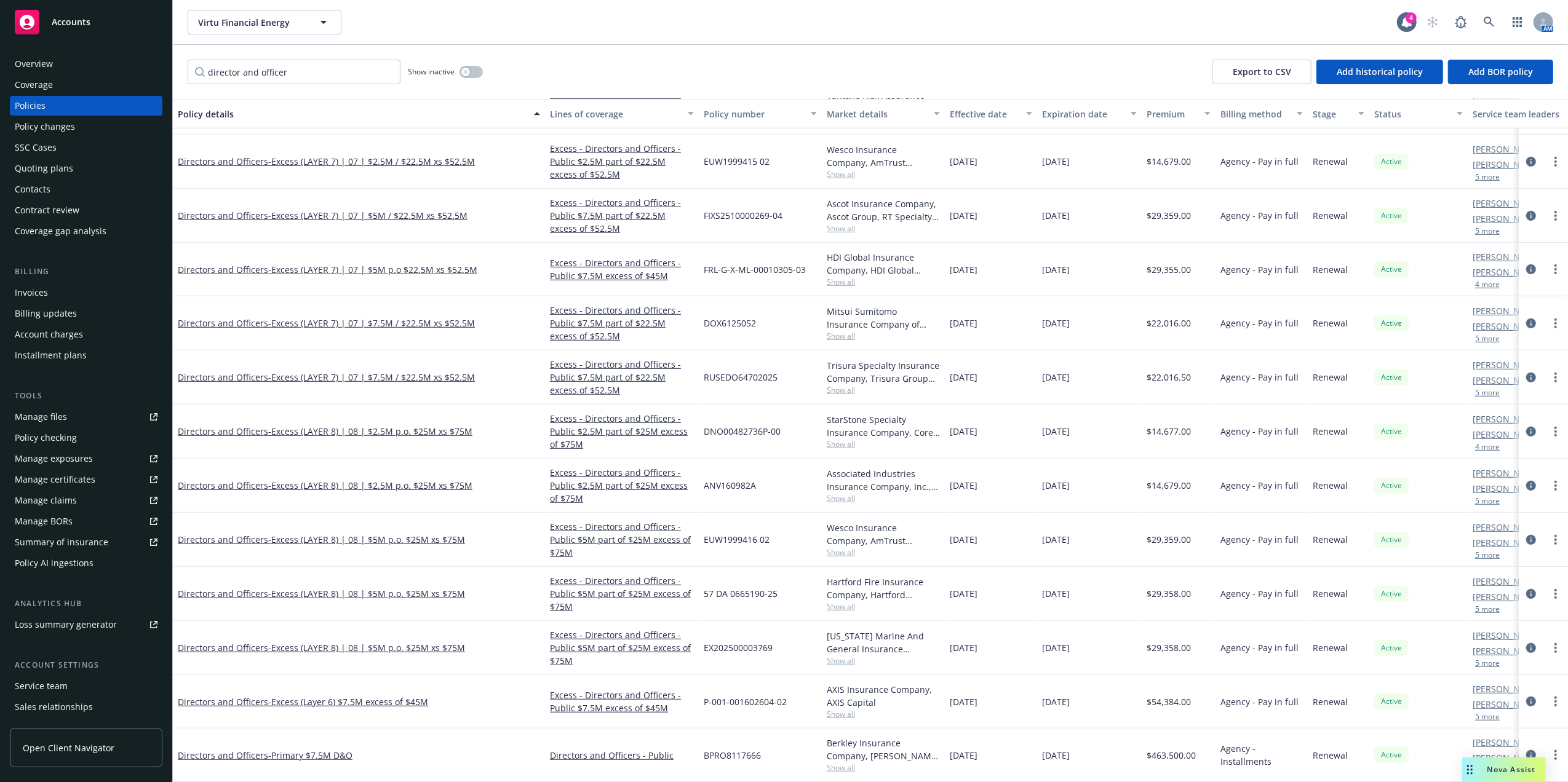
scroll to position [702, 0]
click at [279, 696] on span "- Excess (Layer 6) $7.5M excess of $45M" at bounding box center [348, 702] width 160 height 12
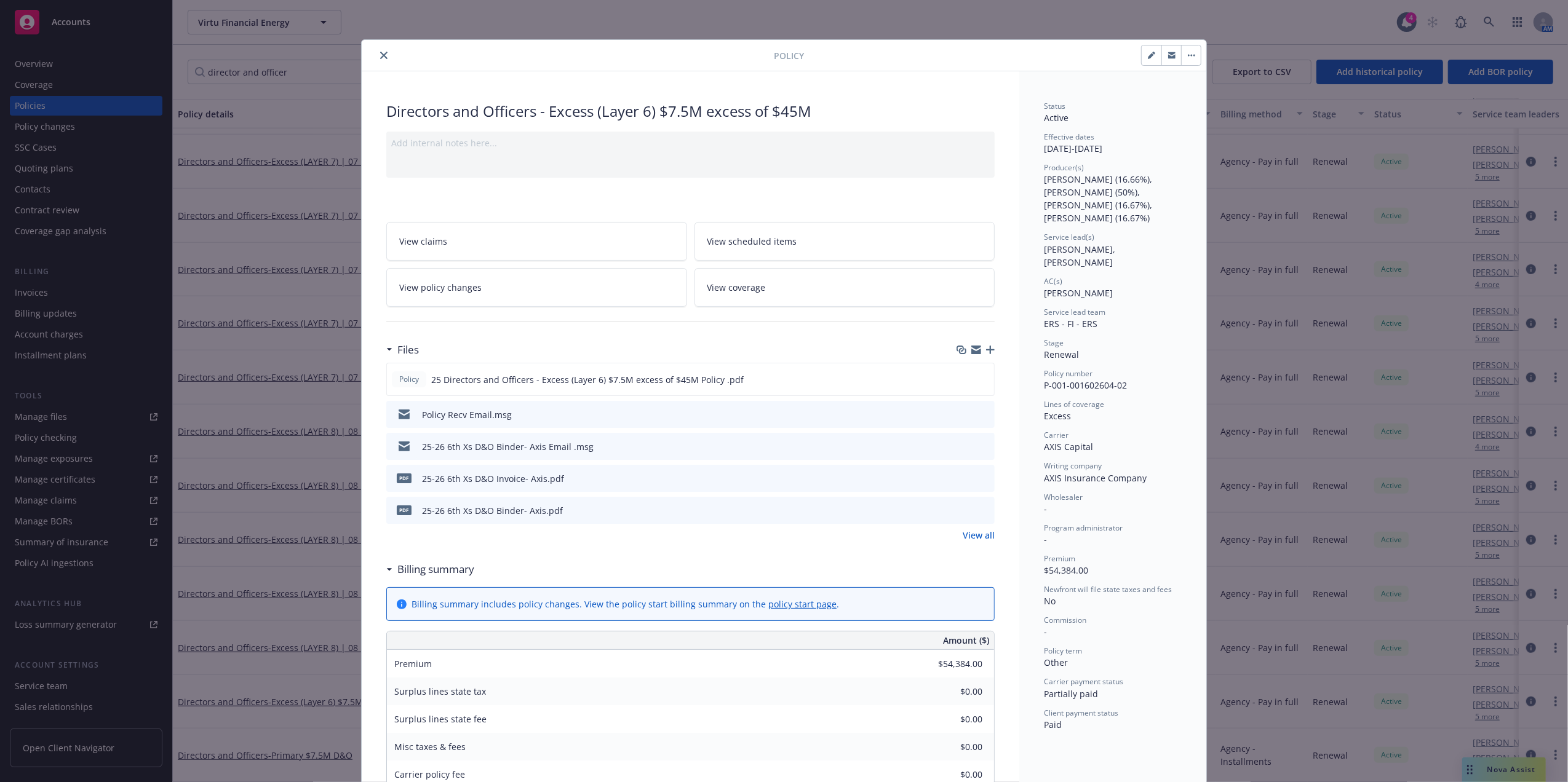
scroll to position [37, 0]
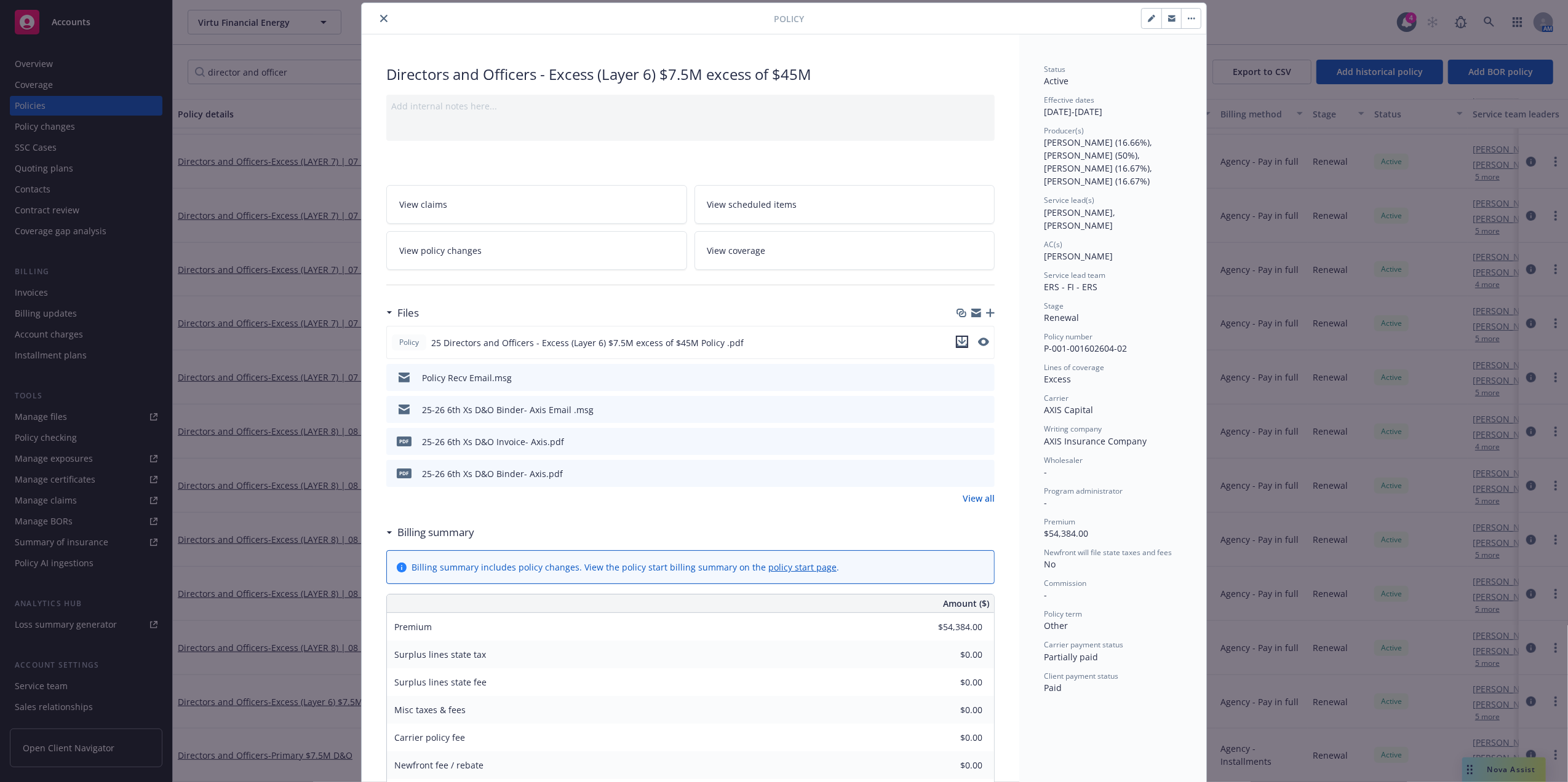
click at [960, 342] on icon "download file" at bounding box center [962, 340] width 8 height 7
click at [380, 22] on icon "close" at bounding box center [384, 18] width 7 height 7
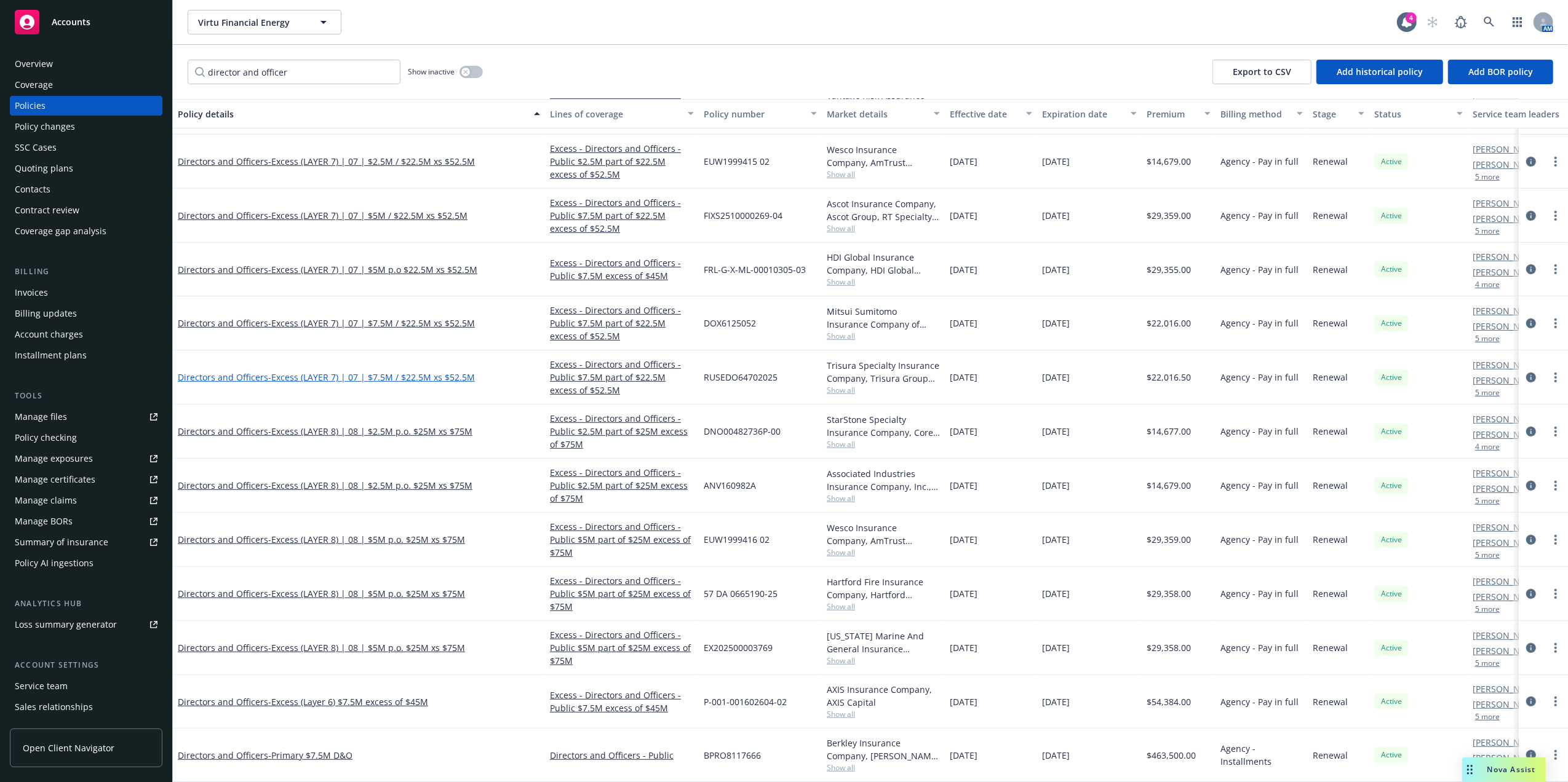
click at [284, 371] on span "- Excess (LAYER 7) | 07 | $7.5M / $22.5M xs $52.5M" at bounding box center [371, 377] width 207 height 12
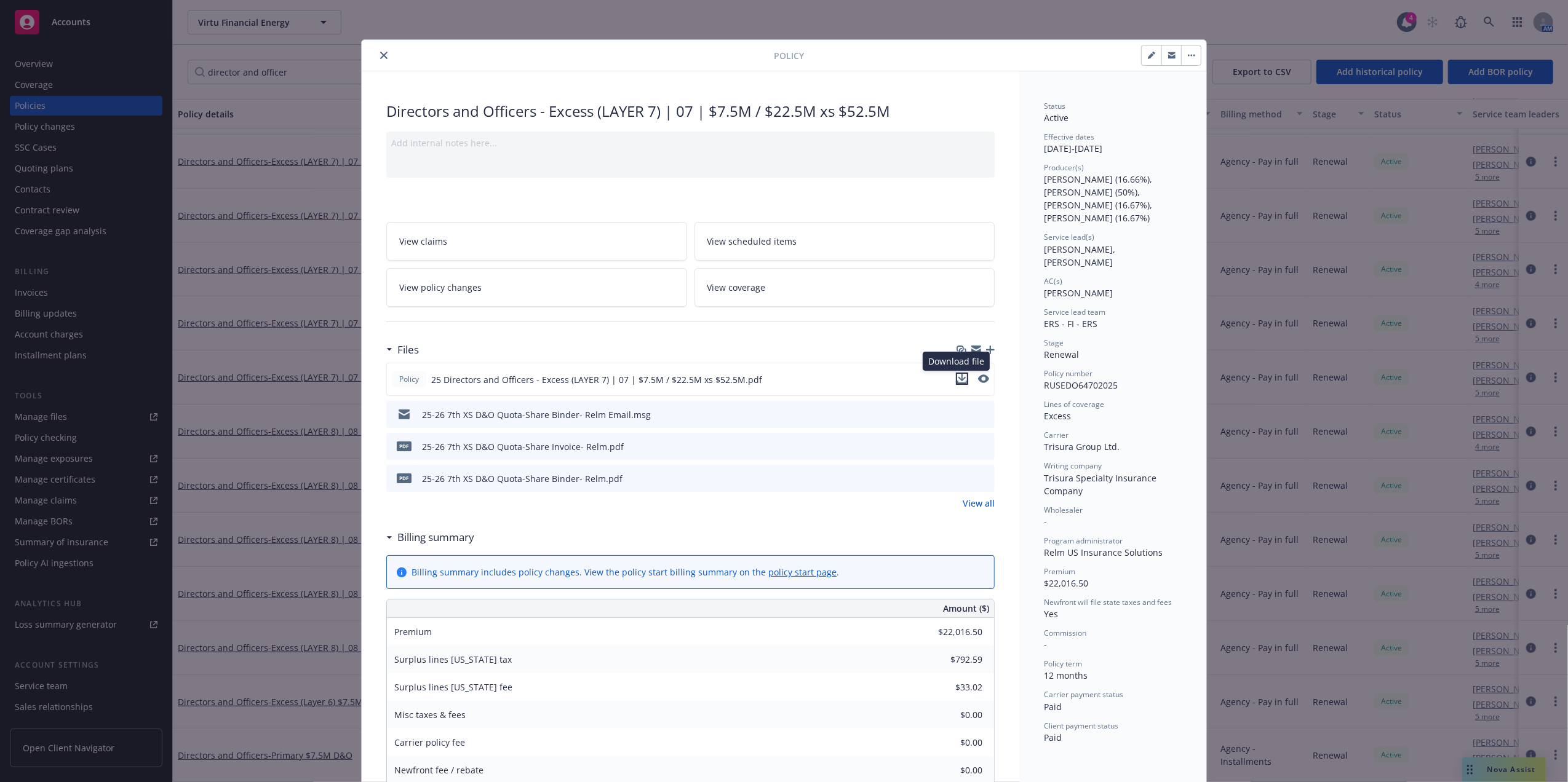
click at [957, 374] on icon "download file" at bounding box center [961, 379] width 10 height 10
click at [376, 55] on button "close" at bounding box center [384, 55] width 15 height 15
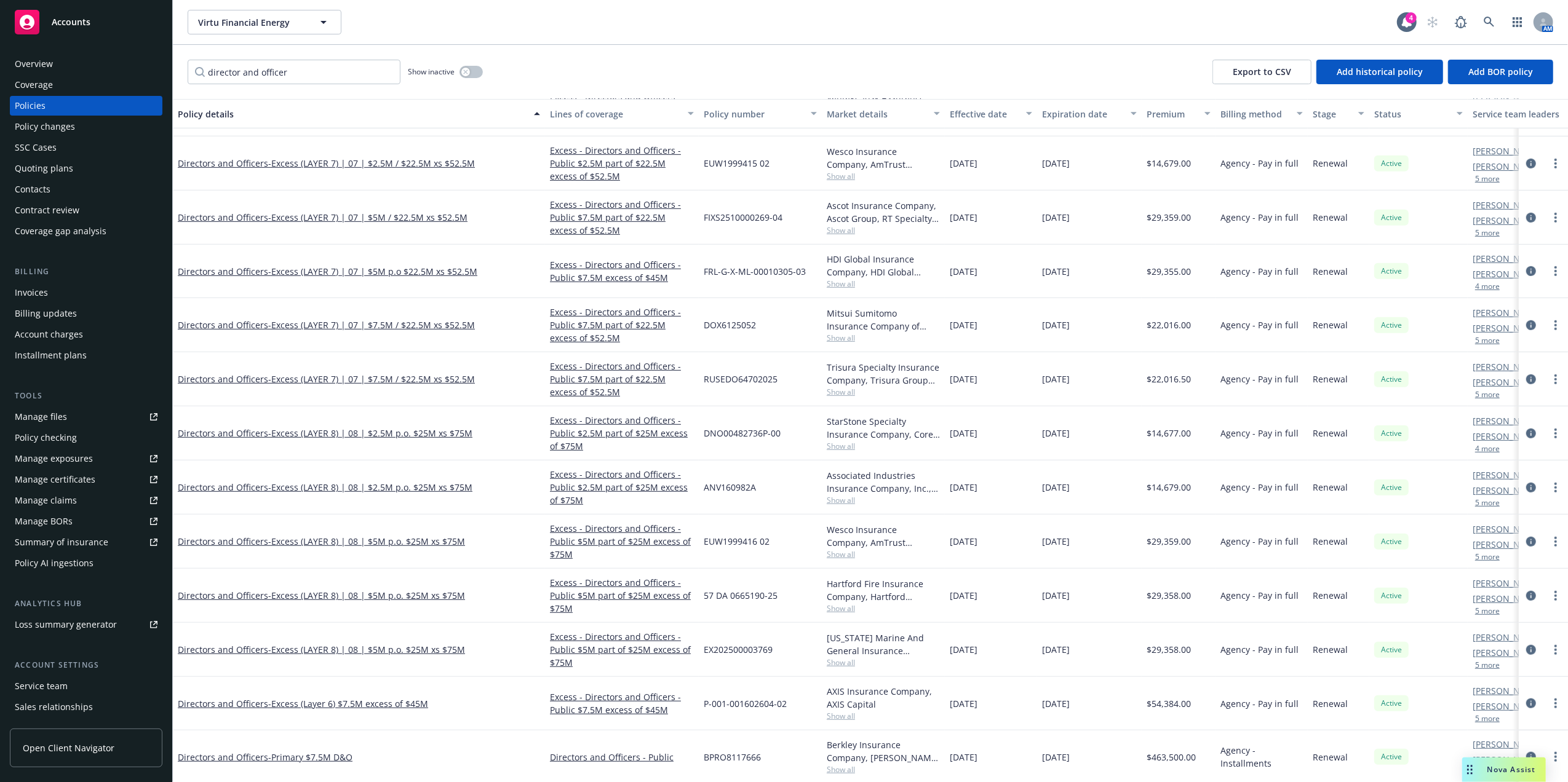
drag, startPoint x: 817, startPoint y: 290, endPoint x: 804, endPoint y: 257, distance: 35.5
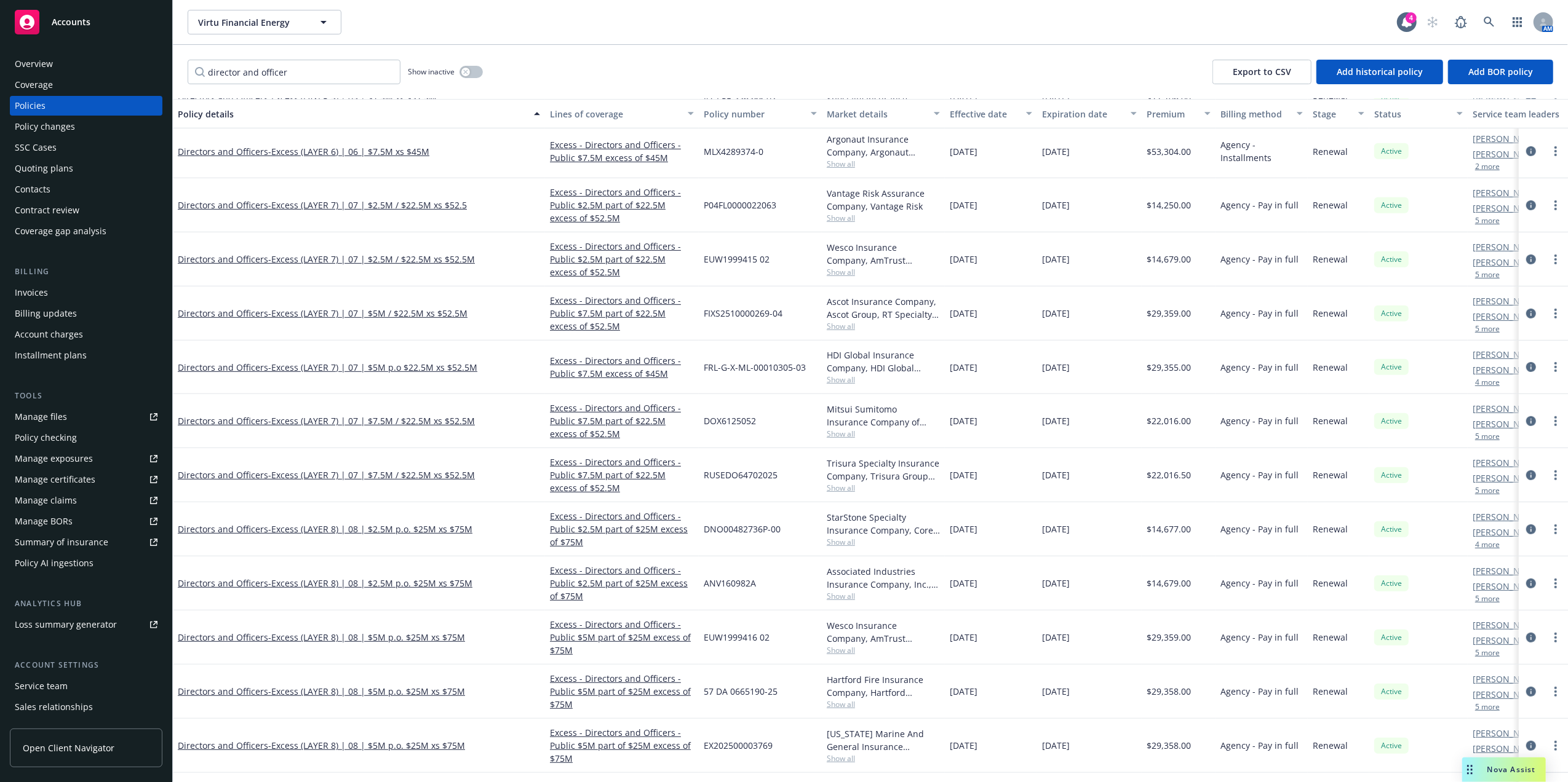
scroll to position [583, 0]
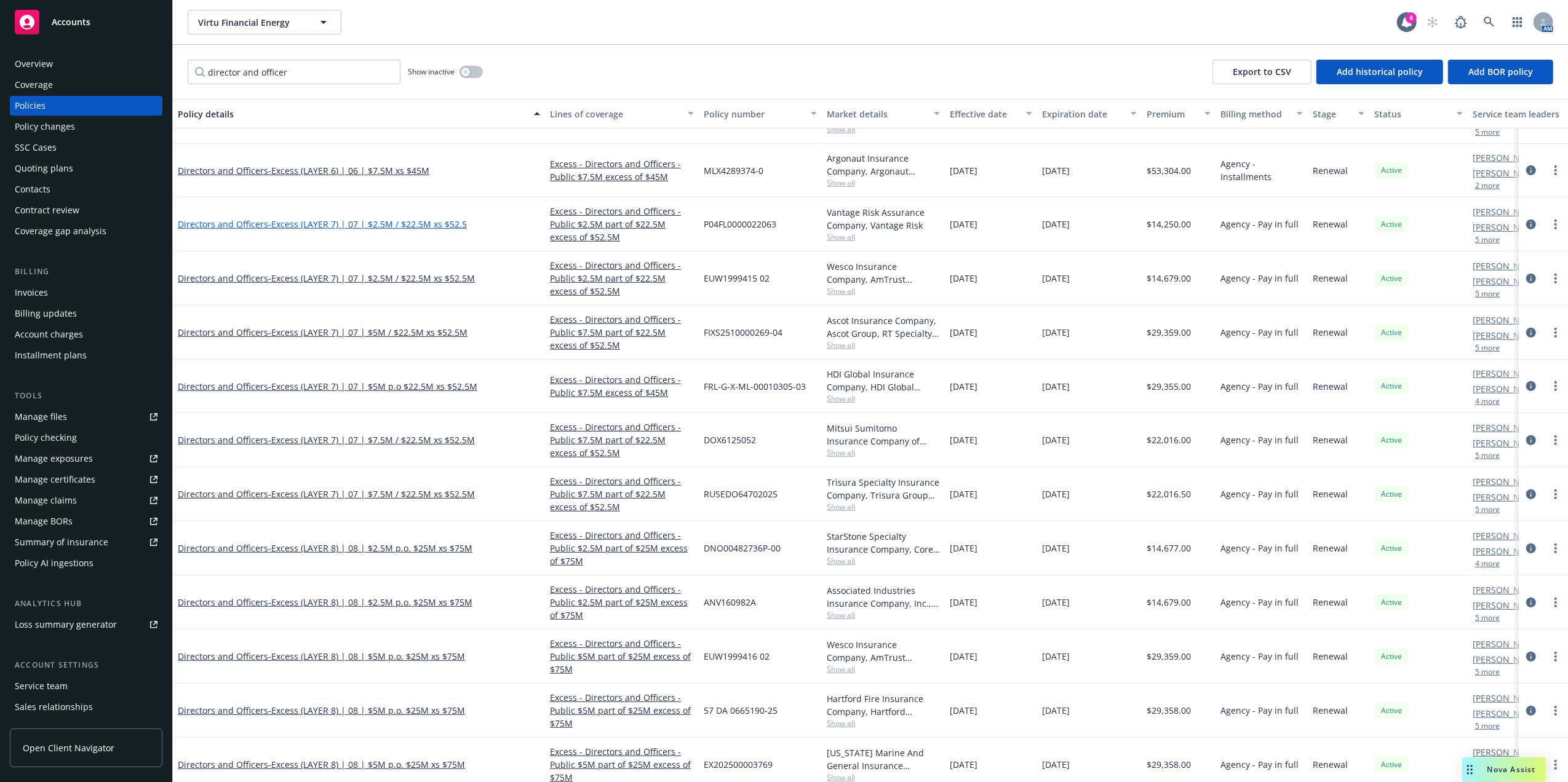
click at [348, 227] on span "- Excess (LAYER 7) | 07 | $2.5M / $22.5M xs $52.5" at bounding box center [367, 224] width 199 height 12
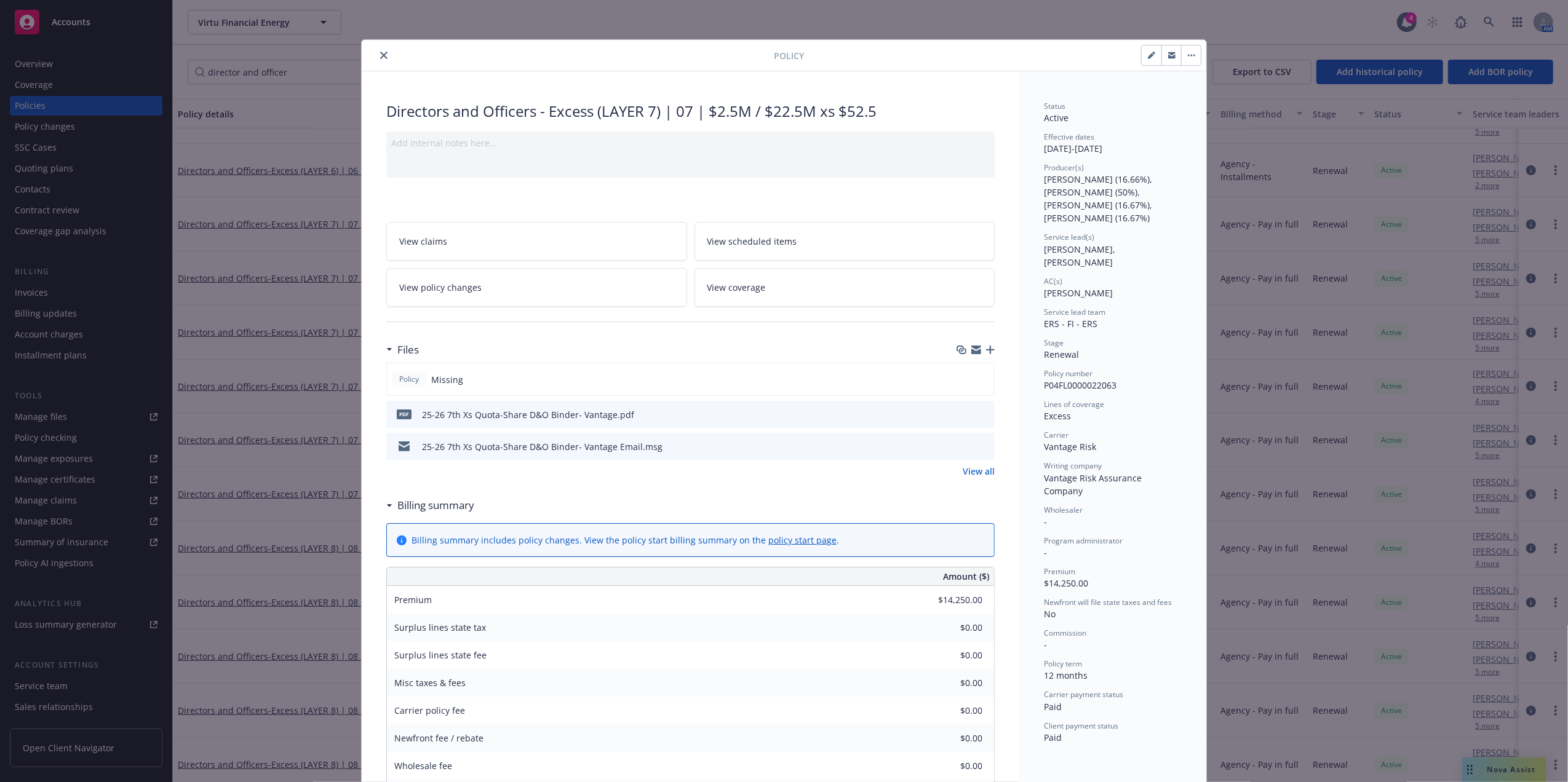
click at [980, 446] on icon "preview file" at bounding box center [982, 446] width 11 height 9
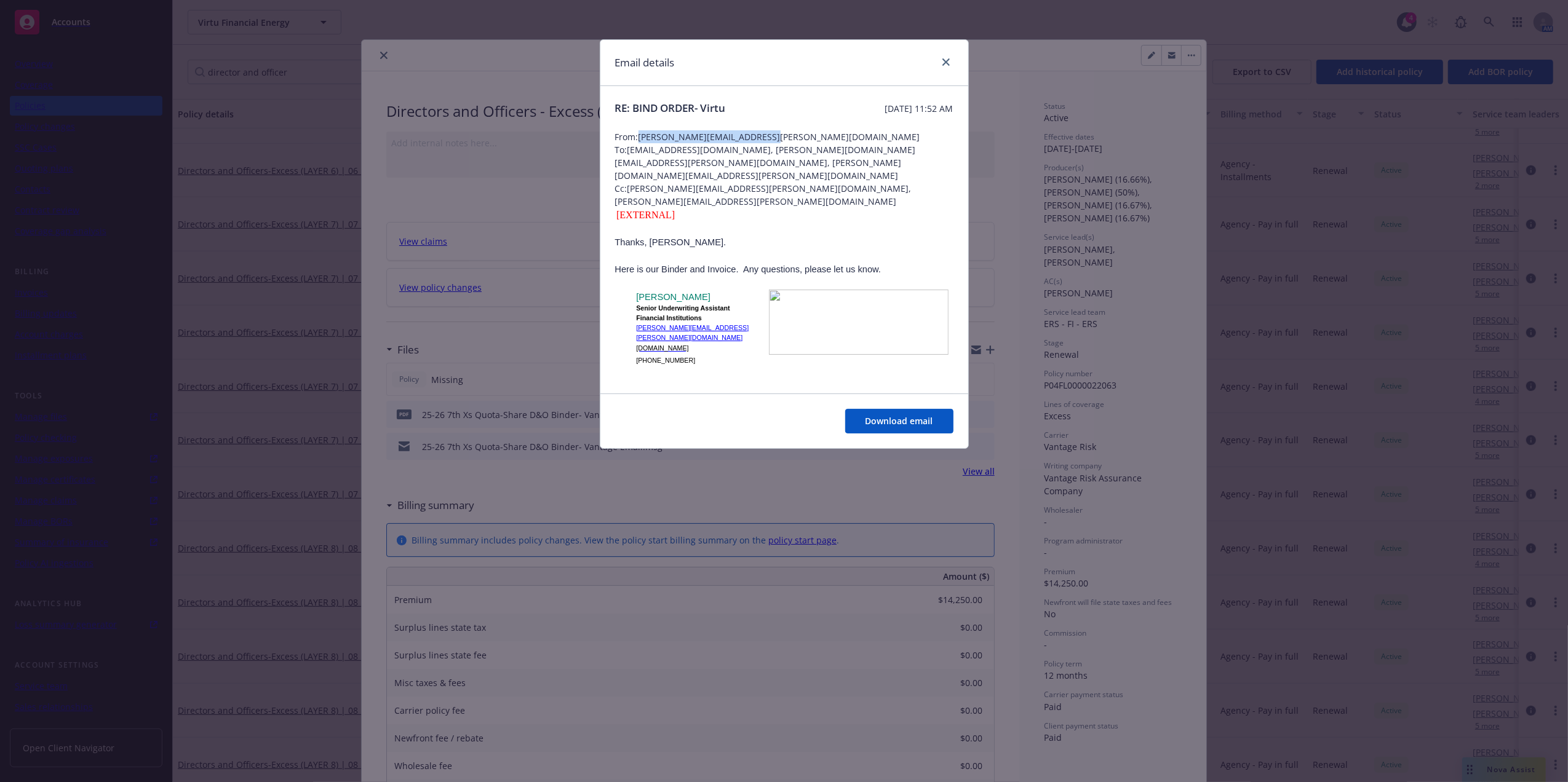
drag, startPoint x: 769, startPoint y: 136, endPoint x: 641, endPoint y: 139, distance: 128.0
click at [641, 139] on span "From: debbie.keyes@VantageRisk.com" at bounding box center [784, 137] width 338 height 13
copy span "debbie.keyes@VantageRisk.com"
click at [948, 67] on link "close" at bounding box center [946, 62] width 15 height 15
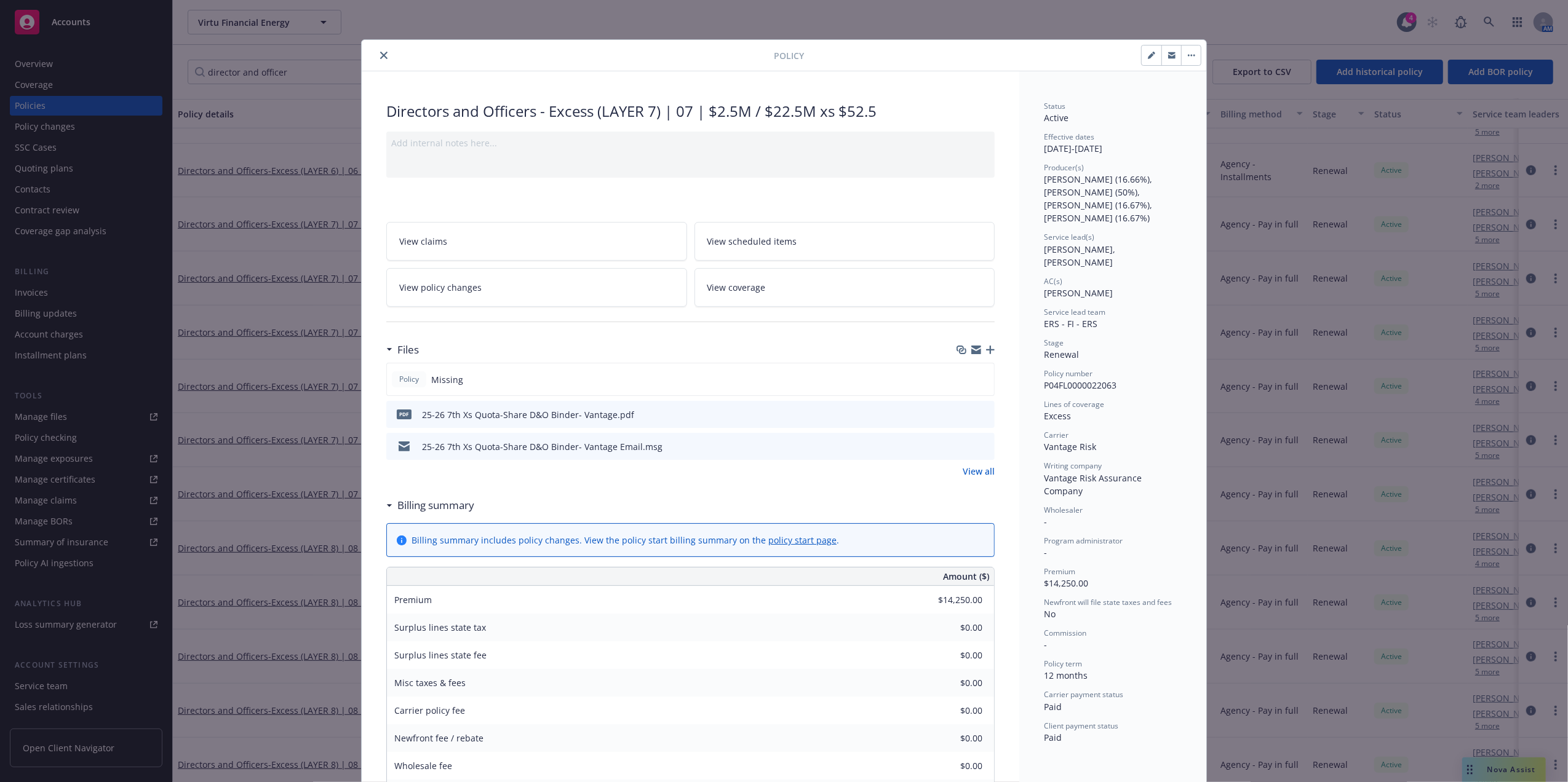
click at [380, 56] on icon "close" at bounding box center [384, 55] width 7 height 7
click at [380, 58] on icon "close" at bounding box center [384, 55] width 7 height 7
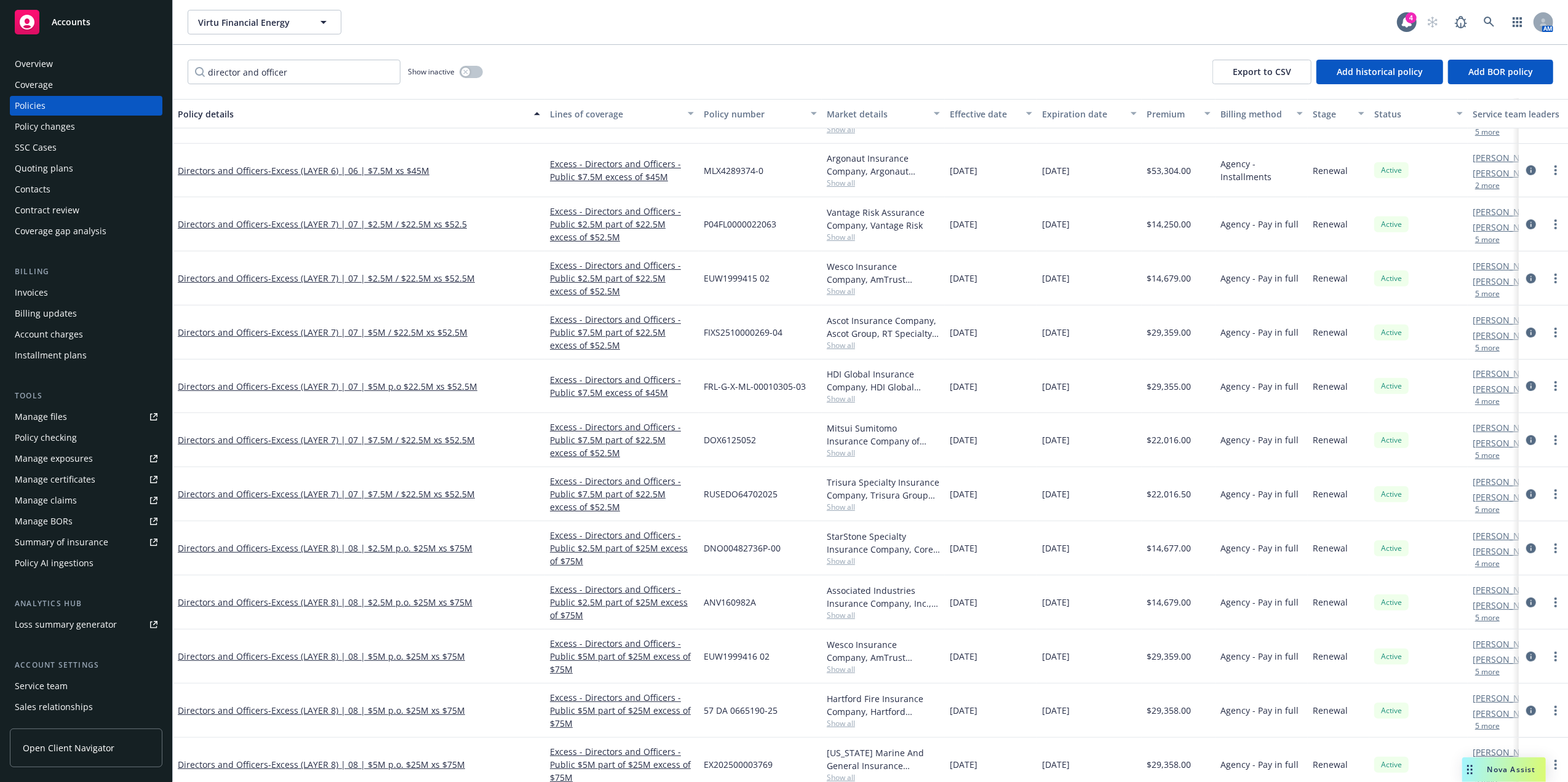
click at [837, 400] on span "Show all" at bounding box center [883, 398] width 113 height 10
click at [349, 384] on span "- Excess (LAYER 7) | 07 | $5M p.o $22.5M xs $52.5M" at bounding box center [372, 387] width 209 height 12
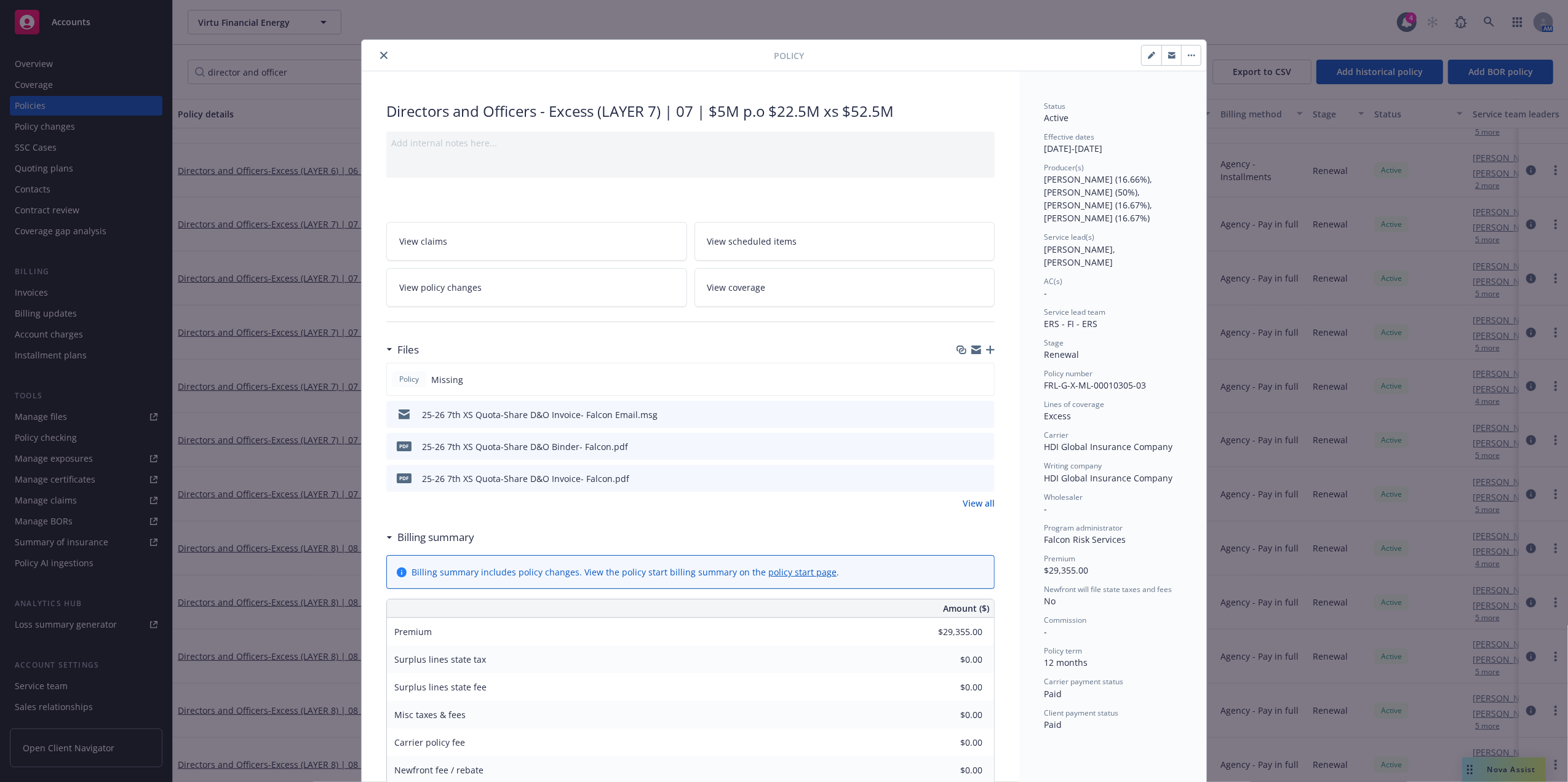
click at [958, 442] on icon "download file" at bounding box center [962, 445] width 10 height 10
click at [380, 57] on icon "close" at bounding box center [384, 55] width 7 height 7
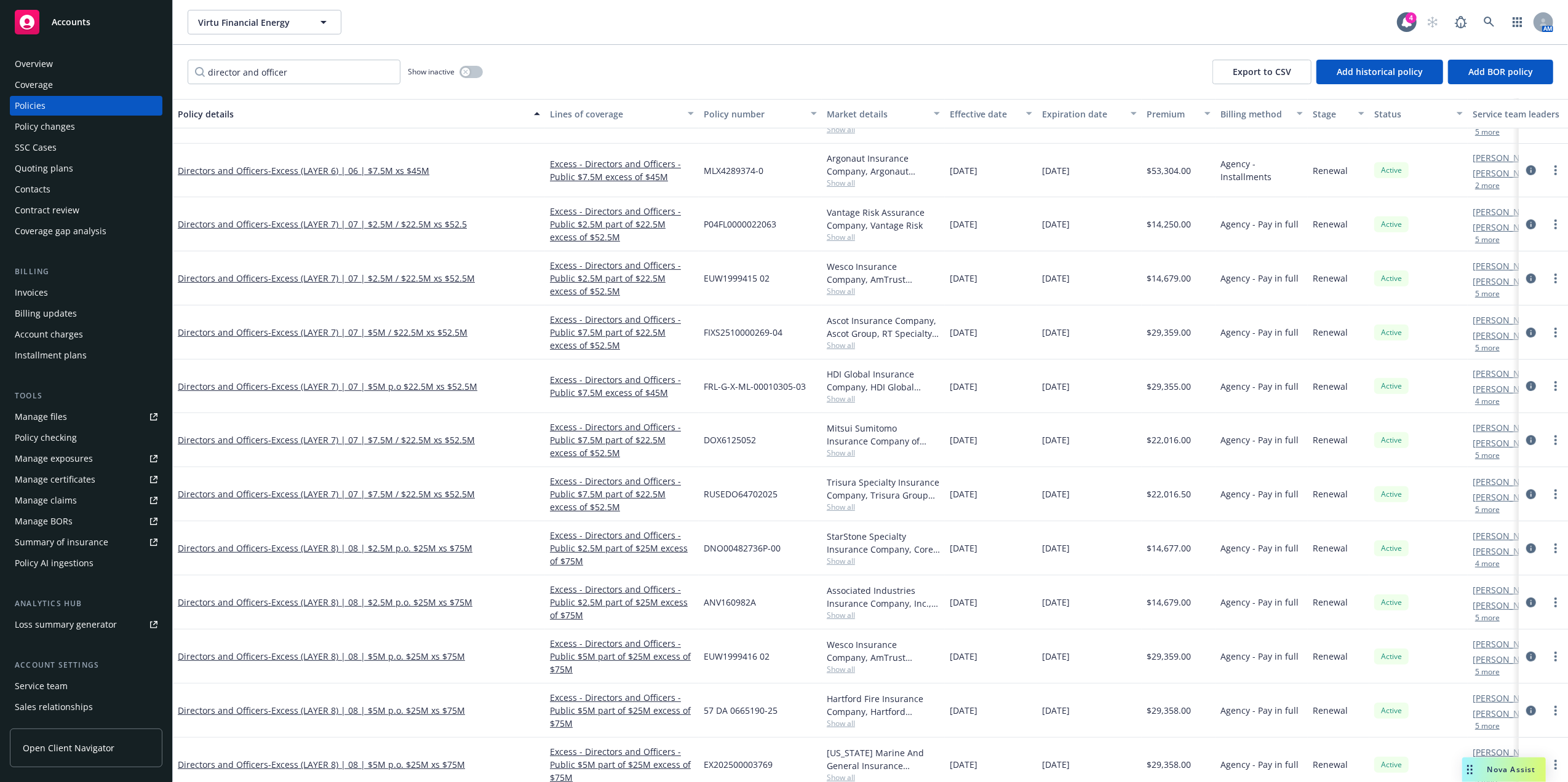
click at [375, 57] on div "director and officer Show inactive Export to CSV Add historical policy Add BOR …" at bounding box center [870, 72] width 1395 height 54
click at [409, 492] on span "- Excess (LAYER 7) | 07 | $7.5M / $22.5M xs $52.5M" at bounding box center [371, 494] width 207 height 12
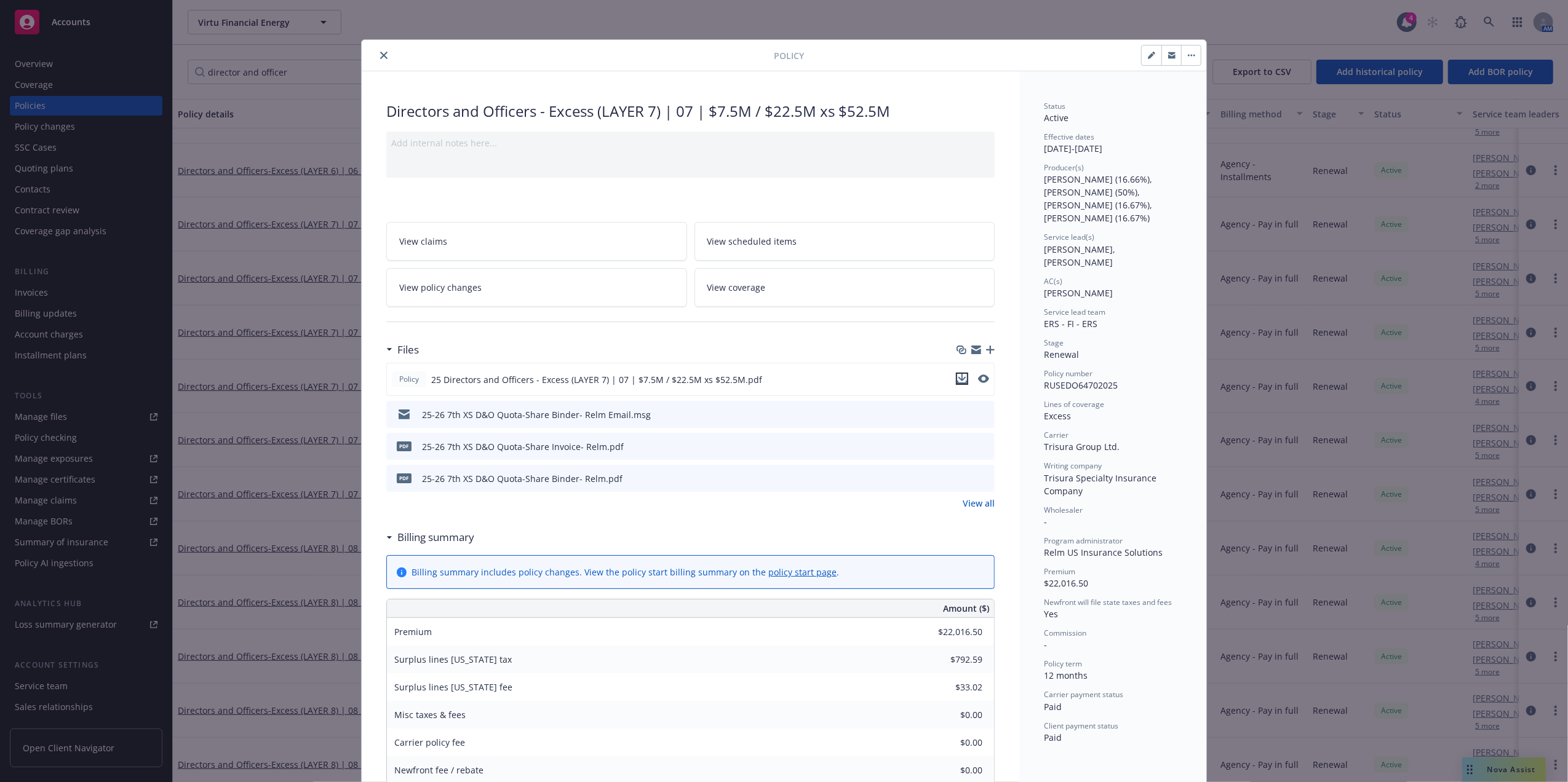
click at [960, 379] on icon "download file" at bounding box center [961, 379] width 10 height 10
drag, startPoint x: 379, startPoint y: 59, endPoint x: 785, endPoint y: 51, distance: 406.1
click at [380, 59] on icon "close" at bounding box center [384, 55] width 7 height 7
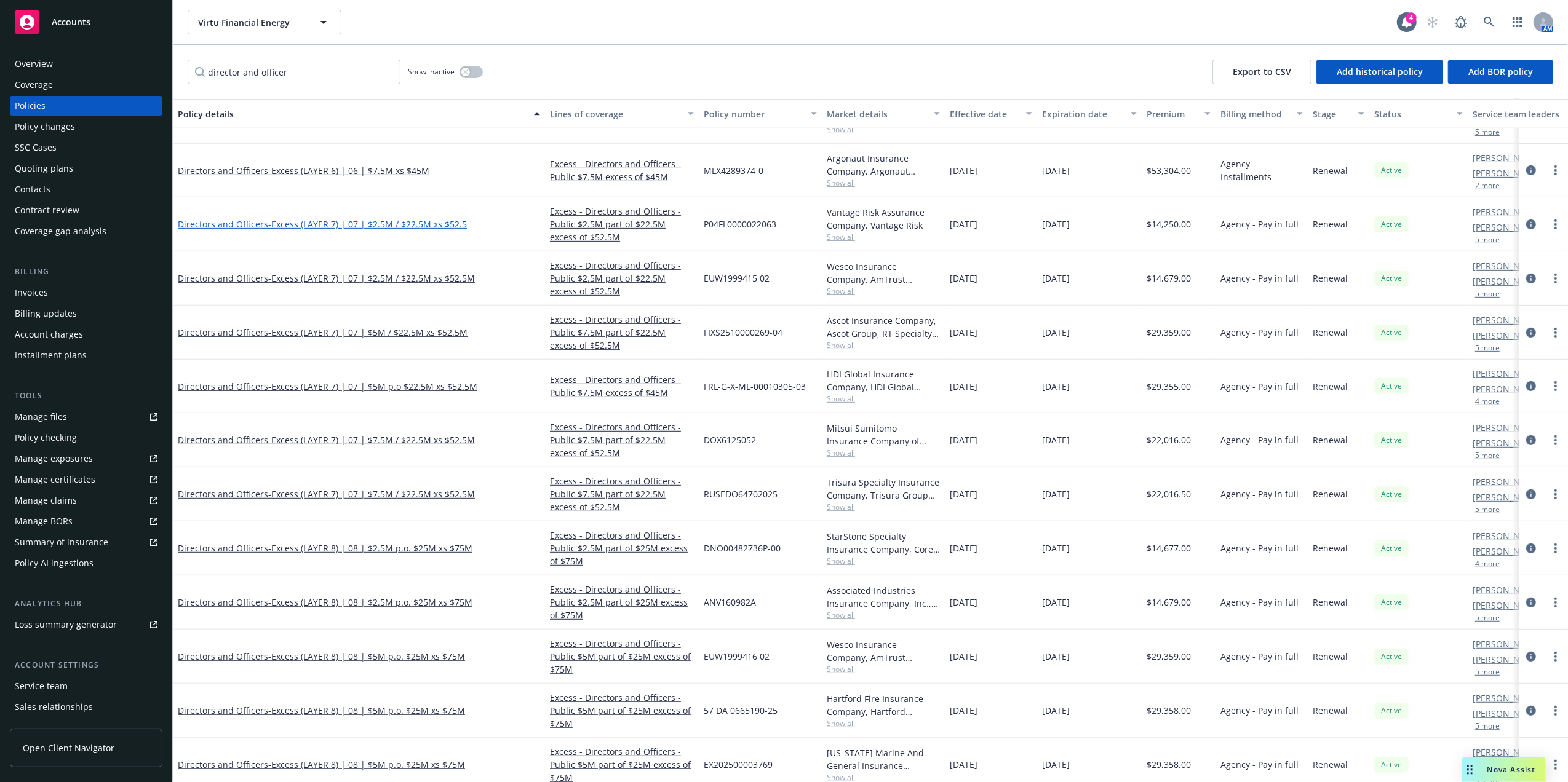
click at [407, 222] on span "- Excess (LAYER 7) | 07 | $2.5M / $22.5M xs $52.5" at bounding box center [367, 224] width 199 height 12
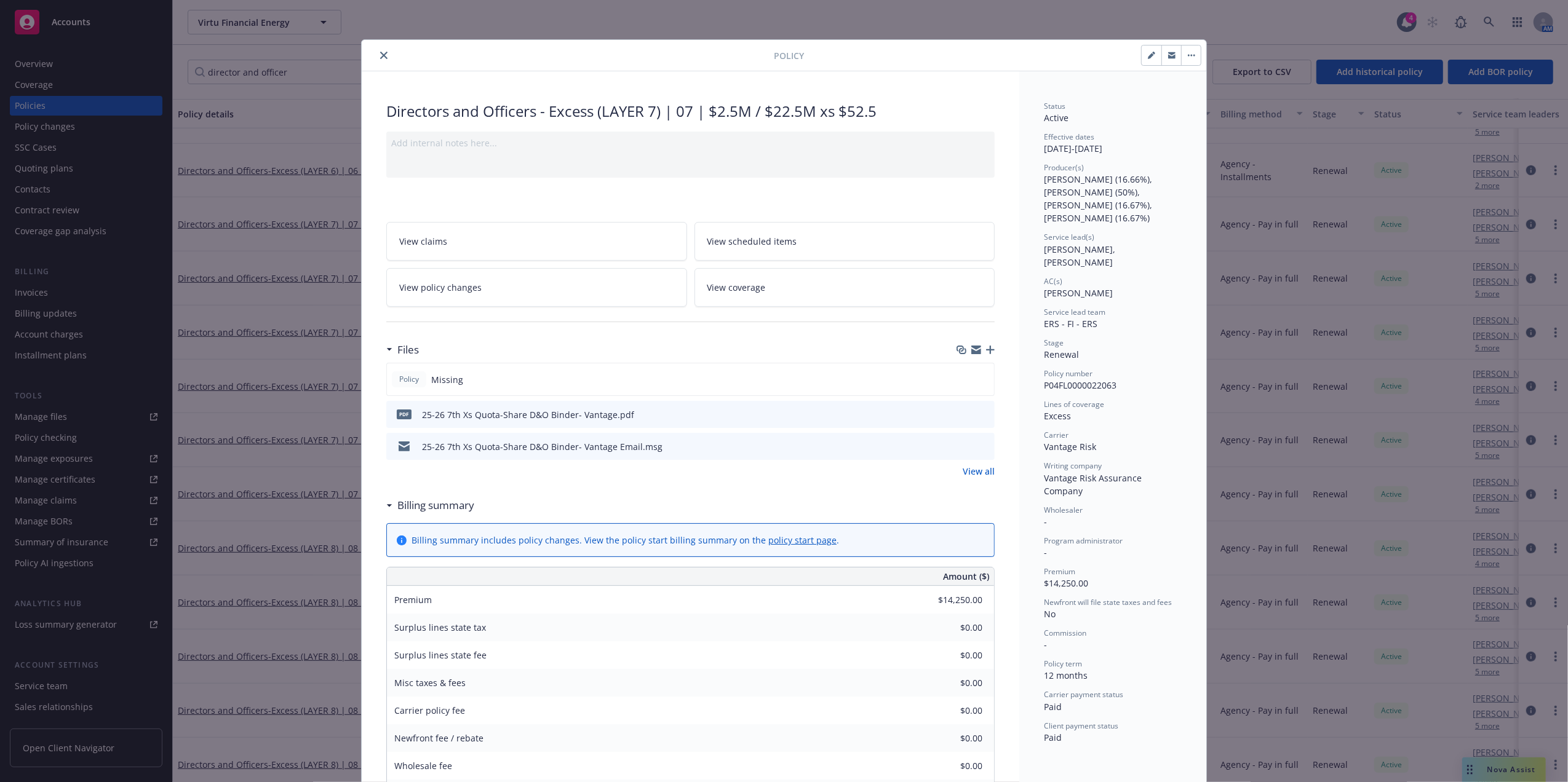
click at [977, 446] on icon "preview file" at bounding box center [982, 446] width 11 height 9
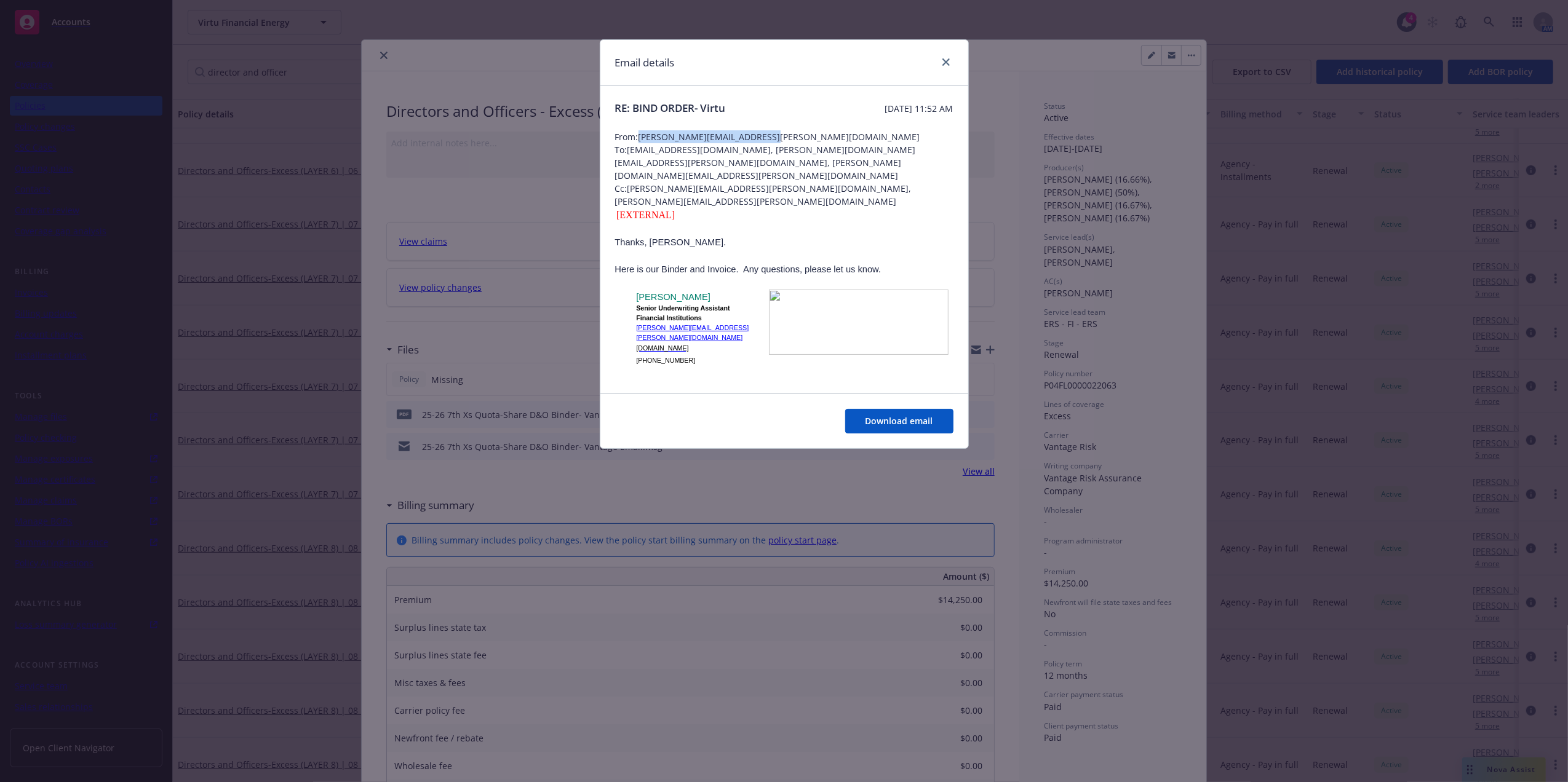
drag, startPoint x: 761, startPoint y: 136, endPoint x: 643, endPoint y: 134, distance: 118.0
click at [643, 134] on span "From: debbie.keyes@VantageRisk.com" at bounding box center [784, 137] width 338 height 13
copy span "debbie.keyes@VantageRisk.com"
